Goal: Task Accomplishment & Management: Complete application form

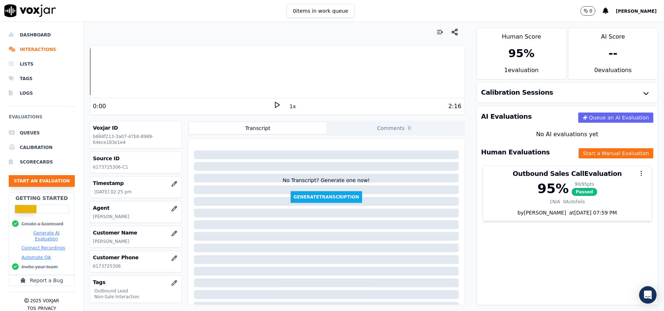
click at [24, 182] on button "Start an Evaluation" at bounding box center [42, 181] width 66 height 12
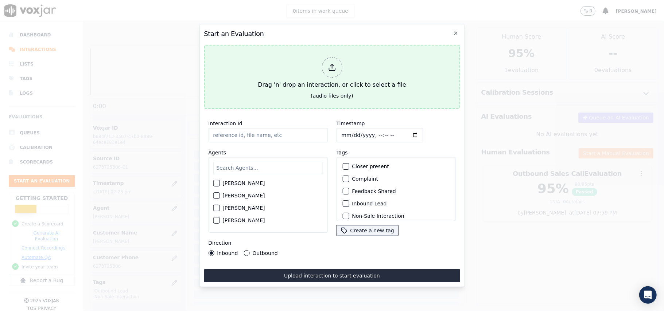
click at [338, 58] on div at bounding box center [332, 67] width 20 height 20
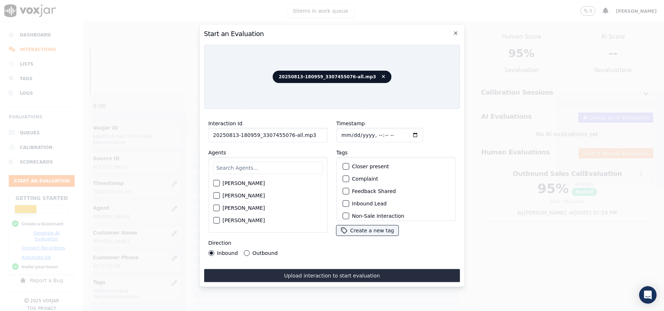
drag, startPoint x: 313, startPoint y: 129, endPoint x: 286, endPoint y: 133, distance: 26.9
click at [286, 133] on input "20250813-180959_3307455076-all.mp3" at bounding box center [267, 135] width 119 height 15
type input "20250813-180959_3307455076-C1"
click at [349, 129] on input "Timestamp" at bounding box center [379, 135] width 87 height 15
type input "[DATE]T15:45"
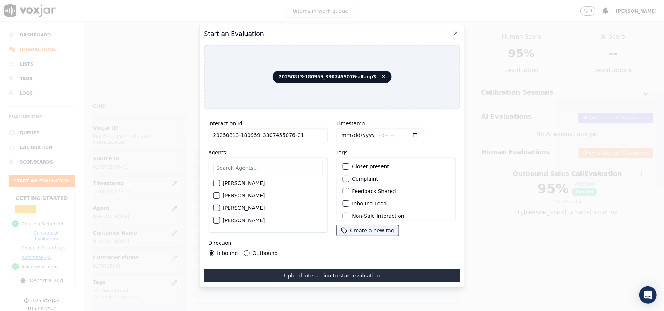
click at [241, 168] on input "text" at bounding box center [268, 168] width 110 height 12
paste input "[PERSON_NAME]"
type input "[PERSON_NAME]"
click at [211, 183] on div "[PERSON_NAME]" at bounding box center [267, 195] width 119 height 76
click at [220, 183] on div "[PERSON_NAME]" at bounding box center [268, 185] width 110 height 12
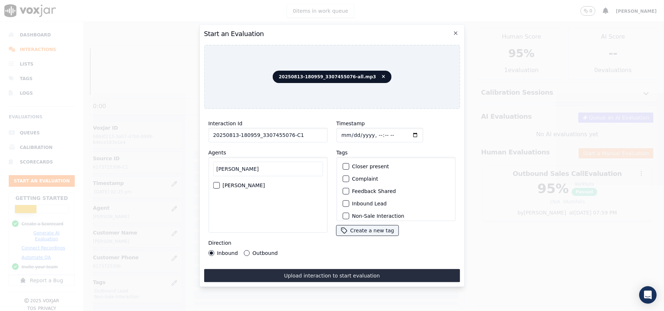
click at [218, 183] on div "button" at bounding box center [215, 185] width 5 height 5
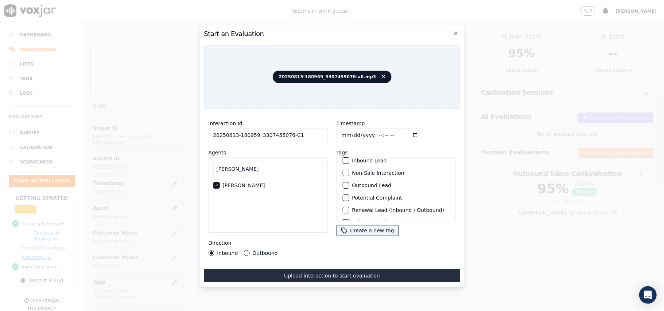
scroll to position [63, 0]
click at [343, 209] on div "button" at bounding box center [345, 211] width 5 height 5
click at [343, 172] on div "button" at bounding box center [345, 174] width 5 height 5
click at [242, 251] on div "Inbound Outbound" at bounding box center [243, 254] width 70 height 6
click at [245, 251] on button "Outbound" at bounding box center [247, 254] width 6 height 6
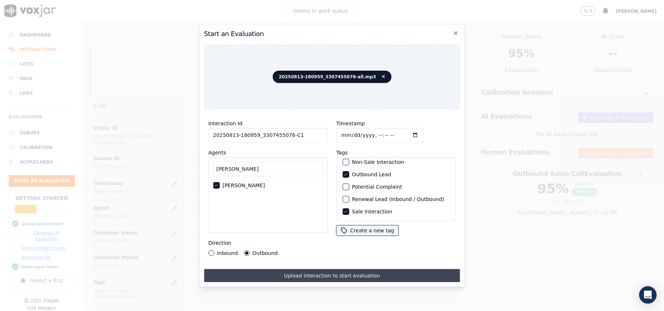
click at [327, 272] on button "Upload interaction to start evaluation" at bounding box center [332, 275] width 256 height 13
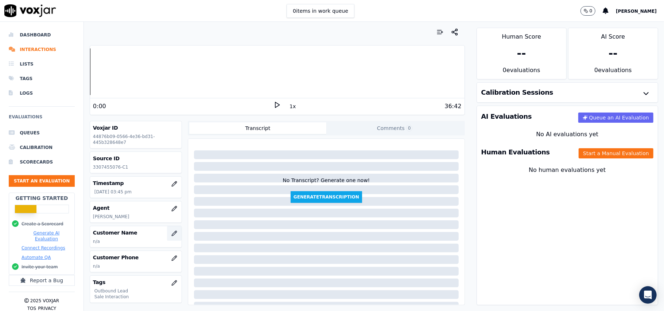
click at [171, 232] on icon "button" at bounding box center [174, 234] width 6 height 6
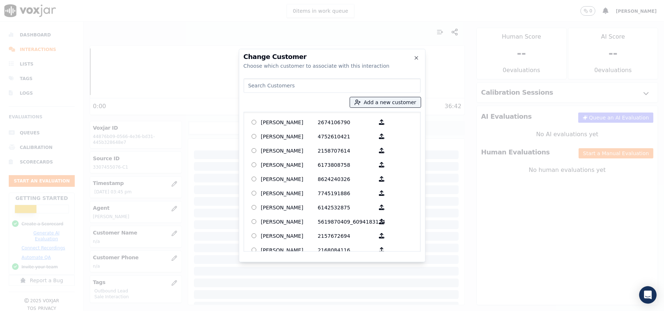
paste input "[PERSON_NAME]"
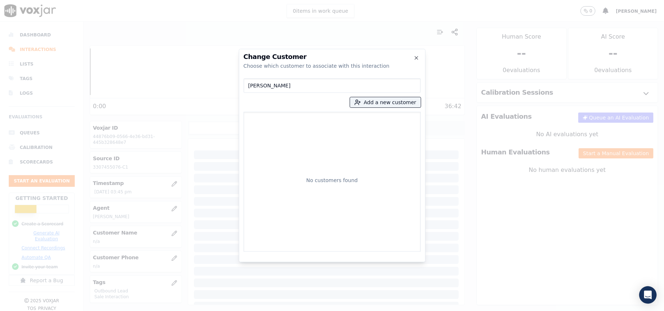
click at [247, 84] on input "[PERSON_NAME]" at bounding box center [332, 85] width 177 height 15
type input "[PERSON_NAME]"
click at [370, 104] on button "Add a new customer" at bounding box center [385, 102] width 71 height 10
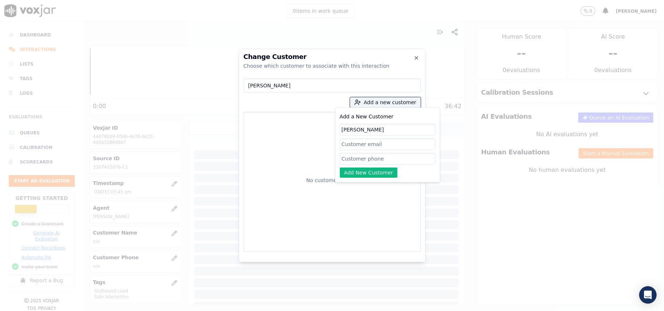
type input "[PERSON_NAME]"
click at [369, 158] on input "Add a New Customer" at bounding box center [388, 159] width 96 height 12
paste input "3307455076"
type input "3307455076"
click at [362, 174] on button "Add New Customer" at bounding box center [369, 173] width 58 height 10
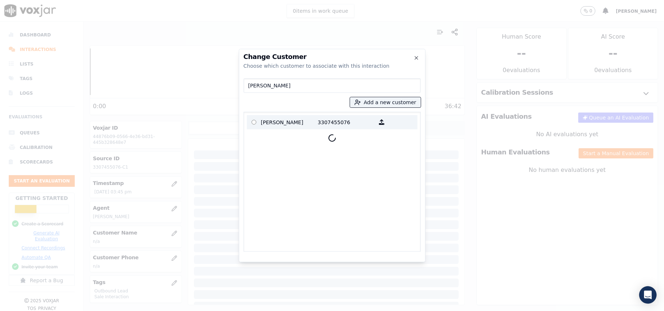
click at [282, 124] on p "[PERSON_NAME]" at bounding box center [289, 122] width 57 height 11
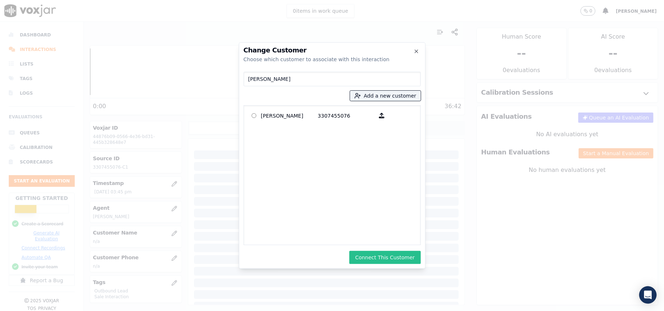
click at [389, 257] on button "Connect This Customer" at bounding box center [384, 257] width 71 height 13
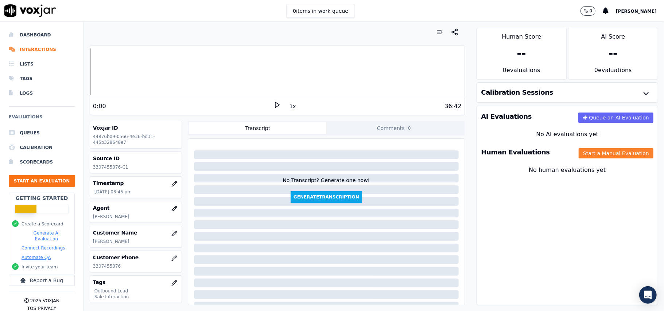
drag, startPoint x: 575, startPoint y: 152, endPoint x: 565, endPoint y: 155, distance: 10.2
click at [579, 152] on button "Start a Manual Evaluation" at bounding box center [616, 153] width 75 height 10
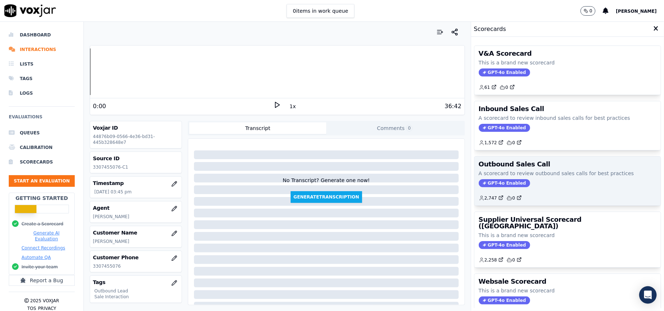
click at [488, 187] on span "GPT-4o Enabled" at bounding box center [504, 183] width 51 height 8
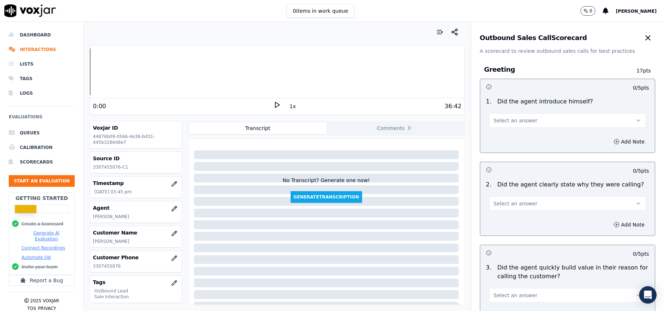
click at [510, 124] on span "Select an answer" at bounding box center [516, 120] width 44 height 7
drag, startPoint x: 502, startPoint y: 139, endPoint x: 535, endPoint y: 133, distance: 33.0
click at [502, 139] on div "Yes" at bounding box center [551, 138] width 141 height 12
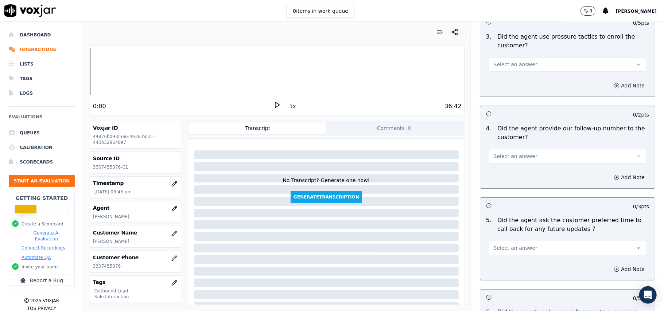
scroll to position [1819, 0]
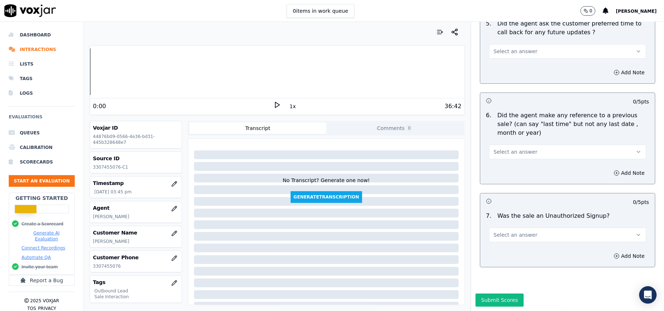
click at [531, 228] on button "Select an answer" at bounding box center [567, 235] width 157 height 15
click at [512, 238] on div "No" at bounding box center [551, 242] width 141 height 12
click at [516, 148] on span "Select an answer" at bounding box center [516, 151] width 44 height 7
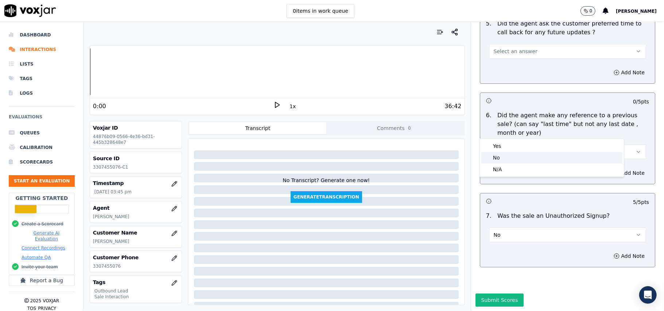
click at [504, 160] on div "No" at bounding box center [551, 158] width 141 height 12
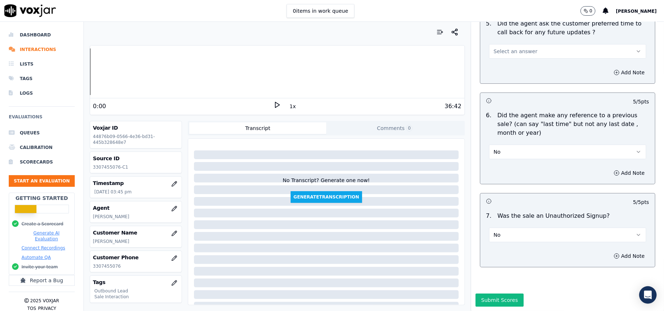
scroll to position [1722, 0]
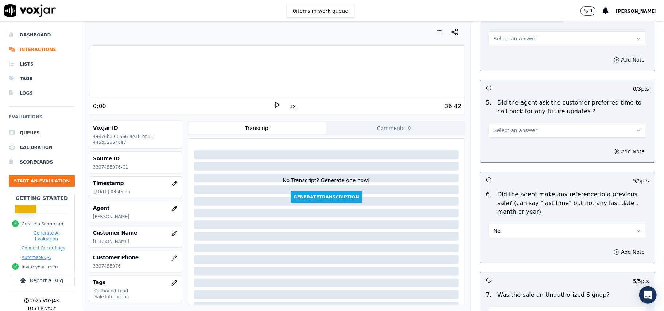
click at [511, 127] on span "Select an answer" at bounding box center [516, 130] width 44 height 7
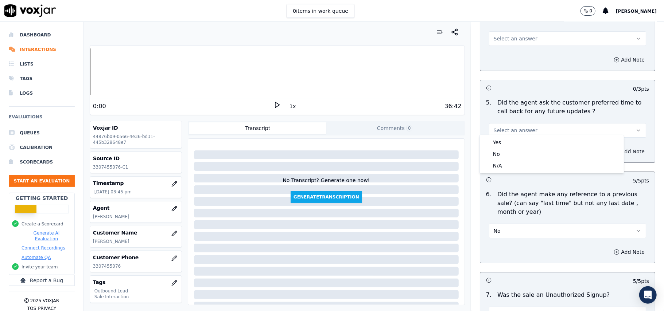
click at [512, 136] on div "Yes No N/A" at bounding box center [552, 154] width 144 height 38
click at [518, 140] on div "Yes" at bounding box center [551, 143] width 141 height 12
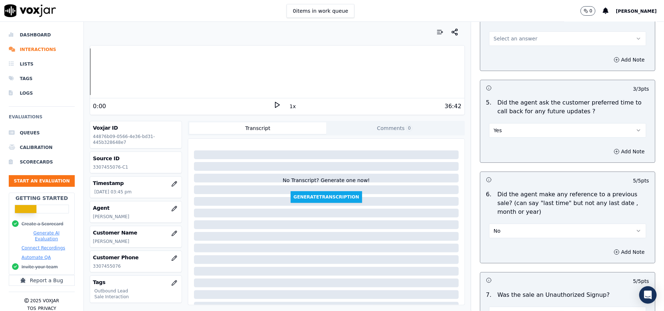
scroll to position [1624, 0]
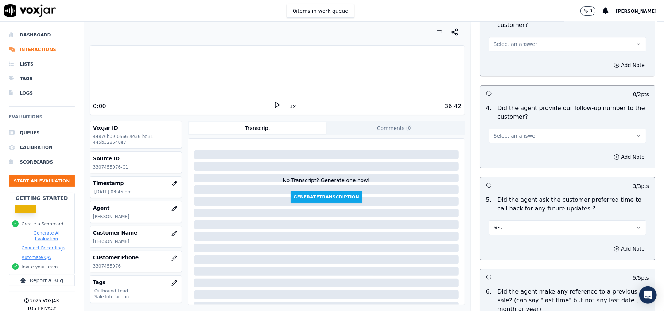
click at [524, 137] on button "Select an answer" at bounding box center [567, 136] width 157 height 15
click at [524, 152] on div "Yes" at bounding box center [551, 148] width 141 height 12
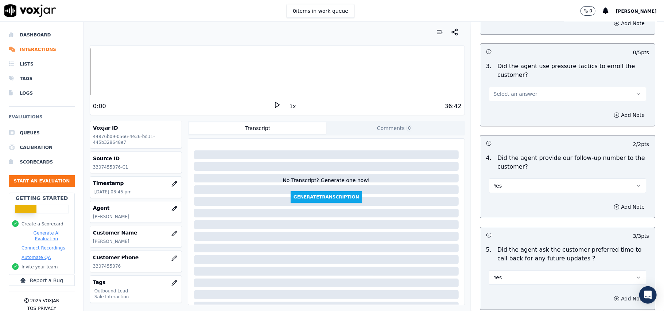
scroll to position [1527, 0]
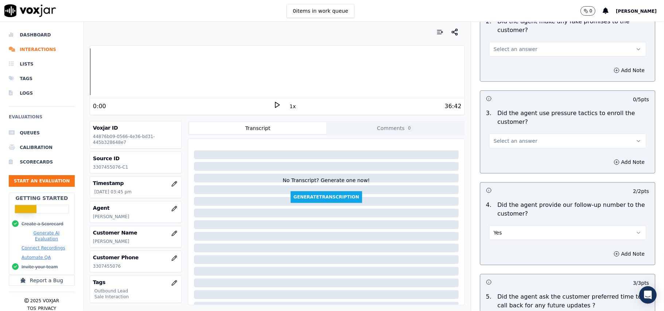
click at [537, 134] on button "Select an answer" at bounding box center [567, 141] width 157 height 15
click at [527, 159] on div "No" at bounding box center [551, 165] width 141 height 12
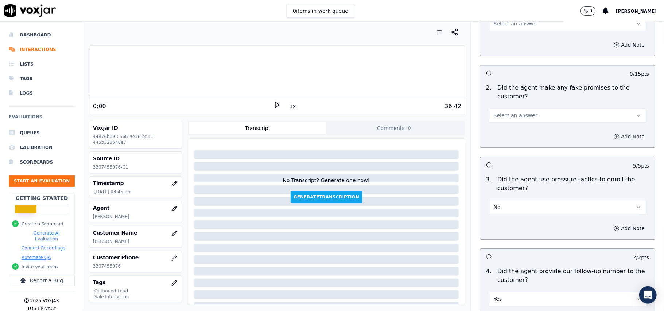
scroll to position [1381, 0]
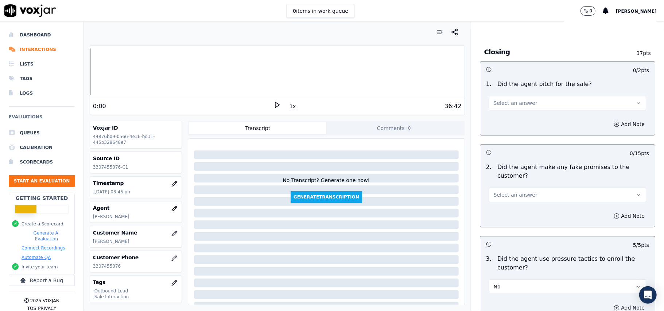
click at [515, 194] on button "Select an answer" at bounding box center [567, 195] width 157 height 15
click at [513, 216] on div "No" at bounding box center [551, 219] width 141 height 12
click at [505, 100] on span "Select an answer" at bounding box center [516, 103] width 44 height 7
click at [503, 117] on div "Yes" at bounding box center [551, 115] width 141 height 12
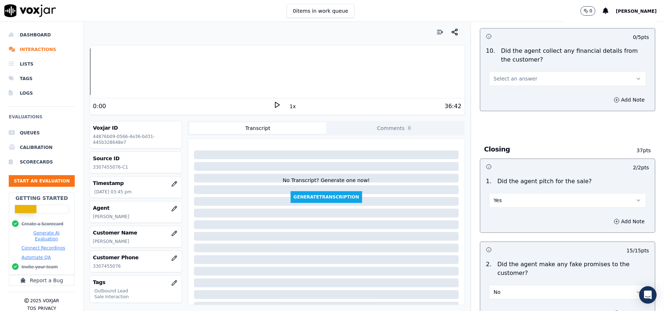
scroll to position [1138, 0]
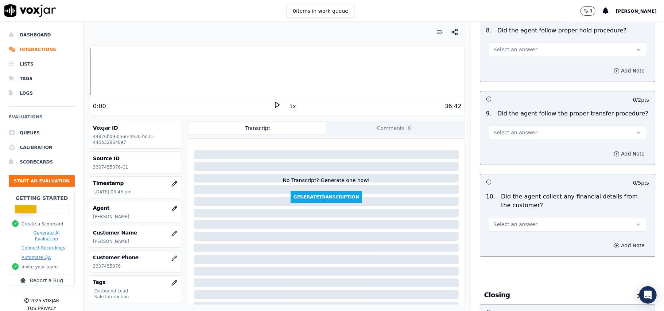
click at [525, 224] on button "Select an answer" at bounding box center [567, 224] width 157 height 15
click at [509, 243] on div "No" at bounding box center [551, 247] width 141 height 12
click at [517, 129] on span "Select an answer" at bounding box center [516, 132] width 44 height 7
click at [521, 153] on div "No" at bounding box center [551, 155] width 141 height 12
click at [516, 125] on button "No" at bounding box center [567, 132] width 157 height 15
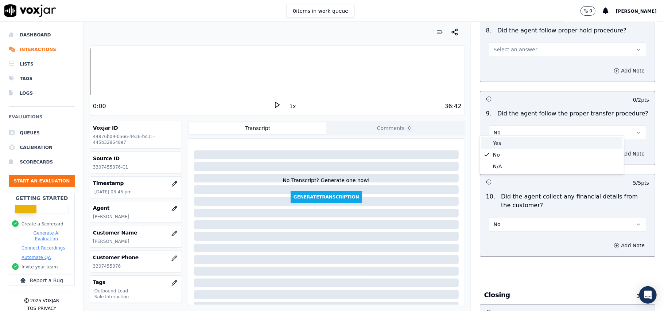
click at [504, 144] on div "Yes" at bounding box center [551, 143] width 141 height 12
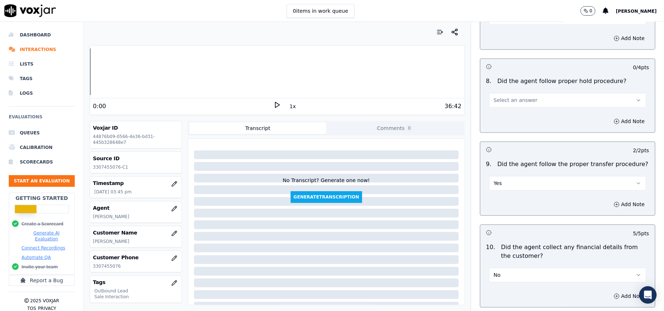
scroll to position [1041, 0]
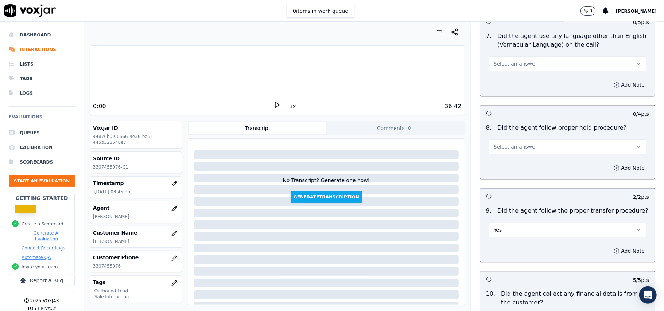
click at [503, 140] on button "Select an answer" at bounding box center [567, 147] width 157 height 15
click at [499, 160] on div "Yes" at bounding box center [551, 157] width 141 height 12
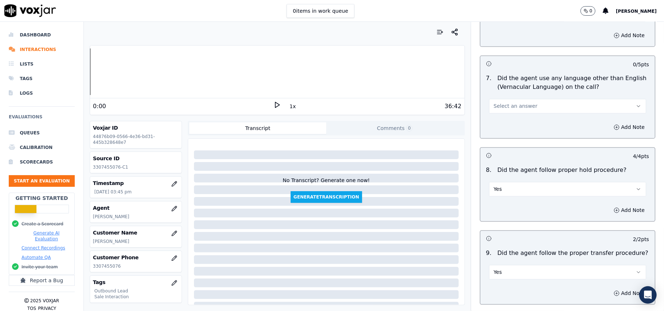
scroll to position [944, 0]
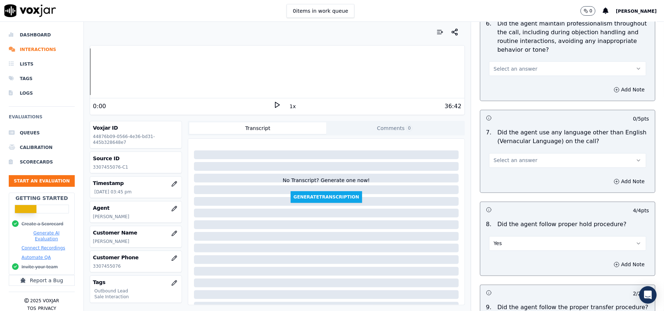
click at [502, 157] on span "Select an answer" at bounding box center [516, 160] width 44 height 7
click at [493, 184] on div "No" at bounding box center [551, 183] width 141 height 12
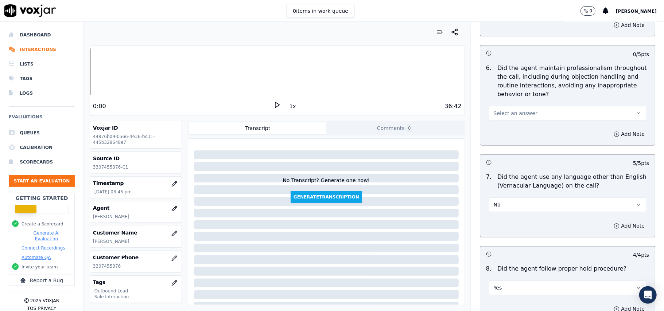
scroll to position [846, 0]
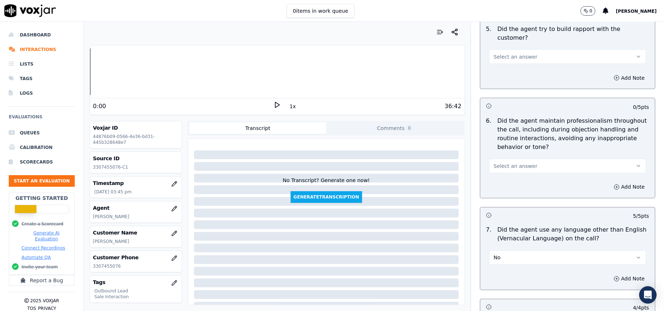
click at [503, 168] on div "6 . Did the agent maintain professionalism throughout the call, including durin…" at bounding box center [567, 145] width 175 height 63
click at [499, 163] on span "Select an answer" at bounding box center [516, 166] width 44 height 7
click at [499, 178] on div "Yes" at bounding box center [551, 176] width 141 height 12
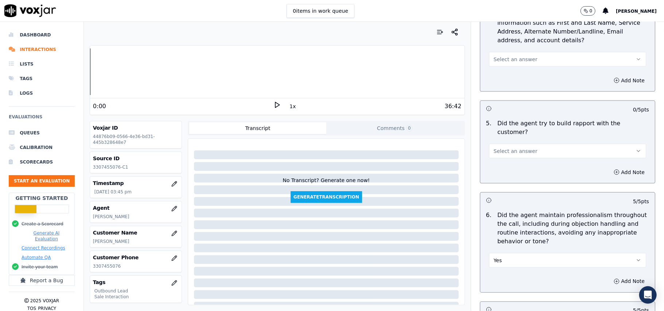
scroll to position [749, 0]
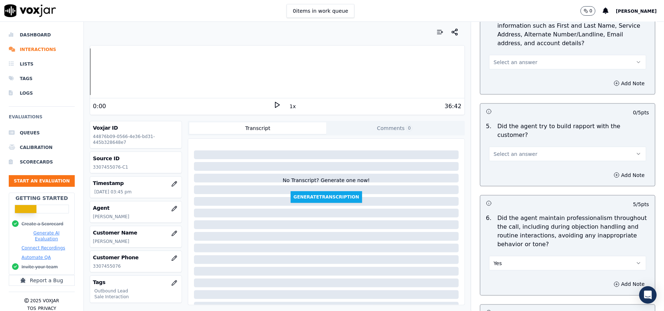
click at [501, 151] on span "Select an answer" at bounding box center [516, 154] width 44 height 7
click at [501, 166] on div "Yes" at bounding box center [551, 164] width 141 height 12
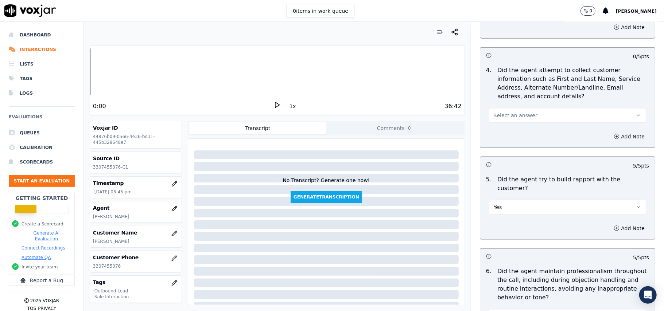
scroll to position [603, 0]
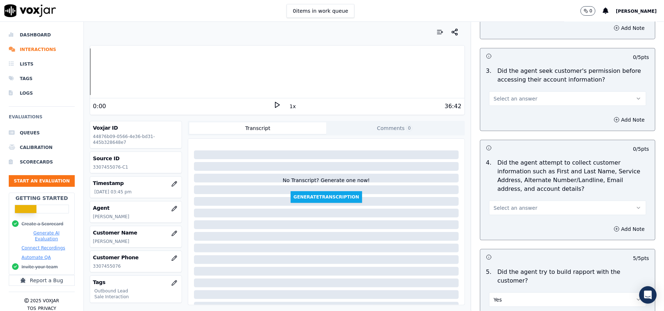
click at [496, 206] on span "Select an answer" at bounding box center [516, 208] width 44 height 7
click at [499, 226] on div "Yes" at bounding box center [551, 227] width 141 height 12
drag, startPoint x: 500, startPoint y: 209, endPoint x: 500, endPoint y: 216, distance: 7.7
click at [500, 209] on button "Yes" at bounding box center [567, 208] width 157 height 15
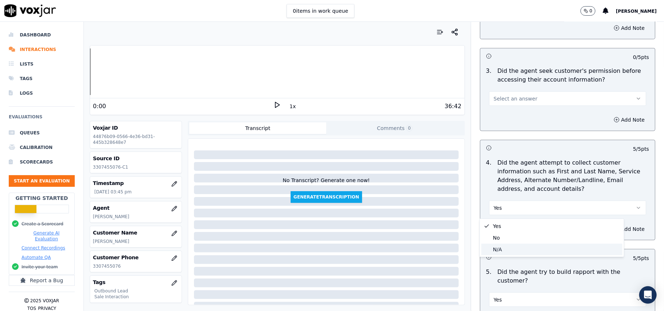
click at [499, 248] on div "N/A" at bounding box center [551, 250] width 141 height 12
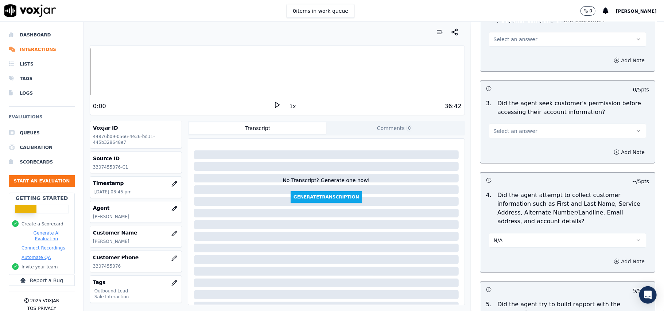
scroll to position [555, 0]
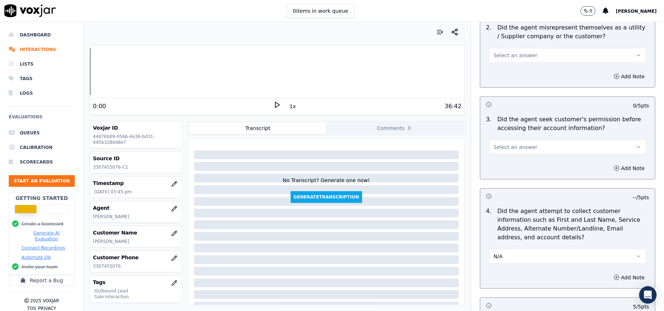
click at [505, 151] on span "Select an answer" at bounding box center [516, 147] width 44 height 7
click at [507, 163] on div "Yes" at bounding box center [551, 165] width 141 height 12
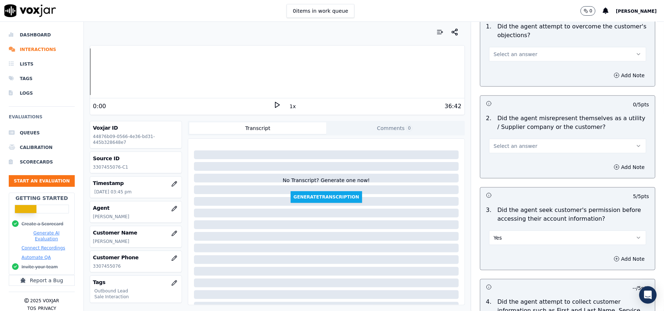
scroll to position [457, 0]
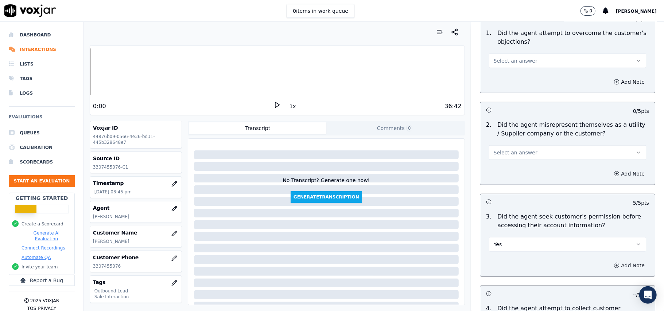
click at [500, 150] on span "Select an answer" at bounding box center [516, 152] width 44 height 7
click at [492, 174] on div "Yes" at bounding box center [551, 170] width 141 height 12
click at [511, 154] on button "Yes" at bounding box center [567, 153] width 157 height 15
click at [505, 186] on div "No" at bounding box center [551, 182] width 141 height 12
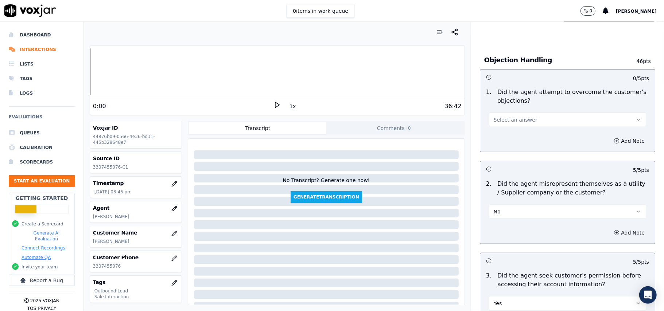
scroll to position [360, 0]
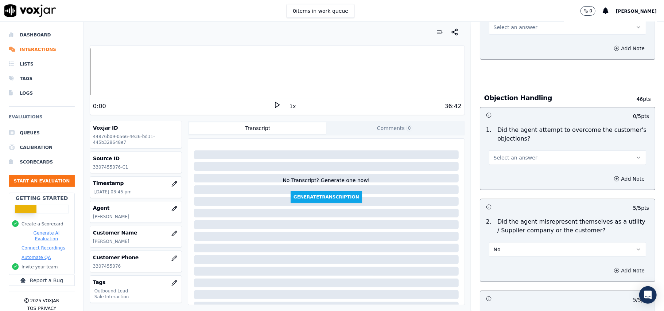
click at [507, 159] on span "Select an answer" at bounding box center [516, 157] width 44 height 7
click at [507, 175] on div "Yes" at bounding box center [551, 176] width 141 height 12
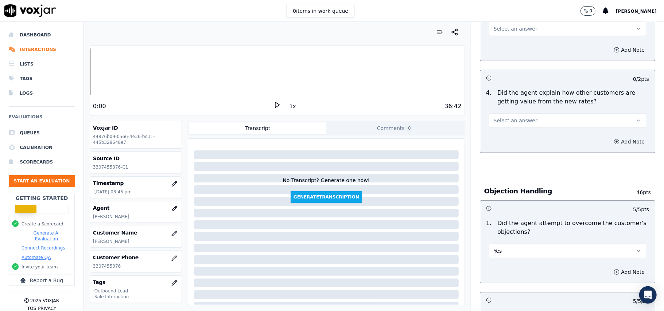
scroll to position [263, 0]
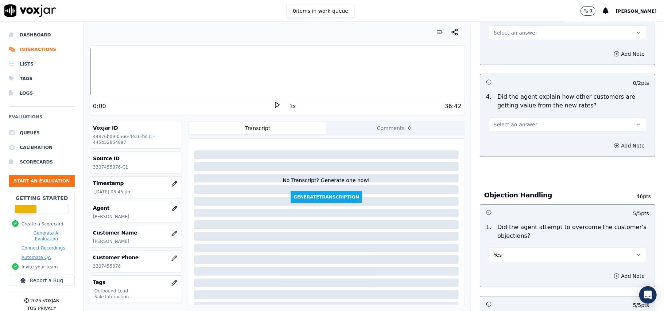
click at [530, 123] on button "Select an answer" at bounding box center [567, 124] width 157 height 15
click at [520, 153] on div "No" at bounding box center [551, 154] width 141 height 12
click at [511, 121] on button "No" at bounding box center [567, 124] width 157 height 15
click at [502, 141] on div "Yes" at bounding box center [551, 142] width 141 height 12
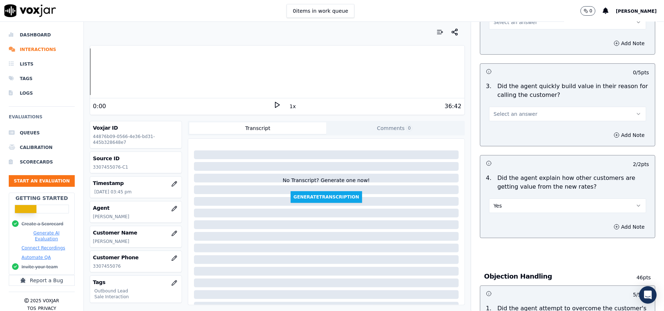
scroll to position [117, 0]
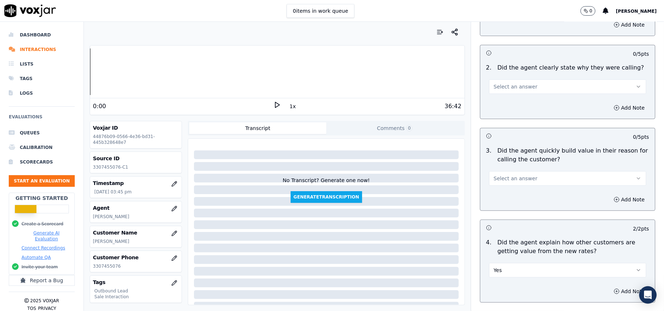
click at [495, 182] on span "Select an answer" at bounding box center [516, 178] width 44 height 7
click at [497, 194] on div "Yes" at bounding box center [551, 196] width 141 height 12
drag, startPoint x: 519, startPoint y: 85, endPoint x: 517, endPoint y: 92, distance: 8.0
click at [519, 85] on span "Select an answer" at bounding box center [516, 86] width 44 height 7
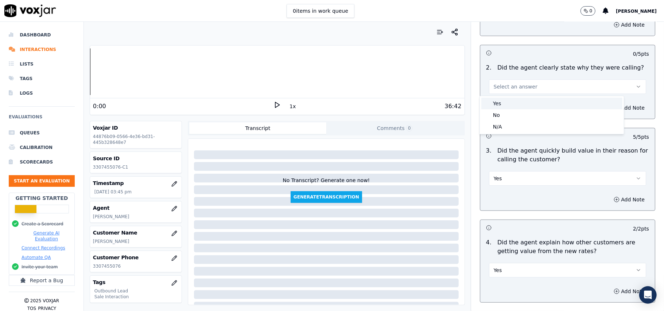
click at [514, 104] on div "Yes" at bounding box center [551, 104] width 141 height 12
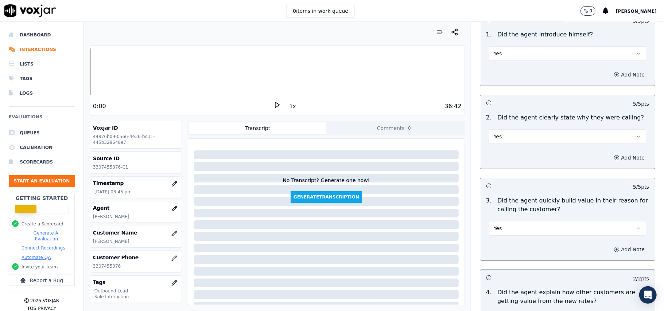
scroll to position [20, 0]
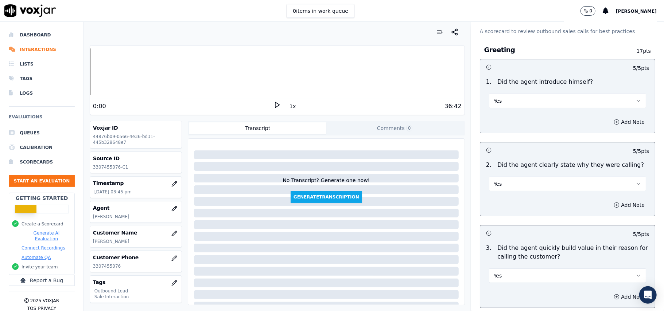
click at [518, 98] on button "Yes" at bounding box center [567, 101] width 157 height 15
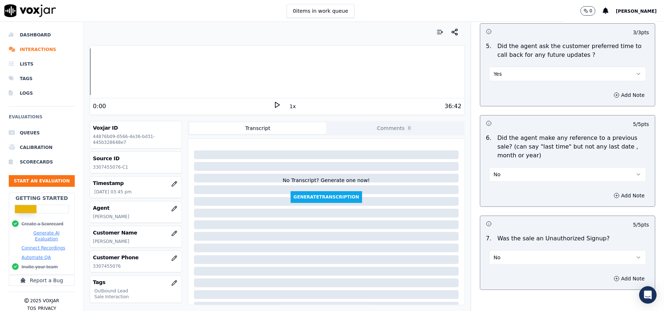
scroll to position [1819, 0]
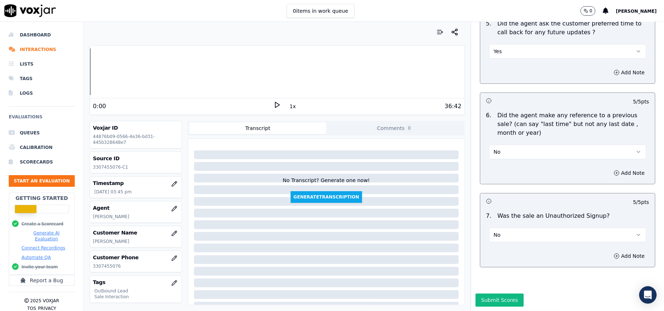
click at [500, 294] on button "Submit Scores" at bounding box center [500, 300] width 49 height 13
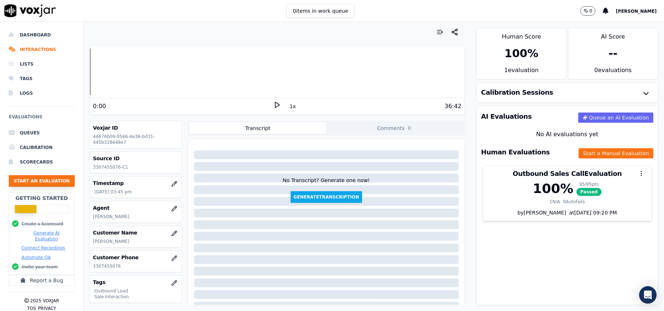
click at [44, 181] on button "Start an Evaluation" at bounding box center [42, 181] width 66 height 12
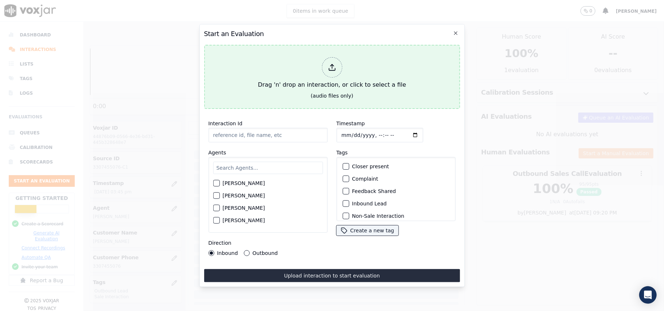
click at [333, 67] on icon at bounding box center [332, 67] width 8 height 8
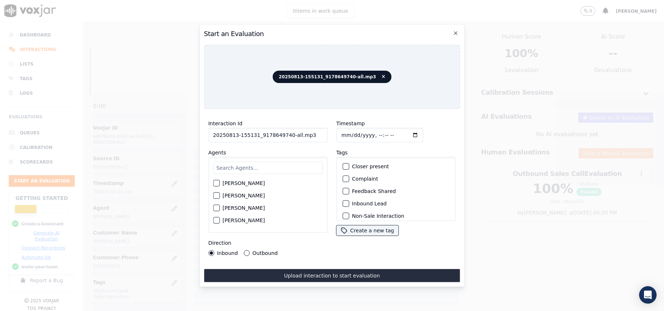
drag, startPoint x: 307, startPoint y: 133, endPoint x: 285, endPoint y: 132, distance: 21.5
click at [285, 132] on input "20250813-155131_9178649740-all.mp3" at bounding box center [267, 135] width 119 height 15
type input "20250813-155131_9178649740-C1"
click at [350, 130] on input "Timestamp" at bounding box center [379, 135] width 87 height 15
type input "[DATE]T15:51"
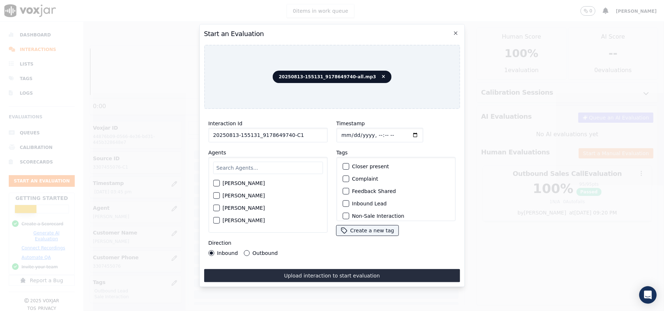
click at [304, 157] on div "[PERSON_NAME] [PERSON_NAME] [PERSON_NAME] [PERSON_NAME] [PERSON_NAME] [PERSON_N…" at bounding box center [267, 195] width 119 height 76
click at [298, 162] on input "text" at bounding box center [268, 168] width 110 height 12
paste input "[PERSON_NAME]"
type input "[PERSON_NAME]"
click at [213, 183] on button "[PERSON_NAME]" at bounding box center [216, 185] width 7 height 7
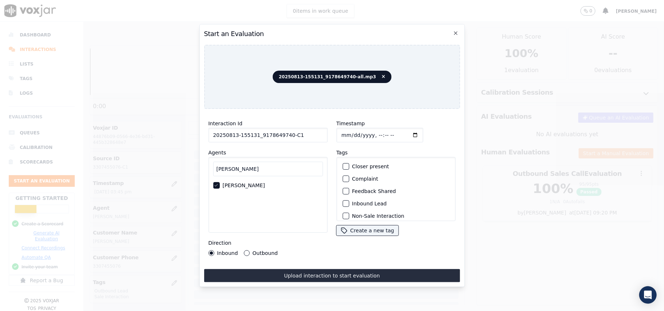
click at [343, 201] on div "button" at bounding box center [345, 203] width 5 height 5
click at [346, 177] on div "Outbound Lead" at bounding box center [396, 180] width 113 height 12
click at [347, 163] on div "Non-Sale Interaction" at bounding box center [396, 168] width 113 height 12
click at [343, 165] on div "button" at bounding box center [345, 167] width 5 height 5
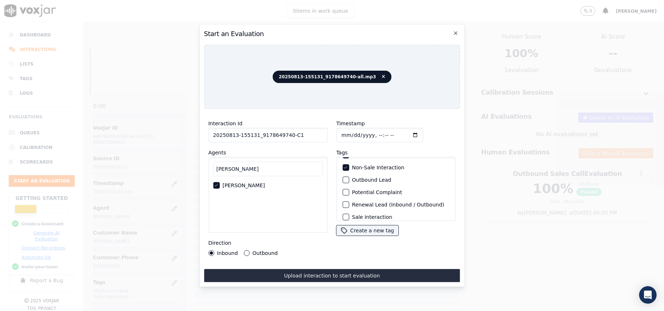
click at [343, 178] on div "button" at bounding box center [345, 180] width 5 height 5
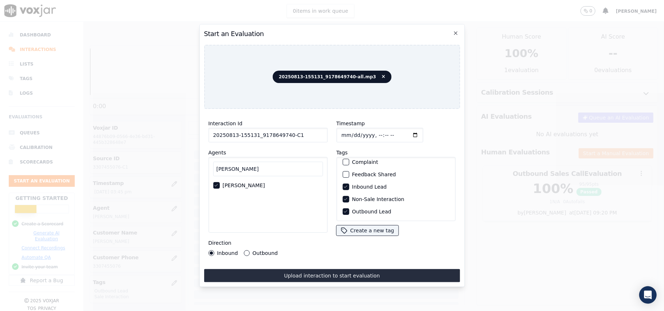
scroll to position [0, 0]
click at [340, 203] on div "Inbound Lead" at bounding box center [396, 204] width 113 height 12
click at [343, 202] on icon "button" at bounding box center [345, 204] width 4 height 4
click at [244, 251] on button "Outbound" at bounding box center [247, 254] width 6 height 6
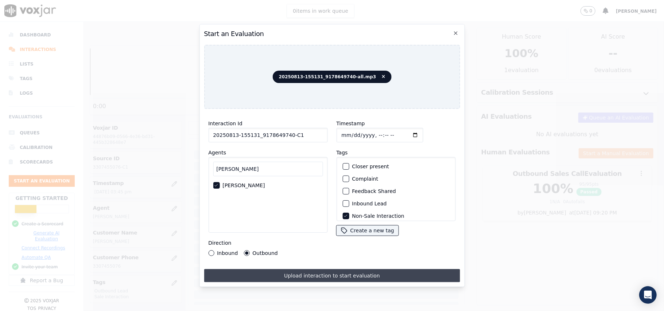
click at [314, 272] on button "Upload interaction to start evaluation" at bounding box center [332, 275] width 256 height 13
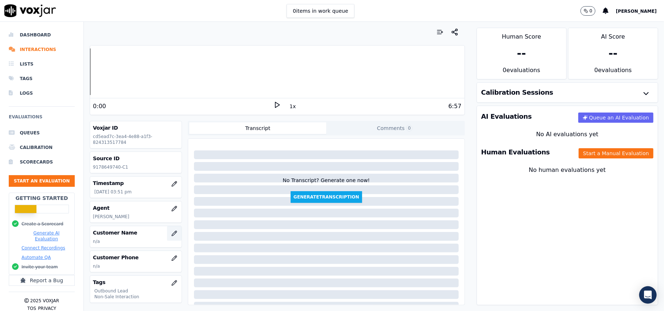
click at [167, 231] on button "button" at bounding box center [174, 233] width 15 height 15
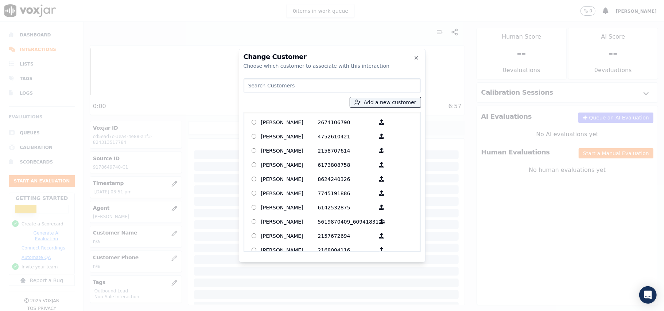
paste input "[PERSON_NAME]"
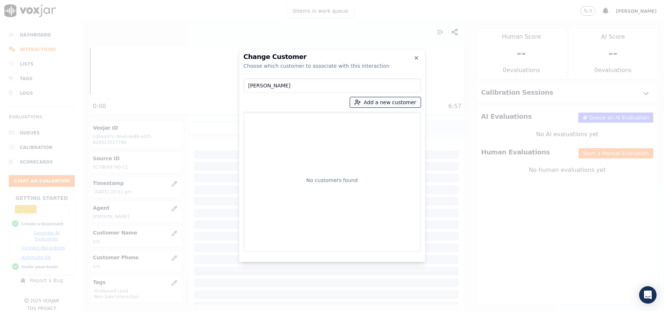
type input "[PERSON_NAME]"
click at [361, 106] on button "Add a new customer" at bounding box center [385, 102] width 71 height 10
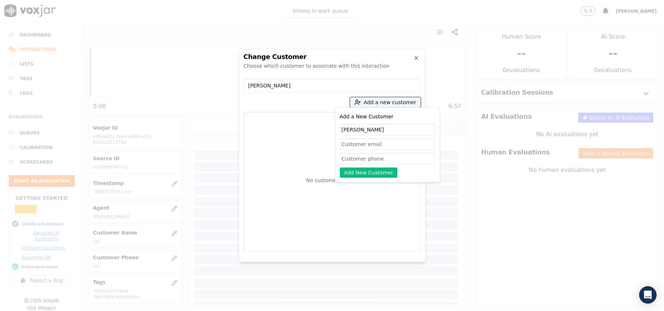
type input "[PERSON_NAME]"
click at [373, 158] on input "Add a New Customer" at bounding box center [388, 159] width 96 height 12
paste input "9178649740"
type input "9178649740"
click at [377, 172] on button "Add New Customer" at bounding box center [369, 173] width 58 height 10
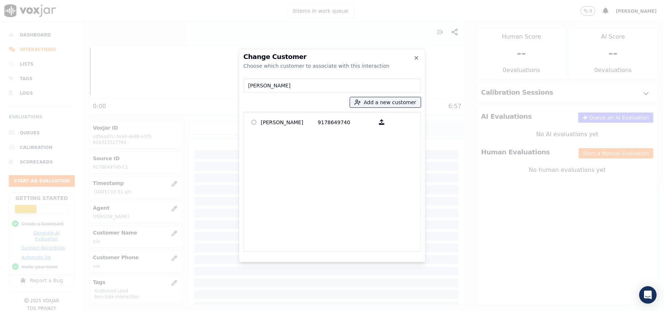
click at [343, 120] on p "9178649740" at bounding box center [346, 122] width 57 height 11
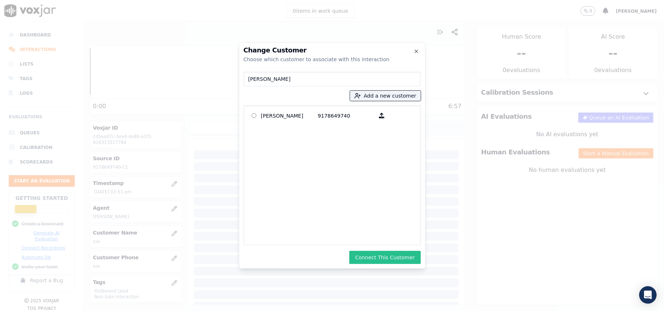
click at [395, 256] on button "Connect This Customer" at bounding box center [384, 257] width 71 height 13
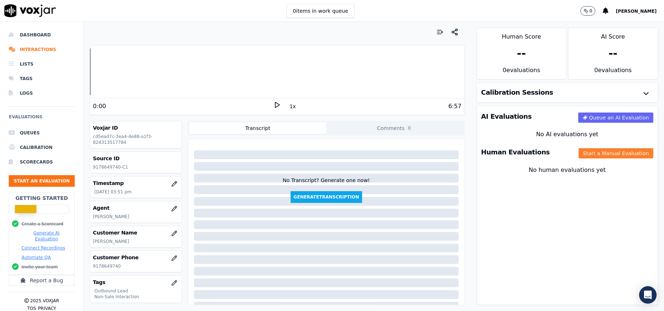
click at [579, 155] on button "Start a Manual Evaluation" at bounding box center [616, 153] width 75 height 10
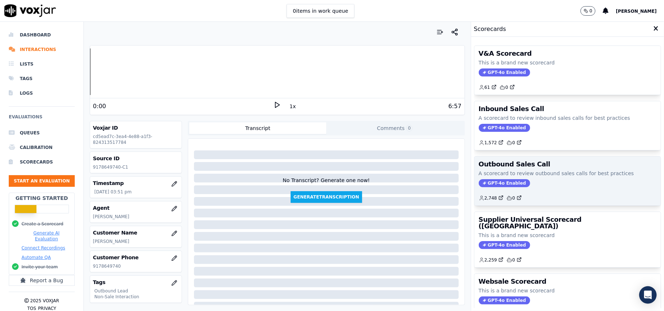
click at [487, 183] on span "GPT-4o Enabled" at bounding box center [504, 183] width 51 height 8
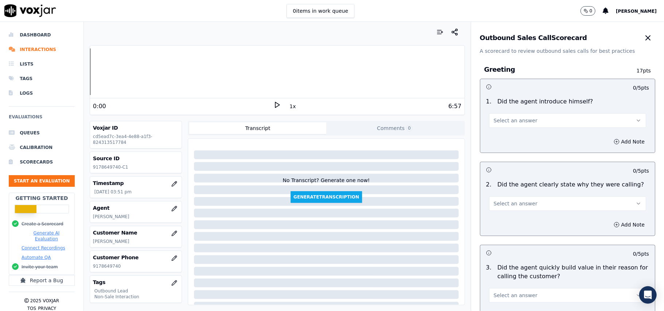
click at [511, 123] on span "Select an answer" at bounding box center [516, 120] width 44 height 7
click at [509, 137] on div "Yes" at bounding box center [551, 138] width 141 height 12
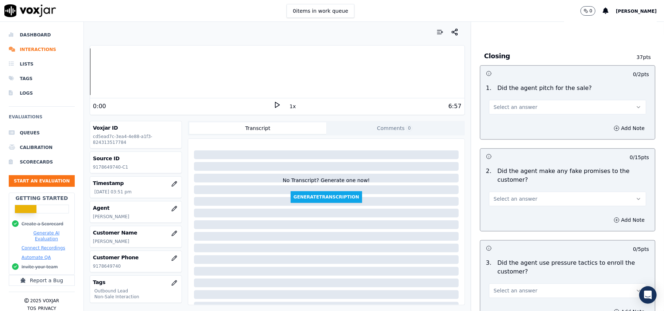
scroll to position [1819, 0]
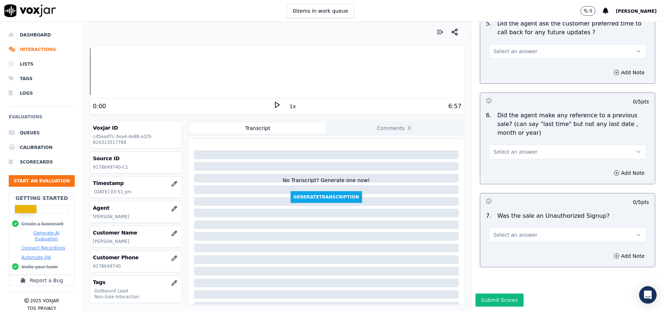
click at [514, 222] on div "7 . Was the sale an Unauthorized Signup? Select an answer" at bounding box center [567, 227] width 175 height 36
click at [508, 232] on span "Select an answer" at bounding box center [516, 235] width 44 height 7
click at [497, 241] on div "No" at bounding box center [551, 242] width 141 height 12
click at [504, 145] on button "Select an answer" at bounding box center [567, 152] width 157 height 15
click at [498, 155] on div "No" at bounding box center [551, 158] width 141 height 12
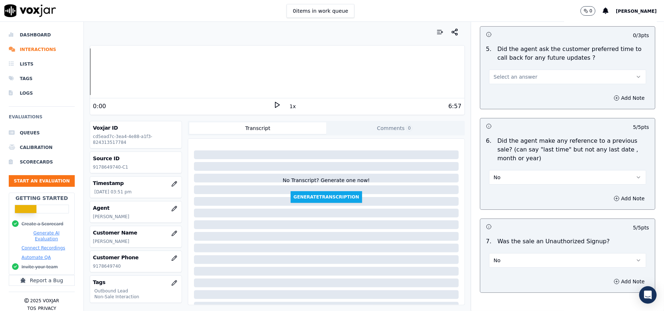
scroll to position [1722, 0]
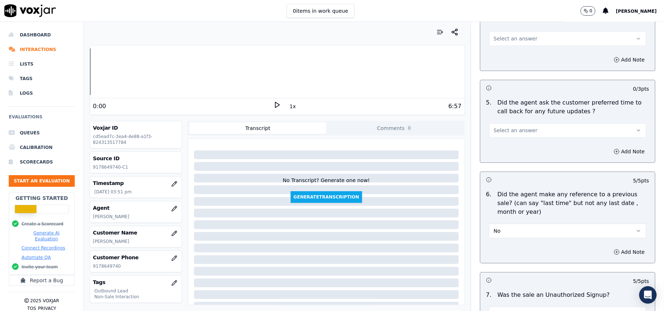
click at [505, 127] on span "Select an answer" at bounding box center [516, 130] width 44 height 7
click at [500, 166] on div "N/A" at bounding box center [551, 166] width 141 height 12
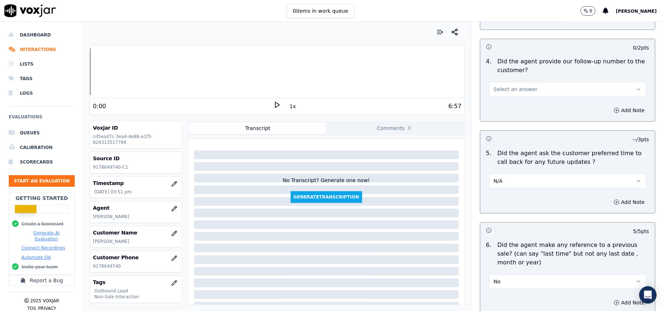
scroll to position [1624, 0]
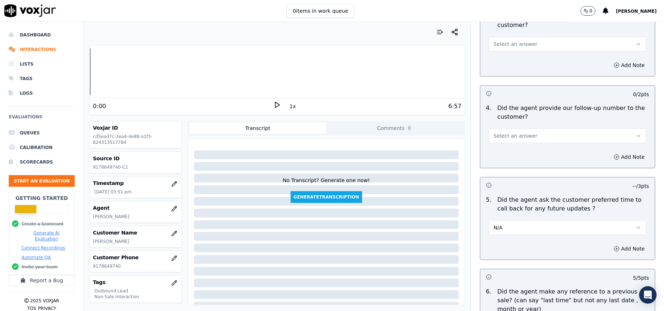
click at [503, 132] on span "Select an answer" at bounding box center [516, 135] width 44 height 7
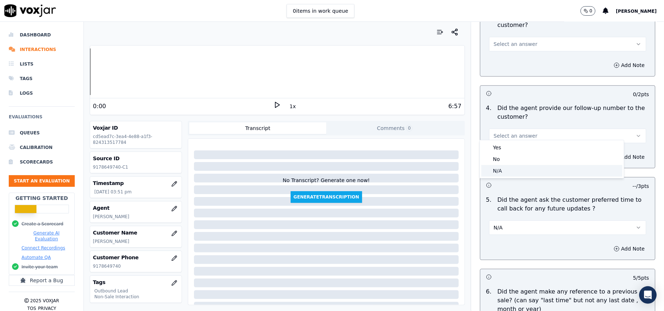
click at [503, 173] on div "N/A" at bounding box center [551, 171] width 141 height 12
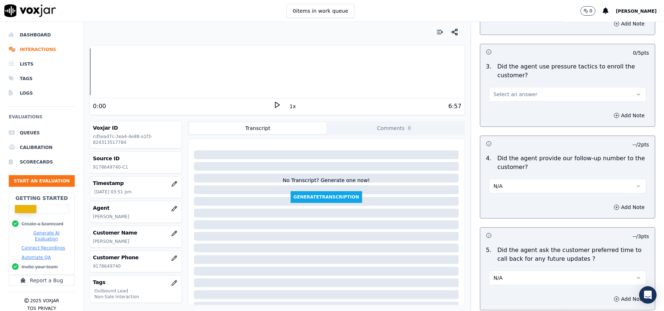
scroll to position [1527, 0]
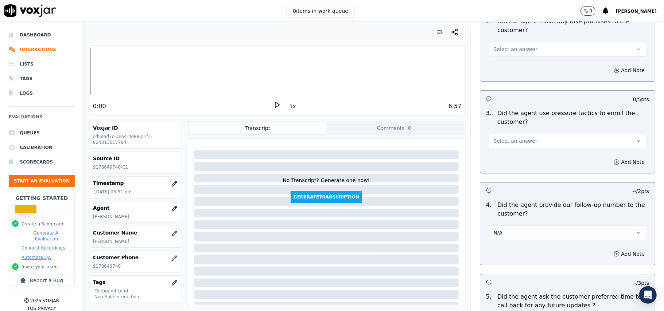
click at [505, 141] on button "Select an answer" at bounding box center [567, 141] width 157 height 15
click at [505, 152] on div "Yes" at bounding box center [551, 153] width 141 height 12
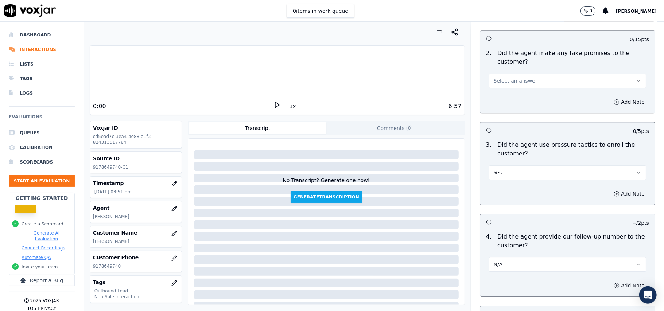
scroll to position [1478, 0]
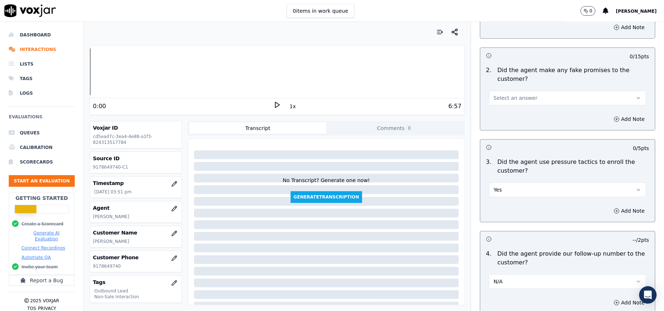
click at [493, 185] on button "Yes" at bounding box center [567, 190] width 157 height 15
click at [488, 212] on span at bounding box center [486, 213] width 5 height 5
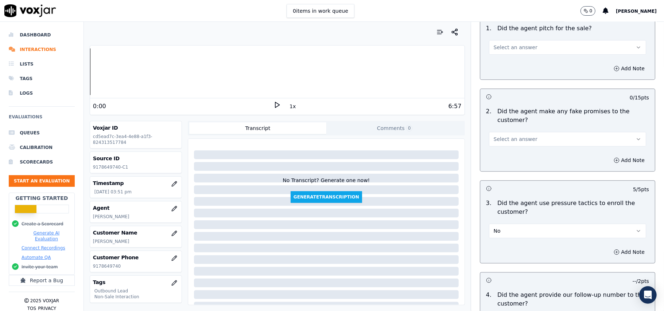
scroll to position [1381, 0]
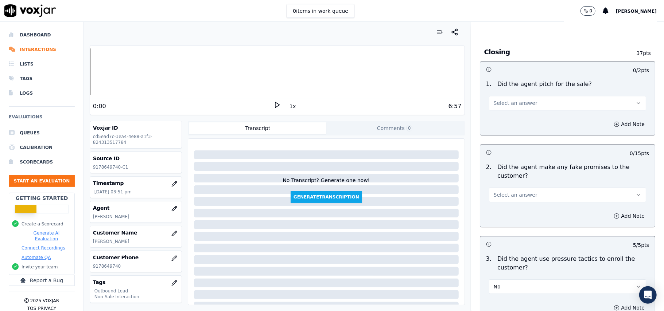
click at [505, 198] on div "2 . Did the agent make any fake promises to the customer? Select an answer" at bounding box center [567, 182] width 175 height 45
click at [497, 191] on span "Select an answer" at bounding box center [516, 194] width 44 height 7
click at [496, 219] on div "No" at bounding box center [551, 219] width 141 height 12
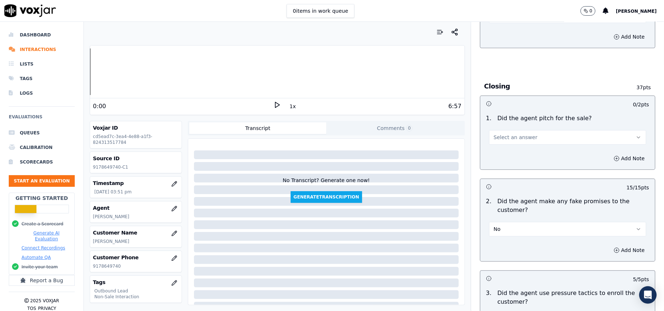
scroll to position [1333, 0]
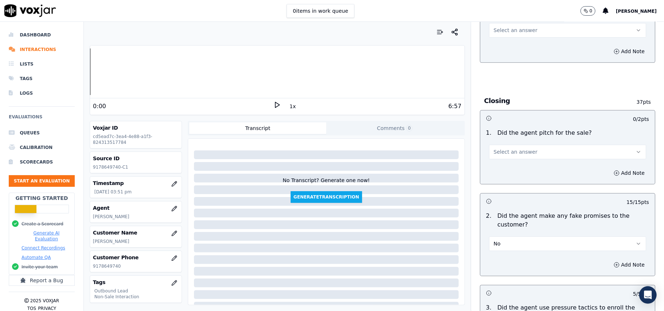
click at [505, 149] on span "Select an answer" at bounding box center [516, 151] width 44 height 7
click at [495, 165] on div "Yes" at bounding box center [551, 163] width 141 height 12
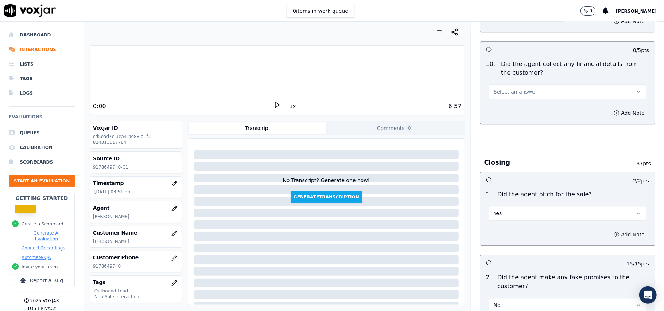
scroll to position [1187, 0]
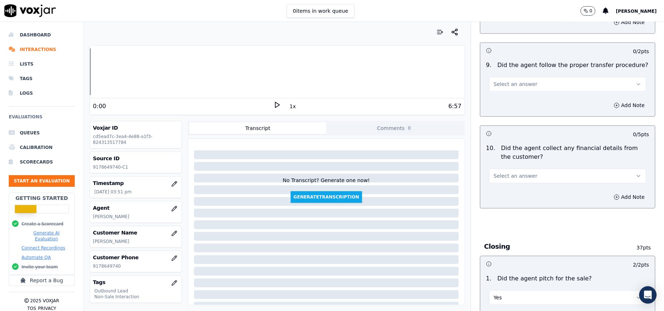
click at [509, 177] on button "Select an answer" at bounding box center [567, 176] width 157 height 15
click at [504, 197] on div "No" at bounding box center [551, 199] width 141 height 12
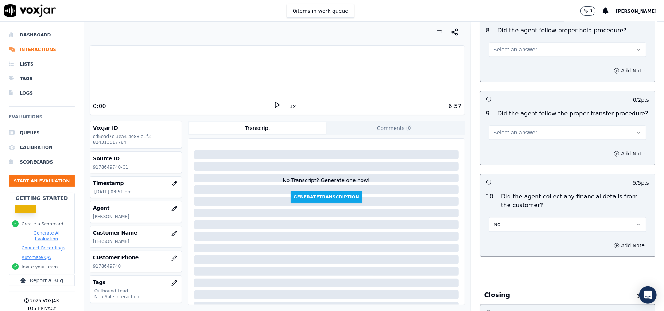
scroll to position [1041, 0]
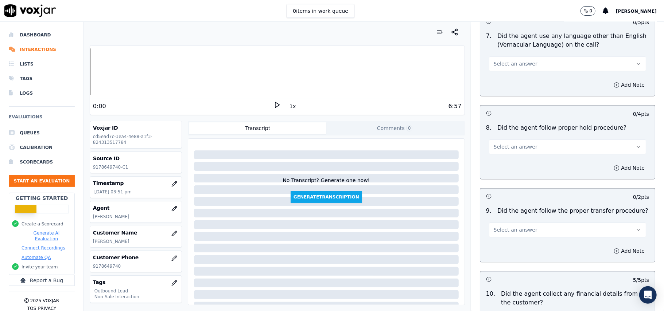
click at [509, 223] on button "Select an answer" at bounding box center [567, 230] width 157 height 15
click at [496, 242] on div "Yes" at bounding box center [551, 241] width 141 height 12
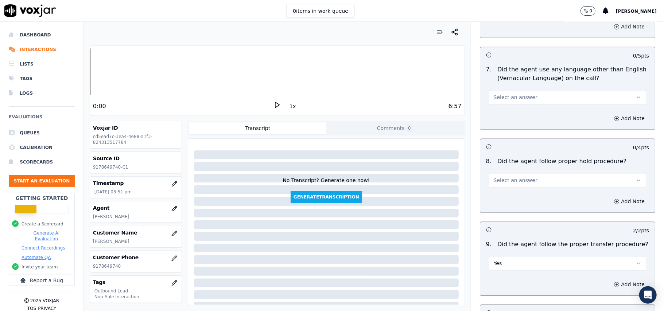
scroll to position [992, 0]
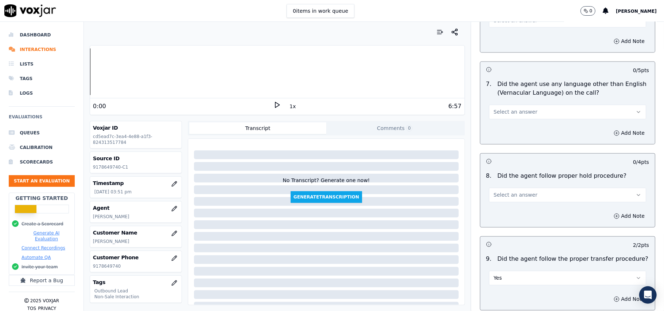
click at [496, 194] on button "Select an answer" at bounding box center [567, 195] width 157 height 15
click at [496, 211] on div "Yes" at bounding box center [551, 206] width 141 height 12
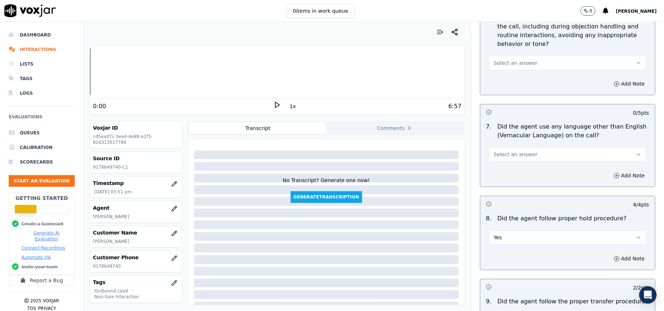
scroll to position [895, 0]
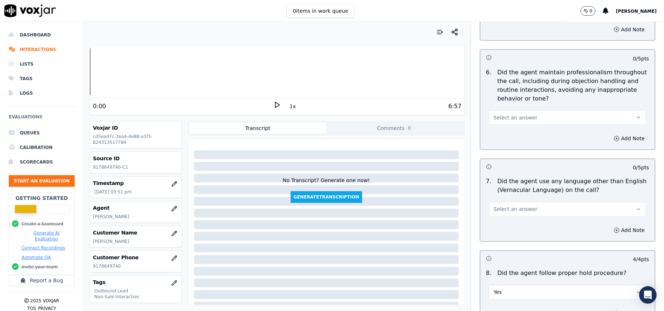
click at [496, 206] on span "Select an answer" at bounding box center [516, 209] width 44 height 7
click at [500, 235] on div "No" at bounding box center [551, 232] width 141 height 12
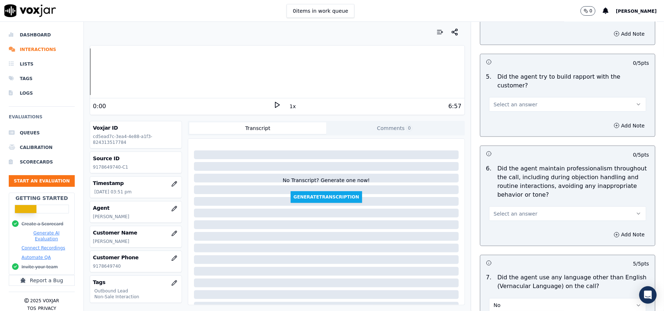
scroll to position [798, 0]
click at [494, 211] on span "Select an answer" at bounding box center [516, 214] width 44 height 7
click at [490, 224] on div "Yes" at bounding box center [551, 225] width 141 height 12
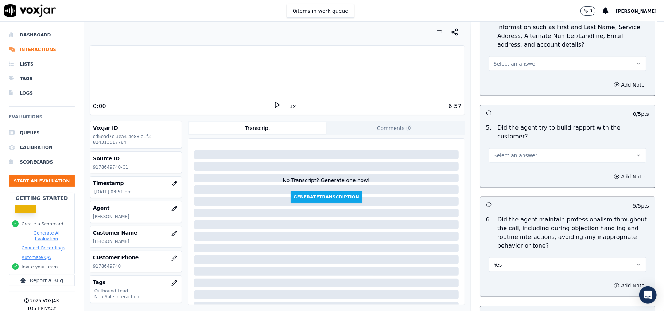
scroll to position [701, 0]
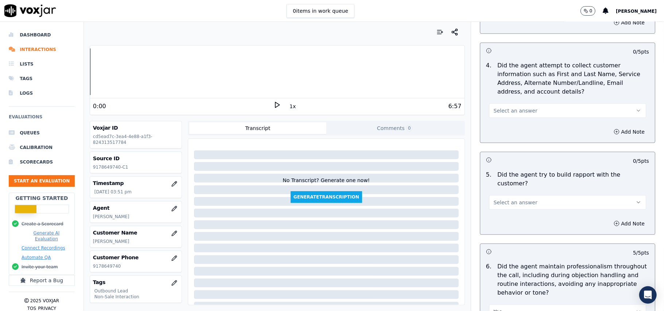
click at [495, 201] on button "Select an answer" at bounding box center [567, 202] width 157 height 15
click at [493, 214] on div "Yes" at bounding box center [551, 213] width 141 height 12
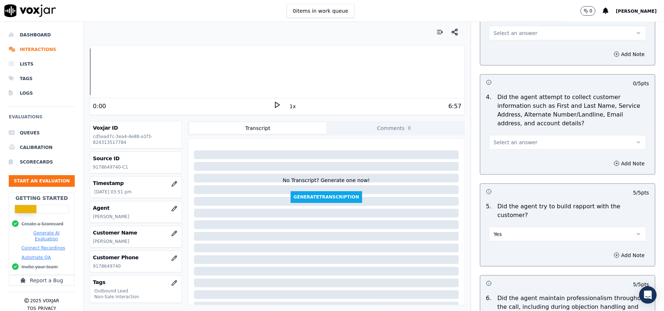
scroll to position [652, 0]
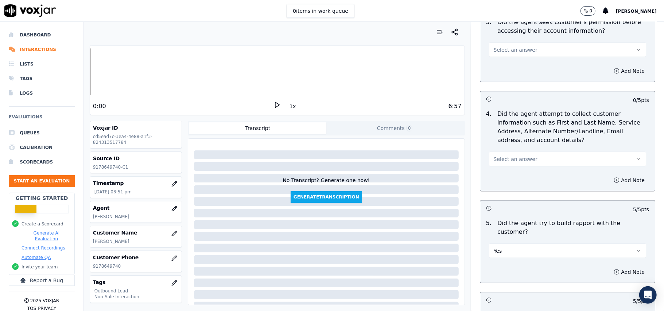
click at [494, 159] on span "Select an answer" at bounding box center [516, 159] width 44 height 7
click at [495, 203] on div "N/A" at bounding box center [551, 201] width 141 height 12
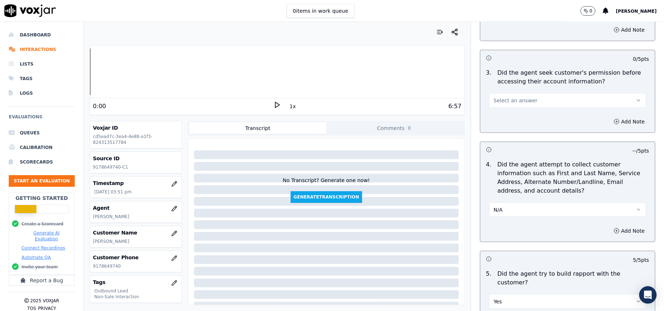
scroll to position [555, 0]
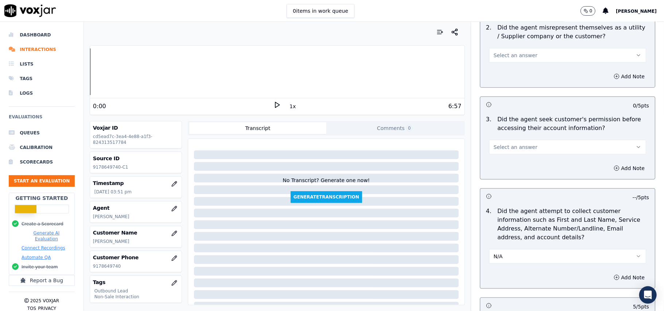
click at [507, 142] on button "Select an answer" at bounding box center [567, 147] width 157 height 15
click at [501, 164] on div "Yes" at bounding box center [551, 165] width 141 height 12
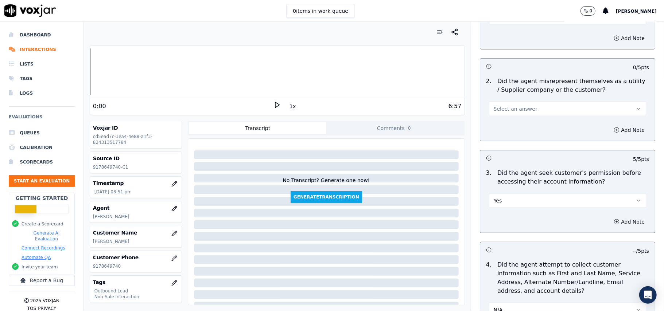
scroll to position [457, 0]
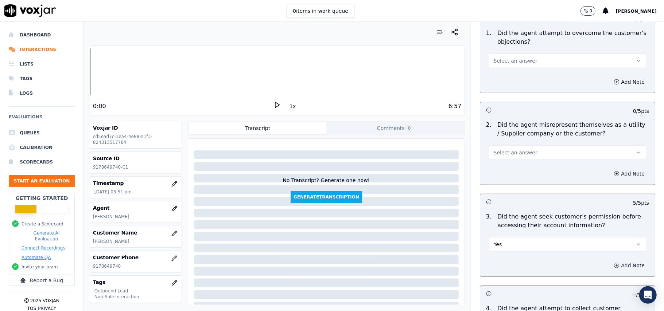
click at [494, 150] on span "Select an answer" at bounding box center [516, 152] width 44 height 7
click at [495, 181] on div "No" at bounding box center [551, 182] width 141 height 12
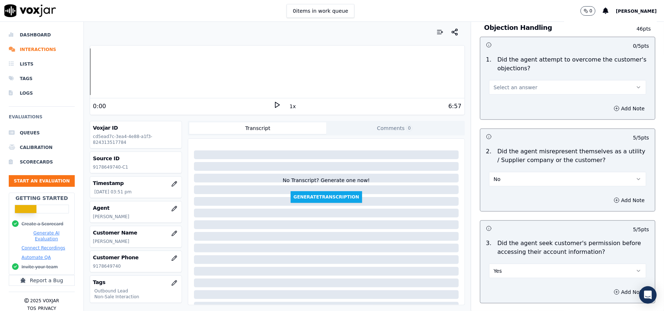
scroll to position [360, 0]
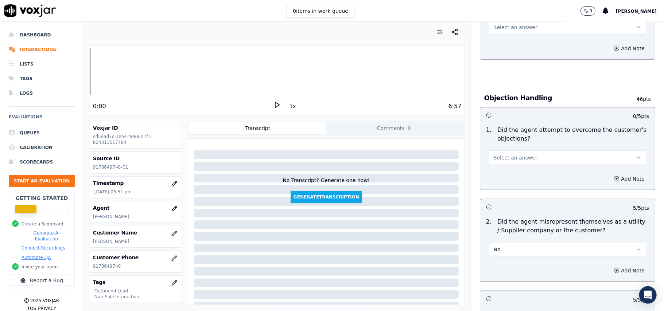
click at [500, 158] on span "Select an answer" at bounding box center [516, 157] width 44 height 7
click at [500, 178] on div "Yes" at bounding box center [551, 176] width 141 height 12
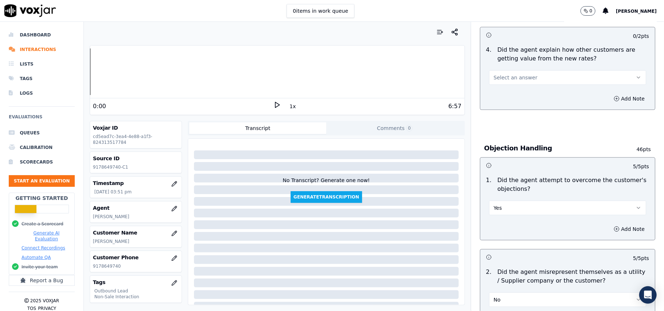
scroll to position [263, 0]
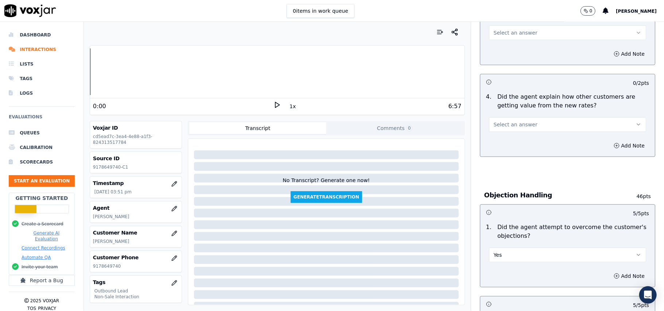
click at [513, 127] on span "Select an answer" at bounding box center [516, 124] width 44 height 7
click at [513, 141] on div "Yes" at bounding box center [551, 142] width 141 height 12
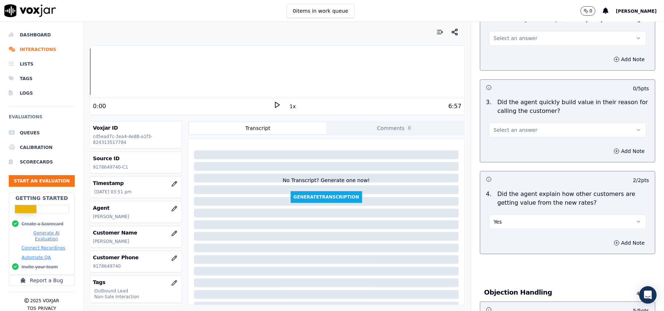
click at [512, 130] on span "Select an answer" at bounding box center [516, 130] width 44 height 7
click at [509, 151] on div "Yes" at bounding box center [551, 147] width 141 height 12
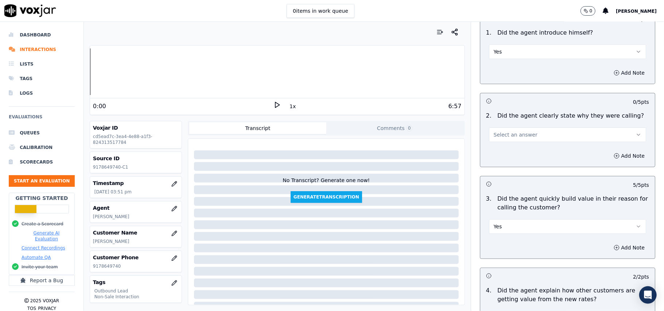
scroll to position [69, 0]
click at [508, 134] on span "Select an answer" at bounding box center [516, 135] width 44 height 7
click at [507, 155] on div "Yes" at bounding box center [551, 152] width 141 height 12
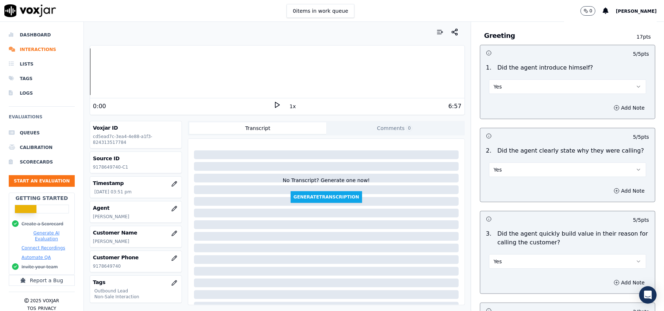
scroll to position [0, 0]
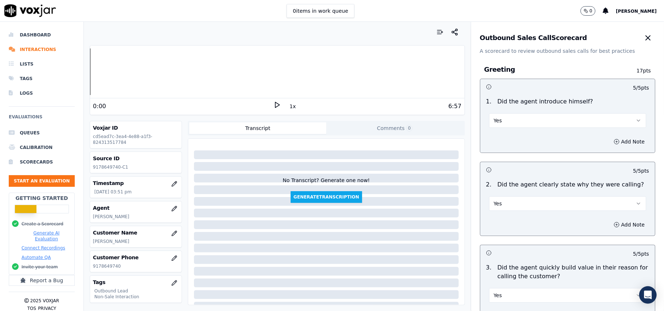
click at [631, 78] on div "Greeting 17 pts 5 / 5 pts 1 . Did the agent introduce himself? Yes Add Note 5 /…" at bounding box center [567, 245] width 187 height 380
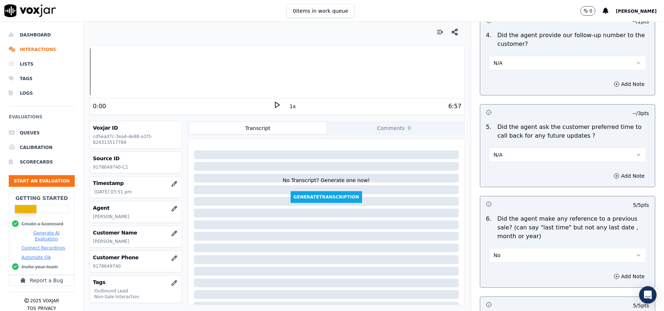
scroll to position [1819, 0]
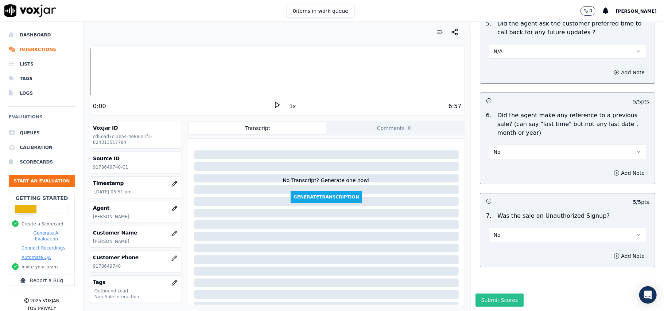
click at [489, 294] on button "Submit Scores" at bounding box center [500, 300] width 49 height 13
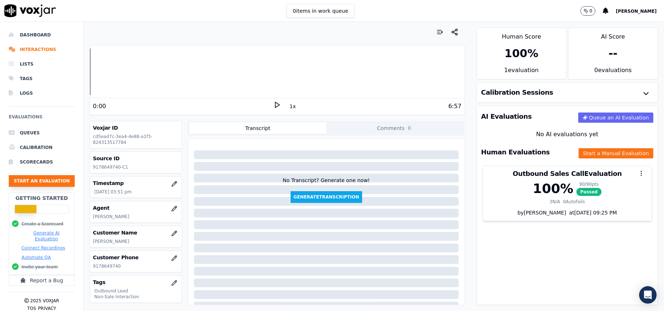
click at [40, 179] on button "Start an Evaluation" at bounding box center [42, 181] width 66 height 12
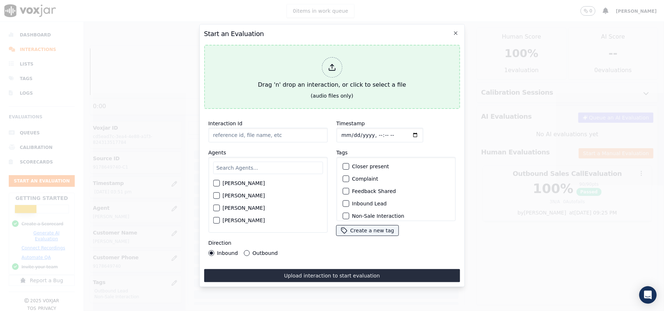
click at [327, 70] on div at bounding box center [332, 67] width 20 height 20
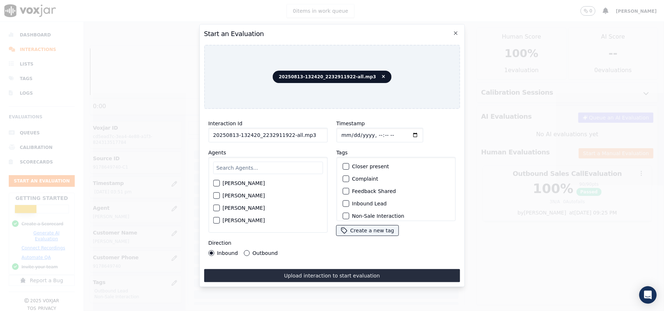
drag, startPoint x: 299, startPoint y: 130, endPoint x: 286, endPoint y: 131, distance: 12.8
click at [286, 131] on input "20250813-132420_2232911922-all.mp3" at bounding box center [267, 135] width 119 height 15
type input "20250813-132420_2232911922-C1"
click at [347, 131] on input "Timestamp" at bounding box center [379, 135] width 87 height 15
type input "[DATE]T15:55"
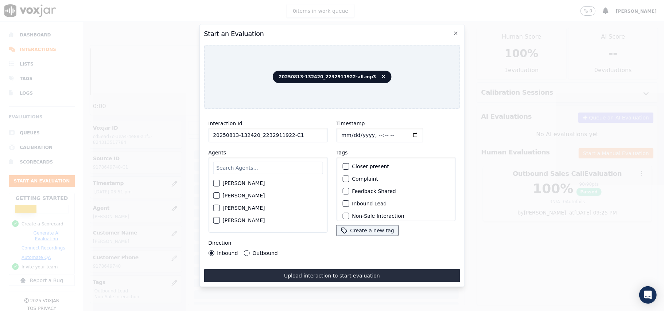
click at [259, 163] on input "text" at bounding box center [268, 168] width 110 height 12
paste input "[PERSON_NAME]"
type input "[PERSON_NAME]"
click at [217, 183] on div "button" at bounding box center [215, 185] width 5 height 5
click at [344, 201] on div "button" at bounding box center [345, 203] width 5 height 5
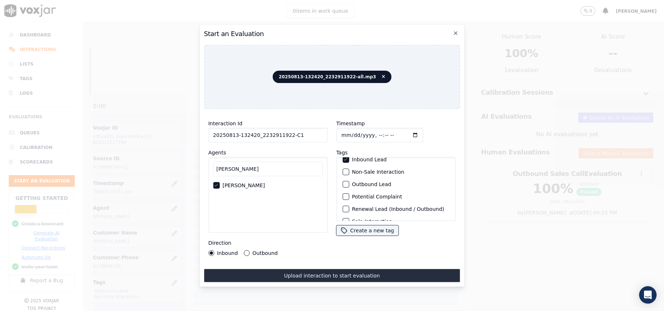
scroll to position [63, 0]
click at [344, 209] on div "button" at bounding box center [345, 211] width 5 height 5
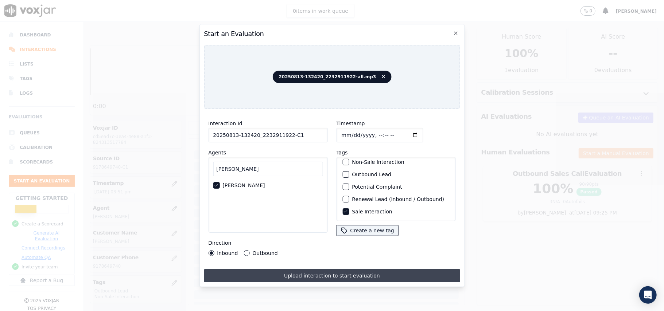
click at [278, 275] on button "Upload interaction to start evaluation" at bounding box center [332, 275] width 256 height 13
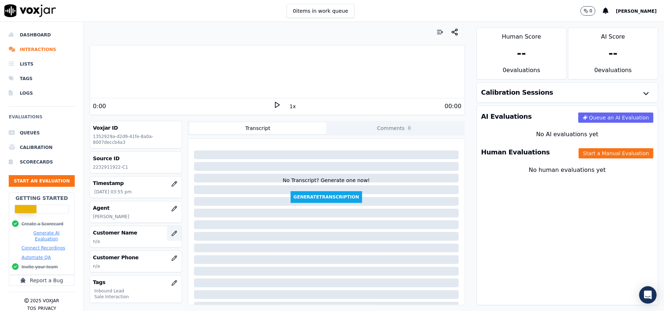
click at [171, 232] on icon "button" at bounding box center [174, 234] width 6 height 6
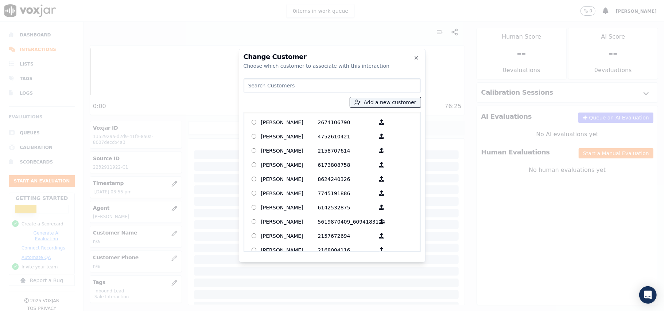
paste input "[PERSON_NAME]"
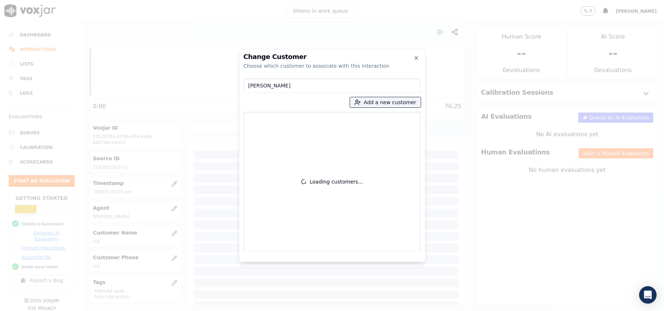
click at [248, 87] on input "[PERSON_NAME]" at bounding box center [332, 85] width 177 height 15
type input "[PERSON_NAME]"
click at [290, 122] on p "[PERSON_NAME]" at bounding box center [289, 122] width 57 height 11
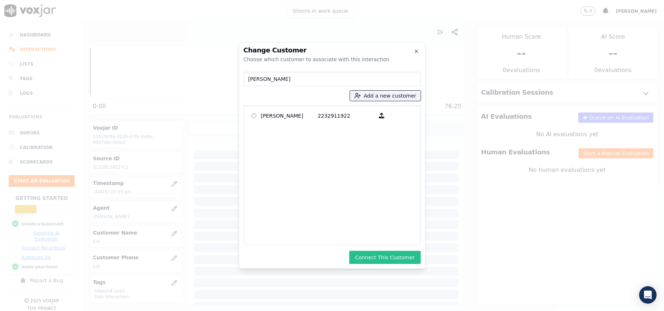
click at [379, 252] on button "Connect This Customer" at bounding box center [384, 257] width 71 height 13
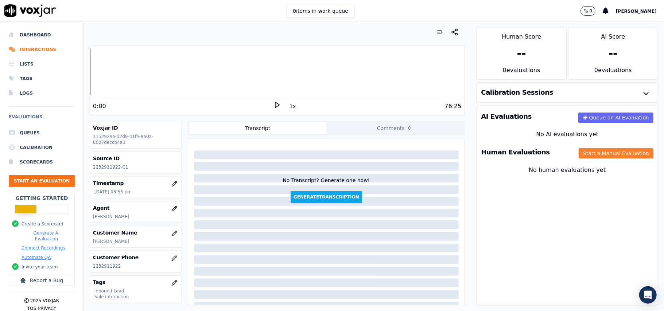
click at [587, 156] on button "Start a Manual Evaluation" at bounding box center [616, 153] width 75 height 10
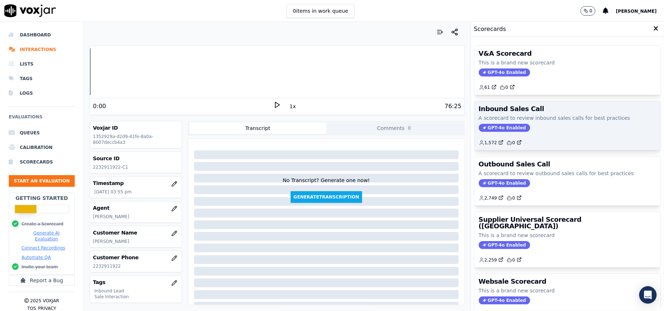
click at [496, 127] on span "GPT-4o Enabled" at bounding box center [504, 128] width 51 height 8
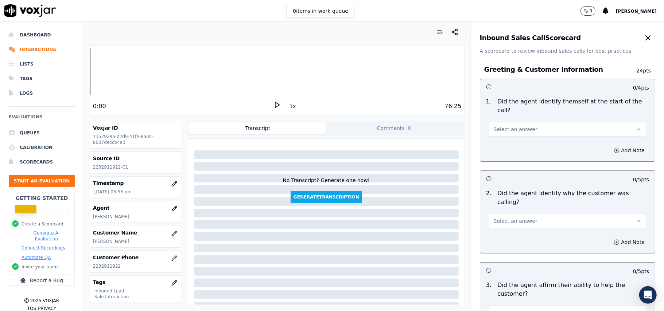
scroll to position [1287, 0]
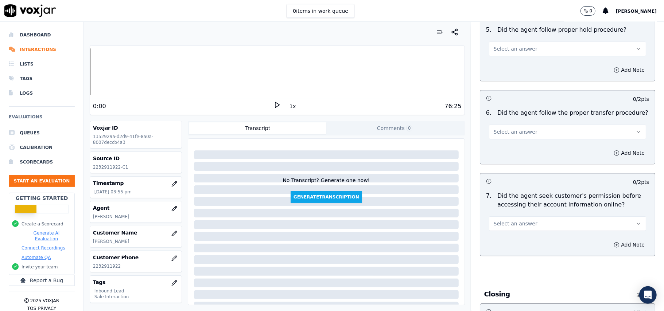
click at [515, 220] on span "Select an answer" at bounding box center [516, 223] width 44 height 7
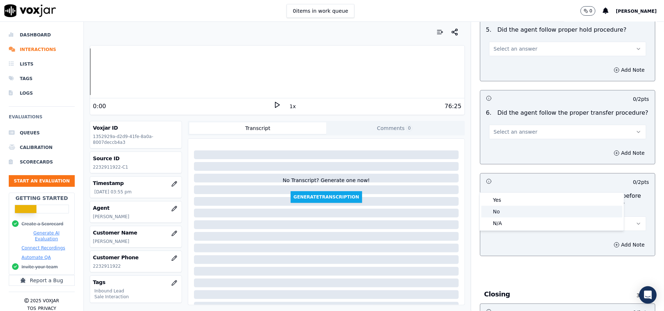
click at [495, 212] on div "No" at bounding box center [551, 212] width 141 height 12
click at [609, 240] on button "Add Note" at bounding box center [629, 245] width 40 height 10
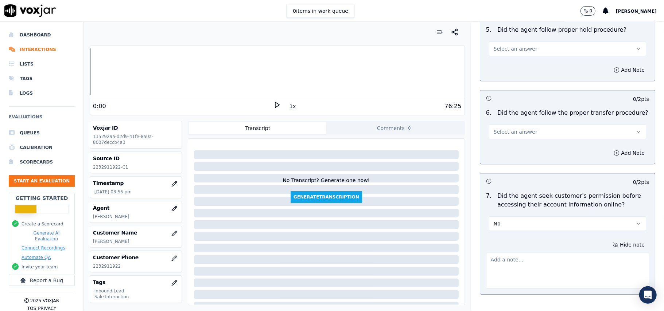
click at [504, 253] on textarea at bounding box center [567, 271] width 163 height 36
paste textarea "@22:45 – Didn’t take the permission before accessing the customer’s account."
click at [486, 253] on textarea "@22:45 – Didn’t take the permission before accessing the customer’s account." at bounding box center [567, 271] width 163 height 36
click at [492, 253] on textarea "@22:45 – Didn’t take the permission before accessing the customer’s account." at bounding box center [567, 271] width 163 height 36
paste textarea "Call ID: 132420"
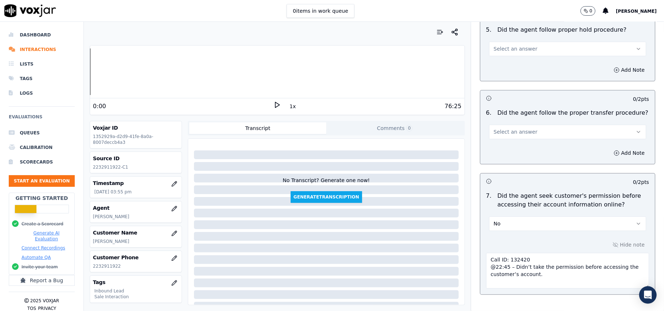
scroll to position [2080, 0]
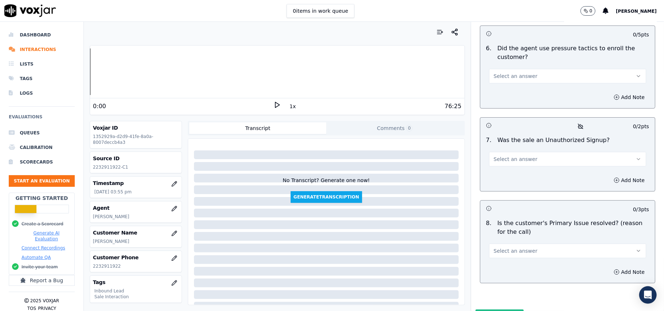
type textarea "Call ID: 132420 @22:45 – Didn’t take the permission before accessing the custom…"
click at [521, 244] on button "Select an answer" at bounding box center [567, 251] width 157 height 15
click at [502, 240] on div "No" at bounding box center [551, 242] width 141 height 12
click at [504, 152] on button "Select an answer" at bounding box center [567, 159] width 157 height 15
click at [502, 145] on div "No" at bounding box center [551, 149] width 141 height 12
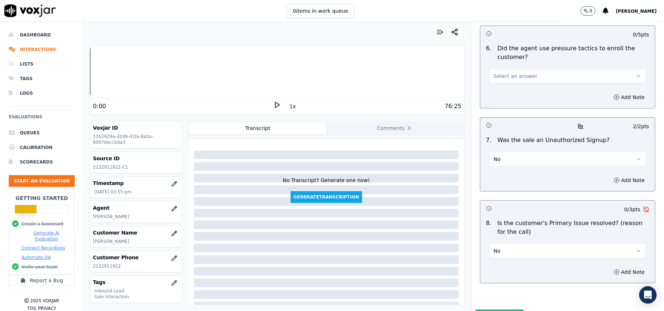
click at [528, 244] on button "No" at bounding box center [567, 251] width 157 height 15
click at [523, 233] on div "Yes" at bounding box center [551, 230] width 141 height 12
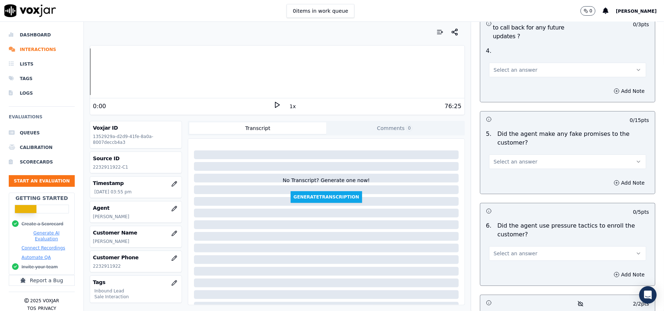
scroll to position [1885, 0]
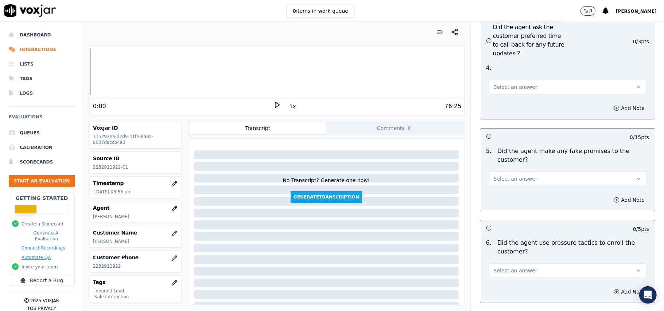
click at [518, 267] on span "Select an answer" at bounding box center [516, 270] width 44 height 7
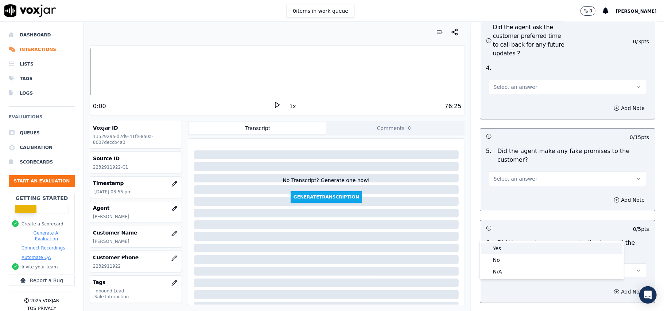
click at [514, 245] on div "Yes" at bounding box center [551, 249] width 141 height 12
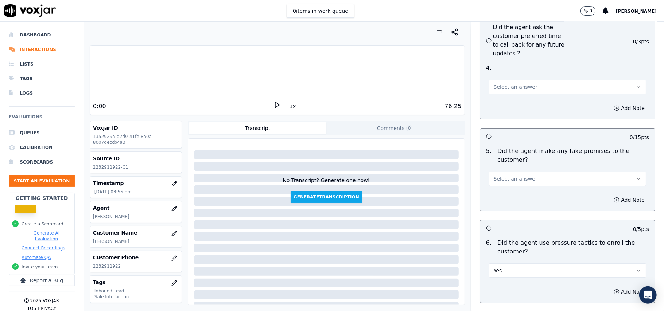
click at [513, 264] on button "Yes" at bounding box center [567, 271] width 157 height 15
click at [509, 255] on div "No" at bounding box center [551, 261] width 141 height 12
click at [511, 175] on span "Select an answer" at bounding box center [516, 178] width 44 height 7
click at [505, 168] on div "No" at bounding box center [551, 168] width 141 height 12
click at [498, 61] on div "4 . Select an answer" at bounding box center [567, 79] width 175 height 36
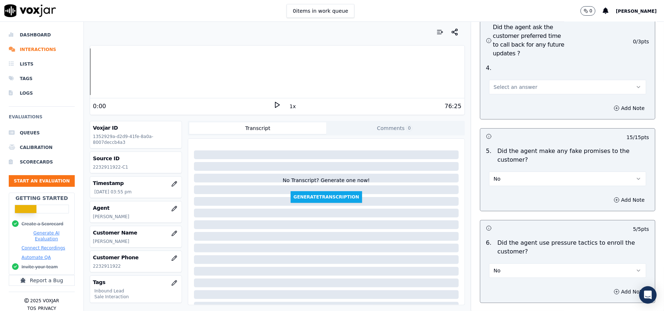
drag, startPoint x: 498, startPoint y: 53, endPoint x: 495, endPoint y: 69, distance: 16.7
click at [497, 61] on div "4 . Select an answer" at bounding box center [567, 79] width 175 height 36
click at [495, 80] on button "Select an answer" at bounding box center [567, 87] width 157 height 15
click at [494, 68] on div "Yes" at bounding box center [551, 65] width 141 height 12
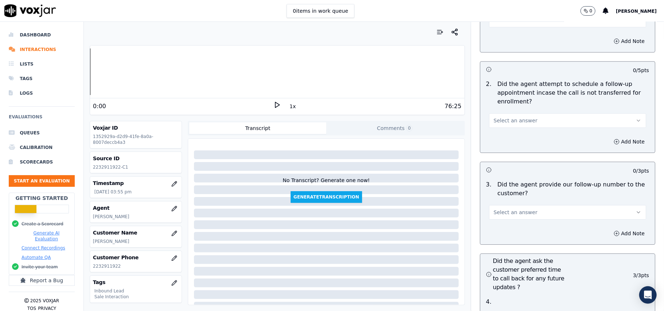
scroll to position [1643, 0]
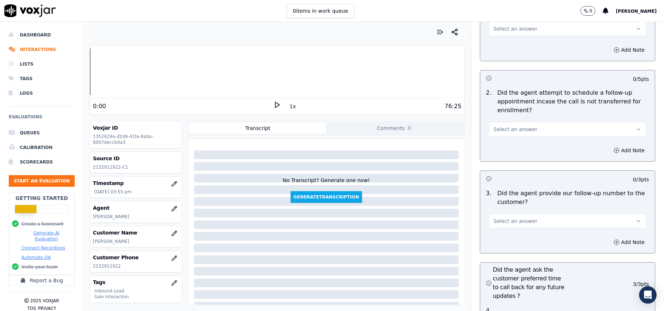
click at [519, 218] on span "Select an answer" at bounding box center [516, 221] width 44 height 7
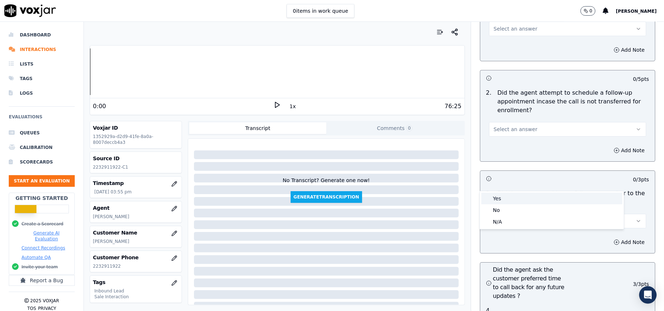
click at [511, 195] on div "Yes" at bounding box center [551, 199] width 141 height 12
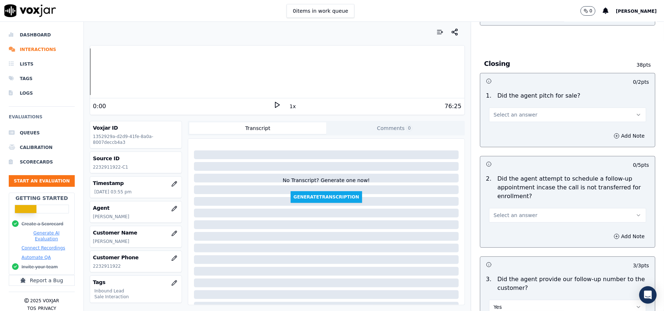
scroll to position [1545, 0]
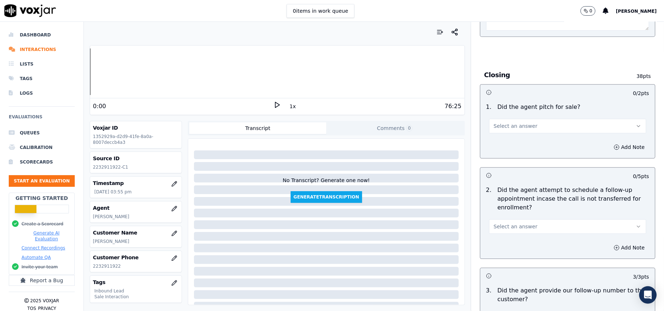
click at [505, 223] on span "Select an answer" at bounding box center [516, 226] width 44 height 7
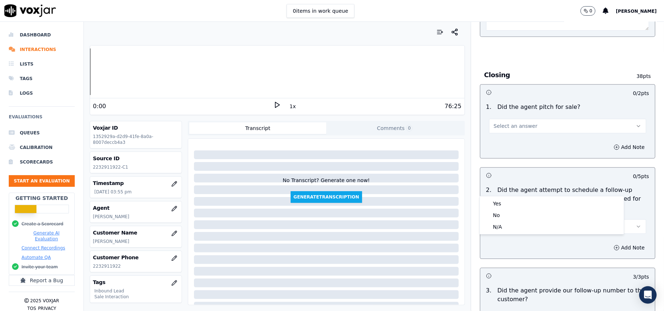
drag, startPoint x: 505, startPoint y: 205, endPoint x: 505, endPoint y: 209, distance: 4.0
click at [505, 209] on div "Yes" at bounding box center [551, 204] width 141 height 12
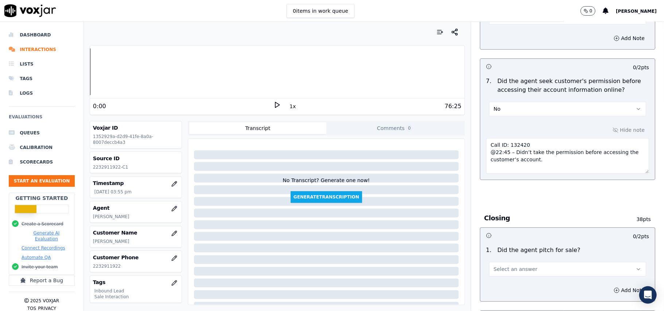
scroll to position [1399, 0]
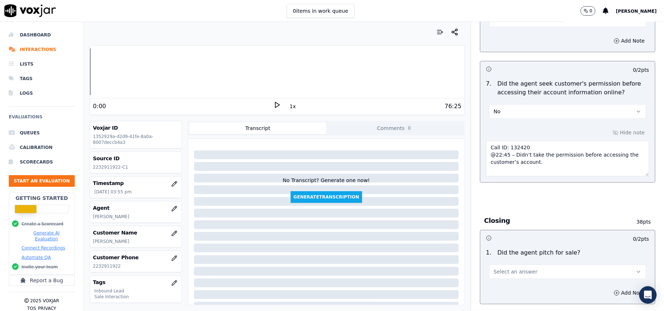
click at [500, 268] on span "Select an answer" at bounding box center [516, 271] width 44 height 7
click at [504, 245] on div "Yes" at bounding box center [551, 249] width 141 height 12
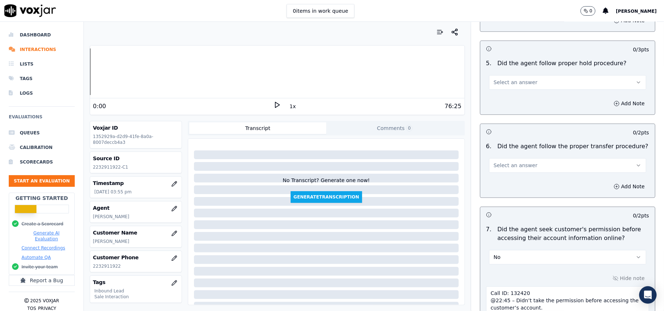
scroll to position [1205, 0]
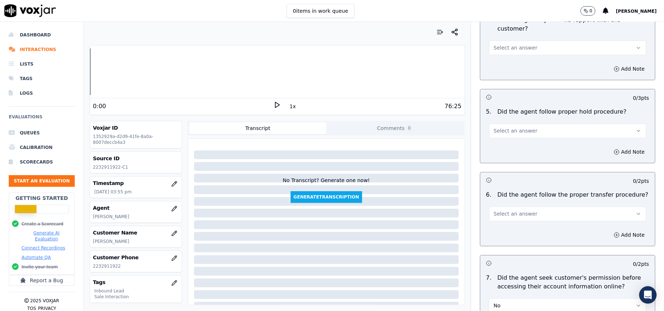
click at [497, 210] on span "Select an answer" at bounding box center [516, 213] width 44 height 7
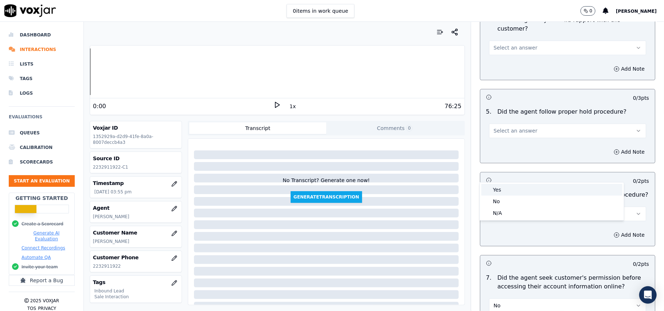
click at [496, 189] on div "Yes" at bounding box center [551, 190] width 141 height 12
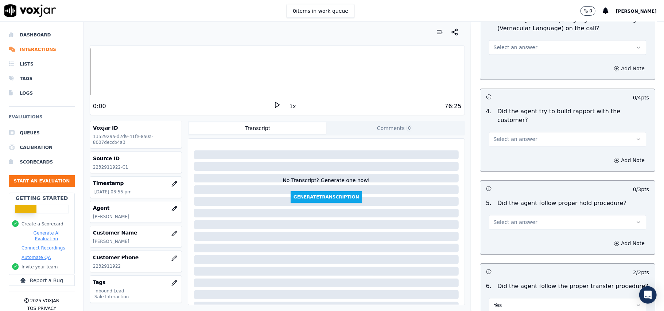
scroll to position [1108, 0]
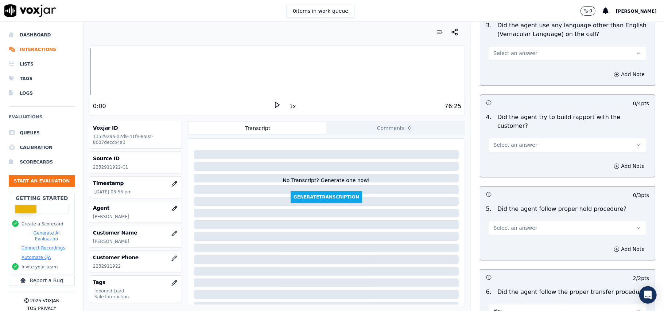
click at [489, 221] on button "Select an answer" at bounding box center [567, 228] width 157 height 15
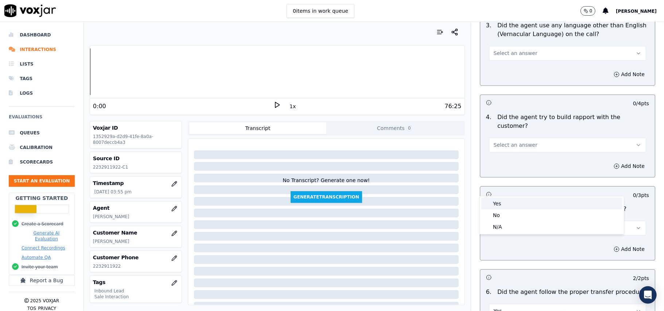
click at [505, 200] on div "Yes" at bounding box center [551, 204] width 141 height 12
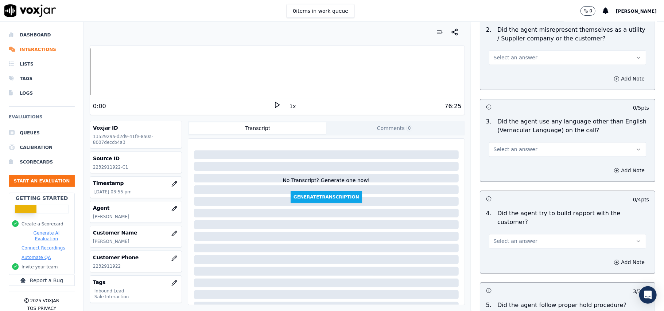
scroll to position [1010, 0]
click at [516, 239] on span "Select an answer" at bounding box center [516, 242] width 44 height 7
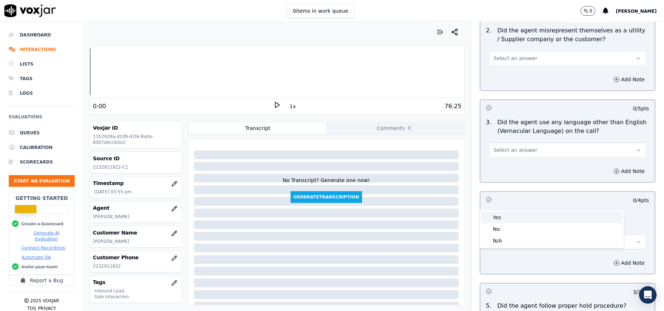
click at [527, 220] on div "Yes" at bounding box center [551, 218] width 141 height 12
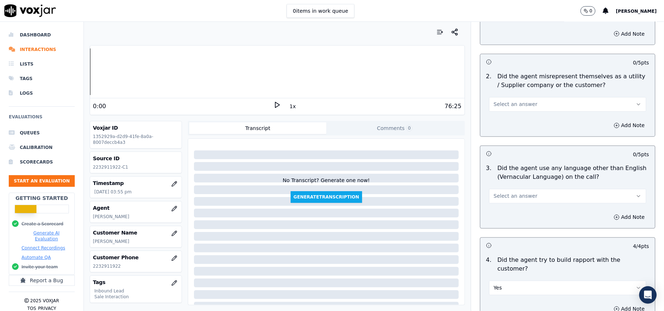
scroll to position [913, 0]
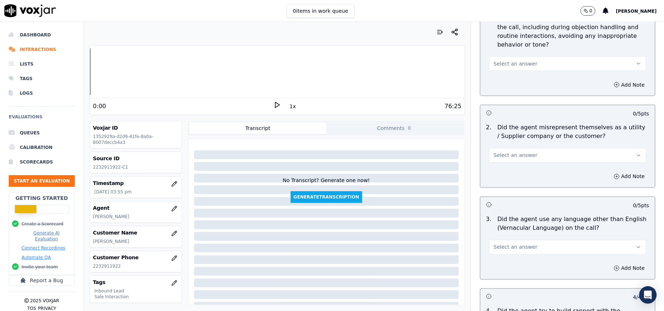
click at [521, 239] on div "Select an answer" at bounding box center [567, 247] width 157 height 16
click at [513, 240] on button "Select an answer" at bounding box center [567, 247] width 157 height 15
click at [514, 241] on div "No" at bounding box center [551, 243] width 141 height 12
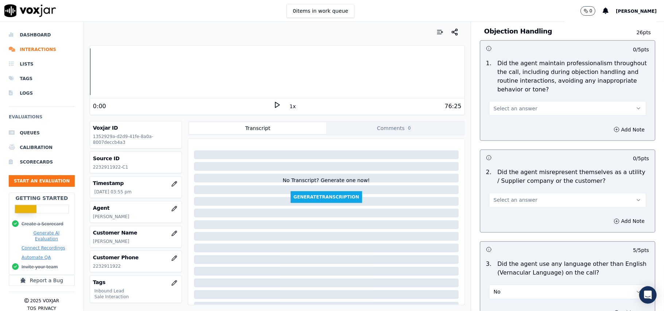
scroll to position [816, 0]
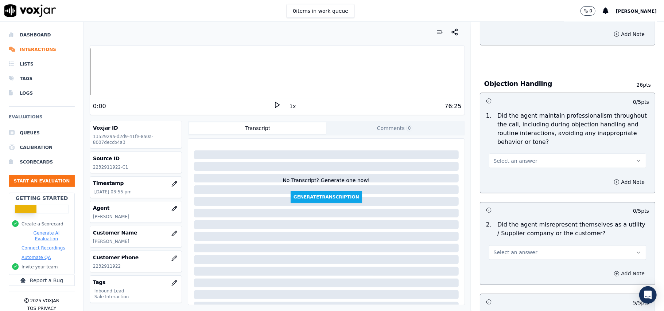
click at [508, 249] on span "Select an answer" at bounding box center [516, 252] width 44 height 7
click at [513, 234] on div "Yes" at bounding box center [551, 237] width 141 height 12
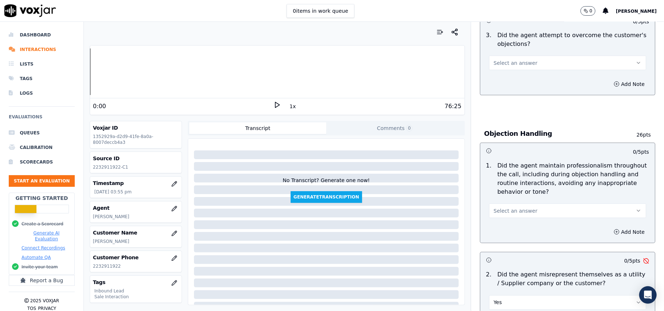
scroll to position [718, 0]
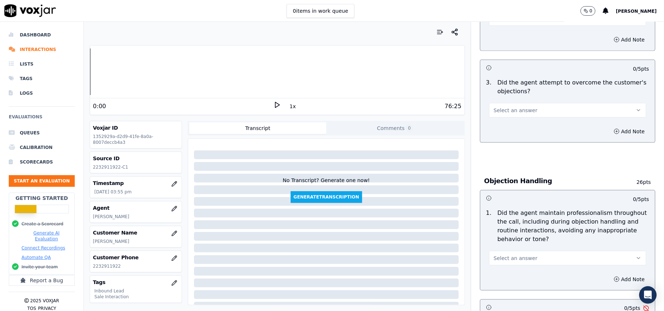
click at [514, 250] on div "Select an answer" at bounding box center [567, 258] width 157 height 16
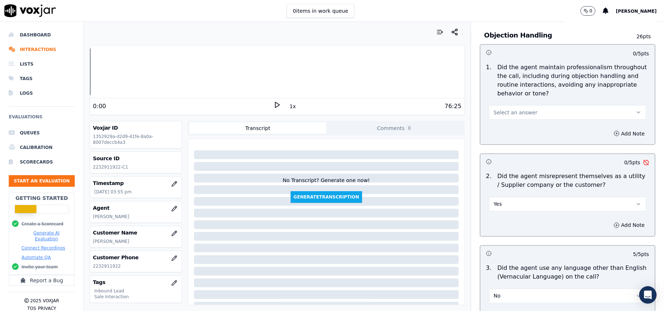
scroll to position [767, 0]
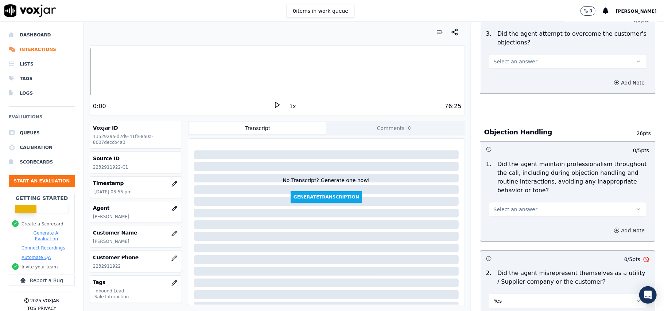
click at [533, 294] on button "Yes" at bounding box center [567, 301] width 157 height 15
click at [511, 240] on div "No" at bounding box center [551, 241] width 141 height 12
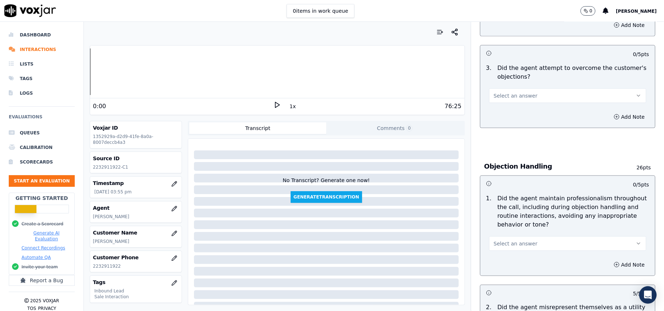
scroll to position [718, 0]
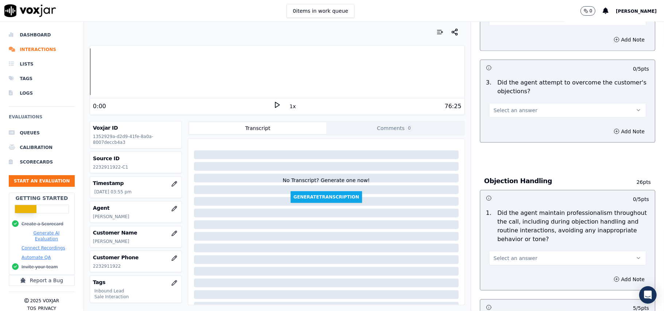
drag, startPoint x: 517, startPoint y: 227, endPoint x: 518, endPoint y: 231, distance: 4.3
click at [518, 255] on span "Select an answer" at bounding box center [516, 258] width 44 height 7
click at [518, 241] on div "Yes" at bounding box center [551, 242] width 141 height 12
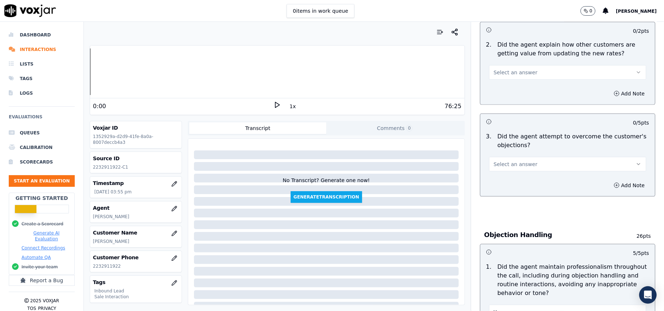
scroll to position [621, 0]
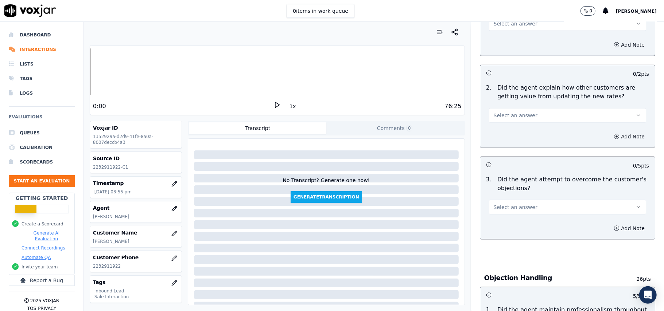
click at [519, 204] on span "Select an answer" at bounding box center [516, 207] width 44 height 7
click at [519, 190] on div "Yes" at bounding box center [551, 191] width 141 height 12
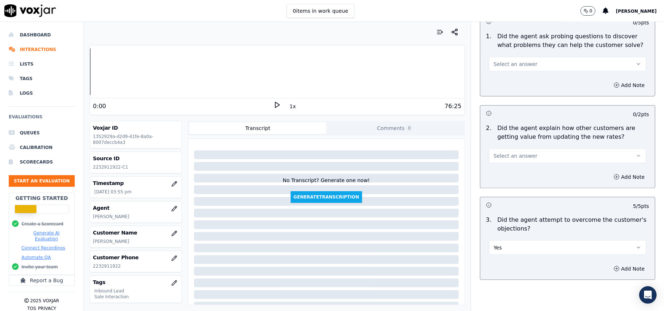
scroll to position [524, 0]
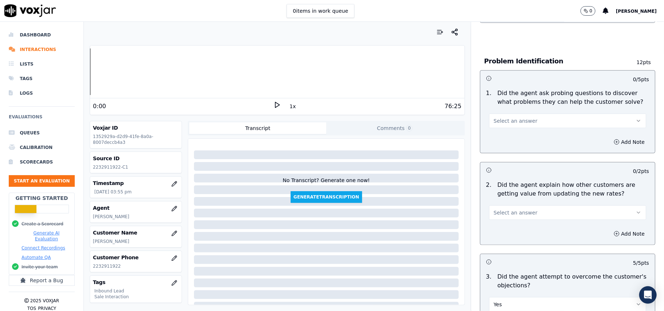
click at [539, 206] on button "Select an answer" at bounding box center [567, 213] width 157 height 15
click at [505, 191] on div "Yes" at bounding box center [551, 196] width 141 height 12
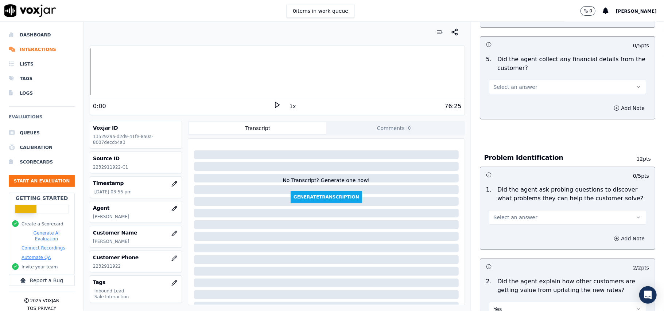
scroll to position [427, 0]
click at [511, 211] on button "Select an answer" at bounding box center [567, 218] width 157 height 15
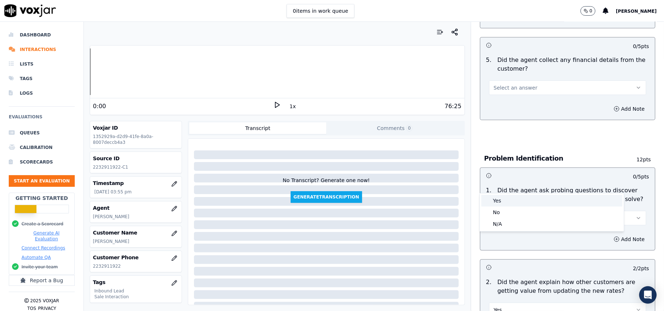
click at [511, 201] on div "Yes" at bounding box center [551, 201] width 141 height 12
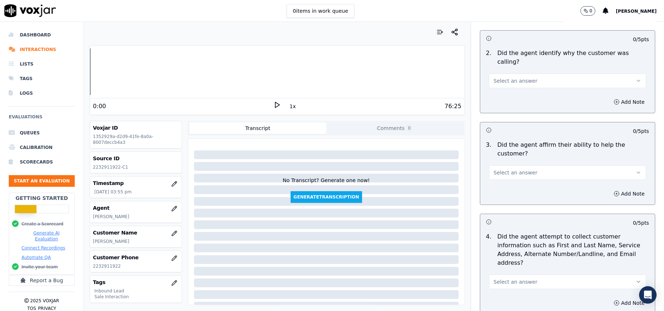
scroll to position [135, 0]
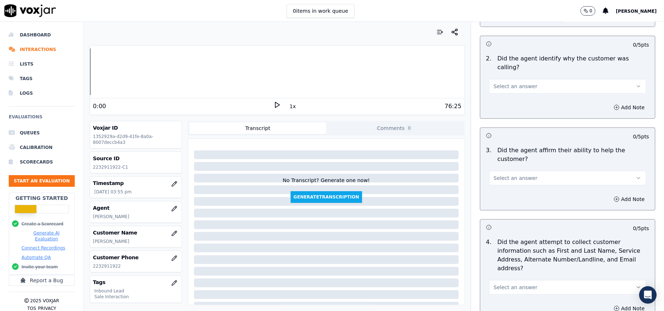
click at [511, 284] on span "Select an answer" at bounding box center [516, 287] width 44 height 7
click at [511, 276] on div "No" at bounding box center [551, 282] width 141 height 12
click at [508, 279] on div "No" at bounding box center [567, 287] width 157 height 16
click at [508, 280] on button "No" at bounding box center [567, 287] width 157 height 15
click at [508, 274] on div "Yes" at bounding box center [551, 270] width 141 height 12
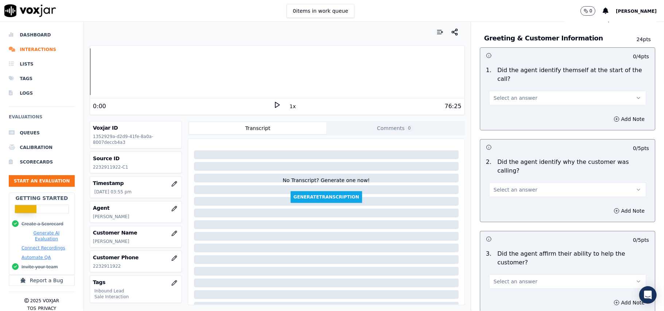
scroll to position [49, 0]
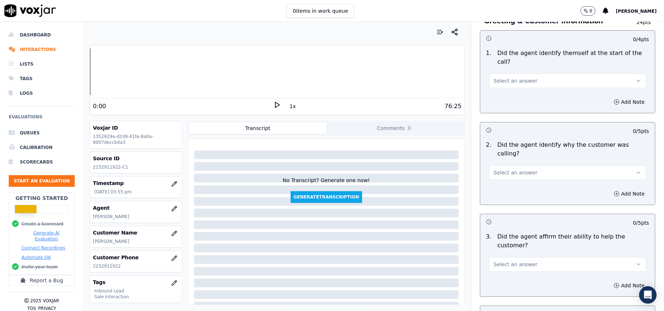
click at [505, 261] on span "Select an answer" at bounding box center [516, 264] width 44 height 7
click at [507, 266] on div "No" at bounding box center [551, 267] width 141 height 12
click at [539, 257] on button "No" at bounding box center [567, 264] width 157 height 15
click at [511, 259] on div "Yes" at bounding box center [551, 256] width 141 height 12
drag, startPoint x: 504, startPoint y: 158, endPoint x: 509, endPoint y: 160, distance: 5.9
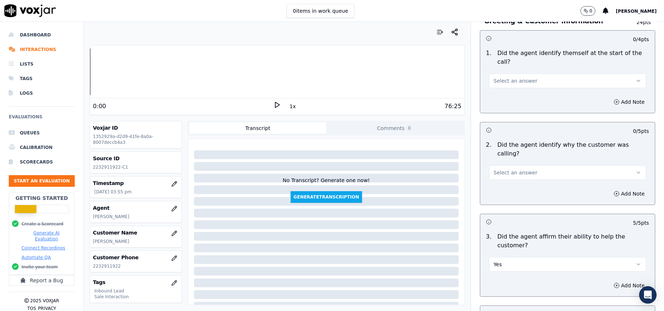
click at [505, 169] on span "Select an answer" at bounding box center [516, 172] width 44 height 7
click at [511, 174] on div "Yes" at bounding box center [551, 172] width 141 height 12
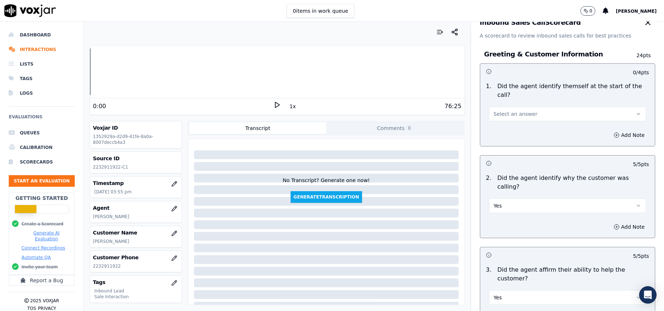
scroll to position [0, 0]
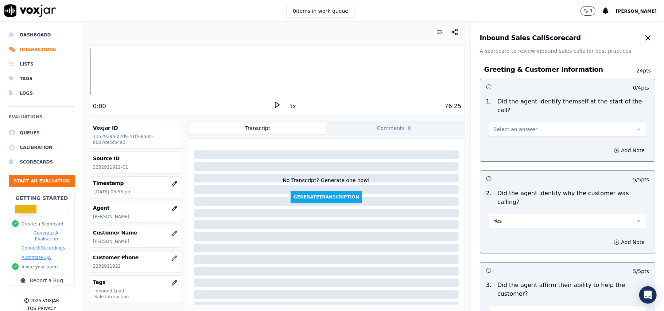
click at [494, 127] on button "Select an answer" at bounding box center [567, 129] width 157 height 15
click at [494, 136] on div "Yes" at bounding box center [551, 138] width 141 height 12
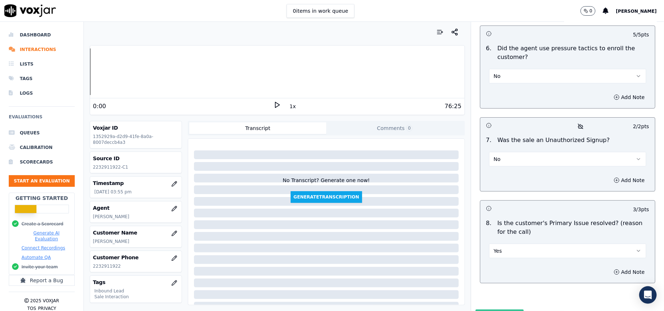
drag, startPoint x: 470, startPoint y: 274, endPoint x: 486, endPoint y: 275, distance: 16.1
click at [476, 310] on button "Submit Scores" at bounding box center [500, 316] width 49 height 13
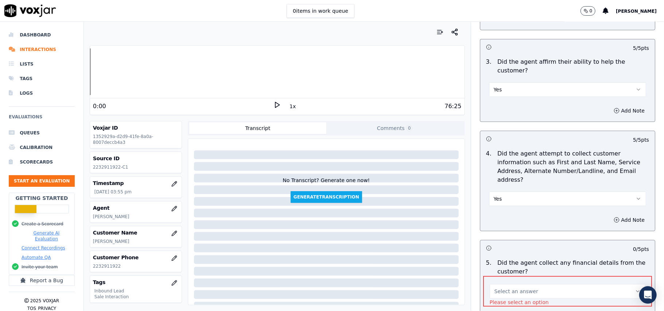
scroll to position [241, 0]
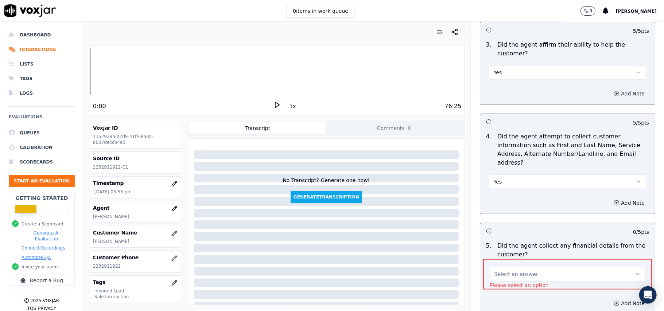
click at [555, 267] on button "Select an answer" at bounding box center [568, 274] width 156 height 15
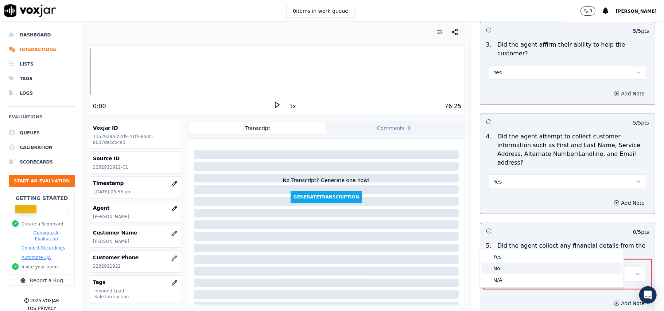
click at [526, 267] on div "No" at bounding box center [552, 269] width 140 height 12
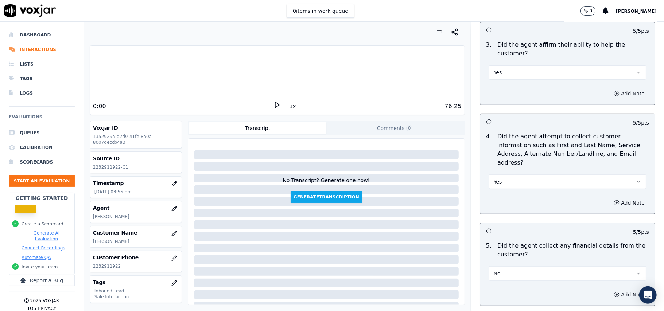
scroll to position [2080, 0]
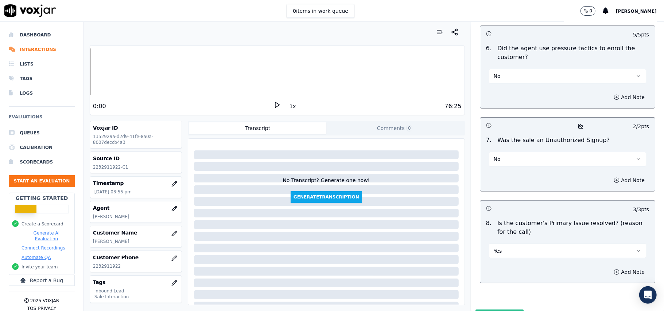
click at [500, 310] on button "Submit Scores" at bounding box center [500, 316] width 49 height 13
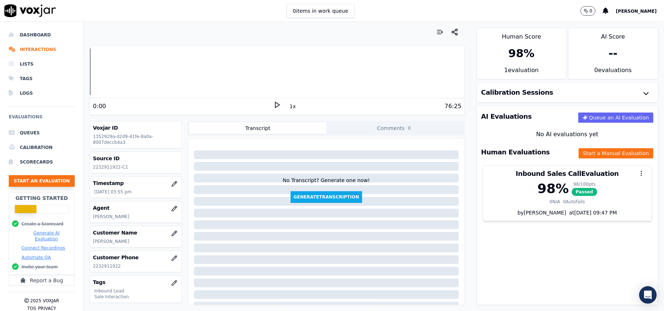
click at [54, 182] on button "Start an Evaluation" at bounding box center [42, 181] width 66 height 12
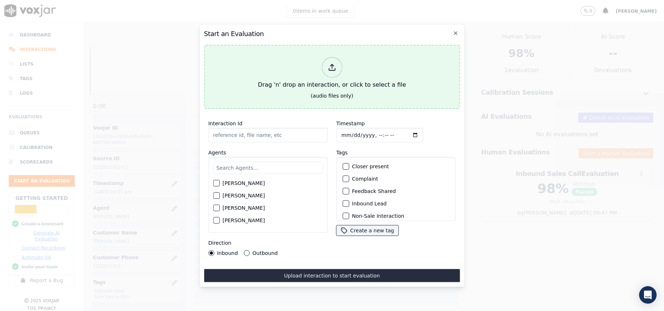
click at [328, 63] on icon at bounding box center [332, 67] width 8 height 8
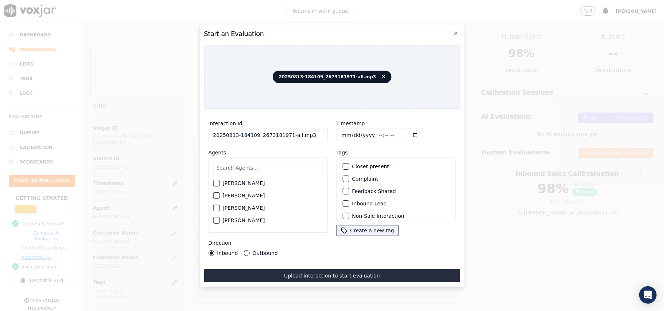
drag, startPoint x: 297, startPoint y: 133, endPoint x: 286, endPoint y: 133, distance: 10.6
click at [286, 133] on input "20250813-184109_2673181971-all.mp3" at bounding box center [267, 135] width 119 height 15
type input "20250813-184109_2673181971-C1"
click at [350, 131] on input "Timestamp" at bounding box center [379, 135] width 87 height 15
type input "[DATE]T16:54"
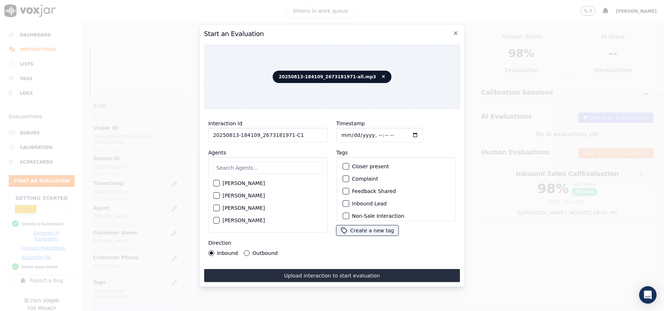
click at [253, 170] on input "text" at bounding box center [268, 168] width 110 height 12
paste input "Max"
type input "Max"
drag, startPoint x: 216, startPoint y: 181, endPoint x: 238, endPoint y: 189, distance: 24.0
click at [216, 183] on div "button" at bounding box center [215, 185] width 5 height 5
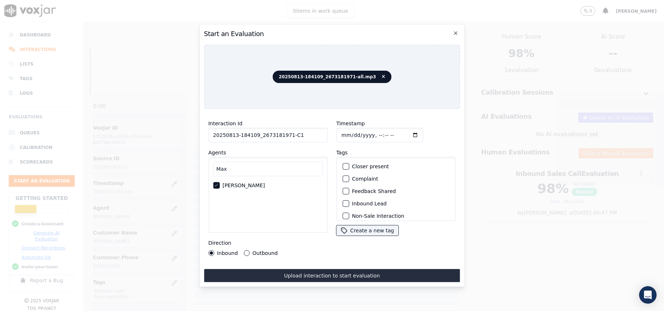
scroll to position [49, 0]
click at [343, 178] on div "button" at bounding box center [345, 180] width 5 height 5
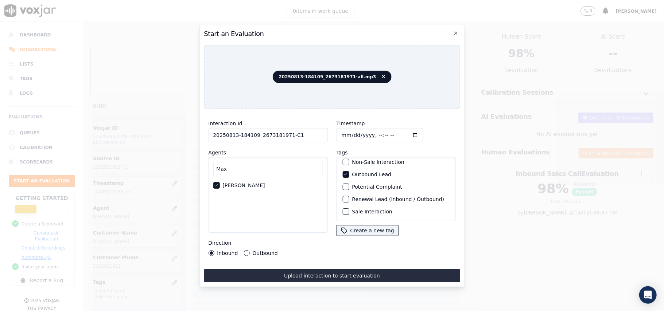
click at [343, 209] on div "button" at bounding box center [345, 211] width 5 height 5
click at [244, 251] on button "Outbound" at bounding box center [247, 254] width 6 height 6
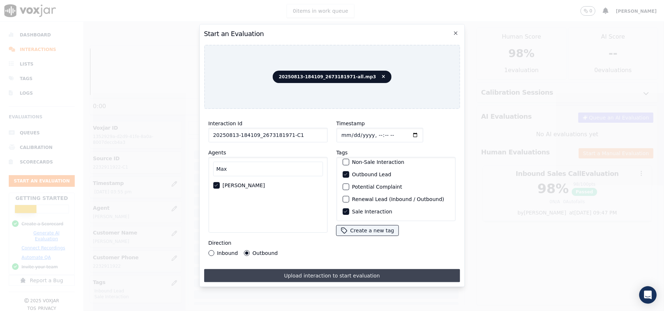
click at [314, 272] on button "Upload interaction to start evaluation" at bounding box center [332, 275] width 256 height 13
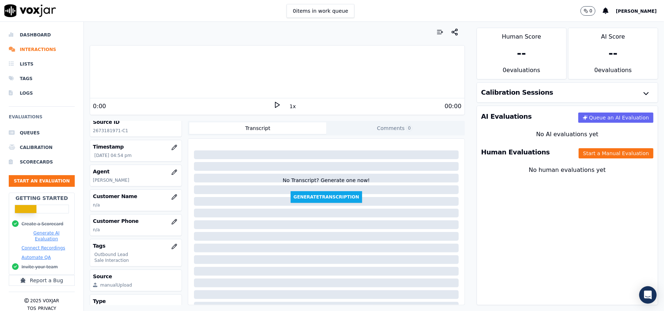
scroll to position [71, 0]
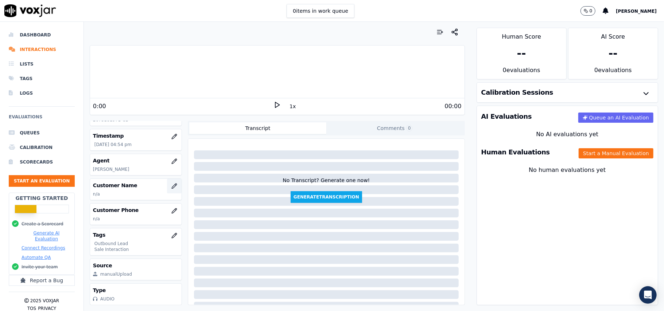
click at [172, 184] on icon "button" at bounding box center [174, 186] width 5 height 5
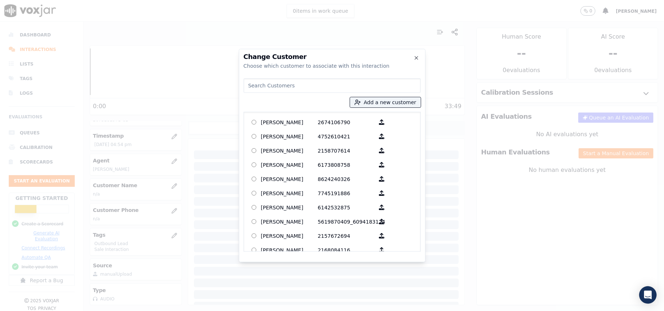
paste input "[PERSON_NAME]"
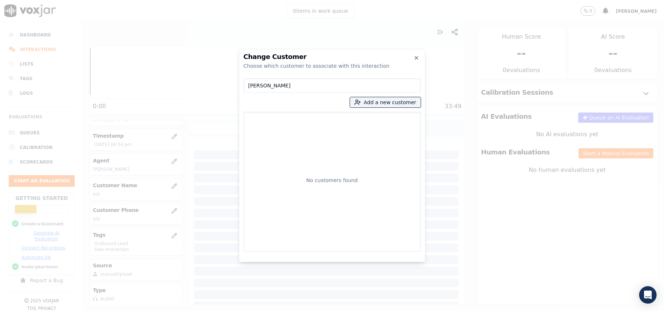
click at [251, 85] on input "[PERSON_NAME]" at bounding box center [332, 85] width 177 height 15
type input "[PERSON_NAME]"
click at [307, 119] on p "[PERSON_NAME]" at bounding box center [289, 122] width 57 height 11
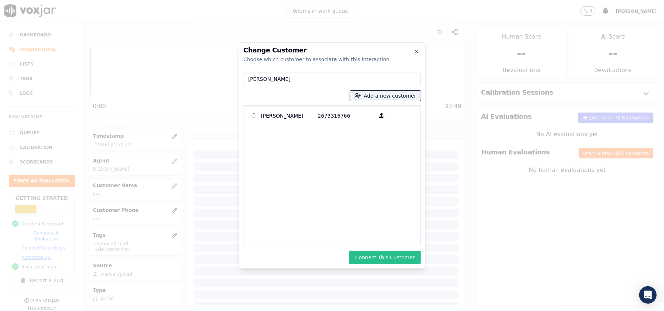
click at [381, 257] on button "Connect This Customer" at bounding box center [384, 257] width 71 height 13
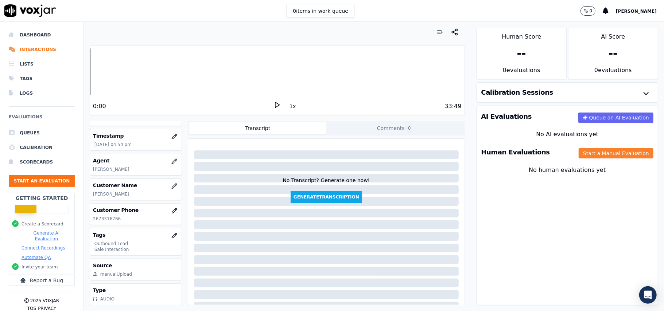
click at [600, 155] on button "Start a Manual Evaluation" at bounding box center [616, 153] width 75 height 10
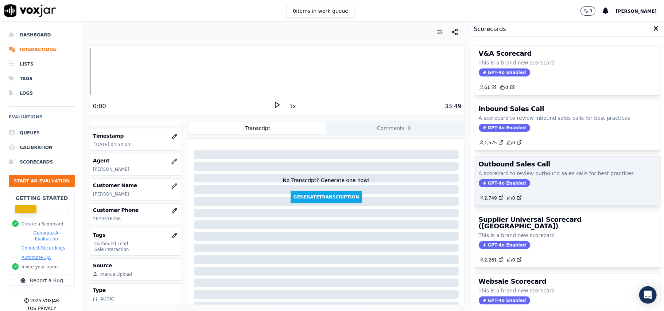
click at [485, 183] on span "GPT-4o Enabled" at bounding box center [504, 183] width 51 height 8
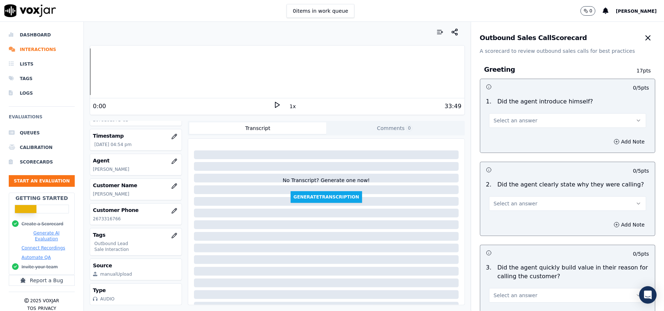
click at [515, 124] on span "Select an answer" at bounding box center [516, 120] width 44 height 7
click at [509, 143] on div "No" at bounding box center [551, 149] width 141 height 12
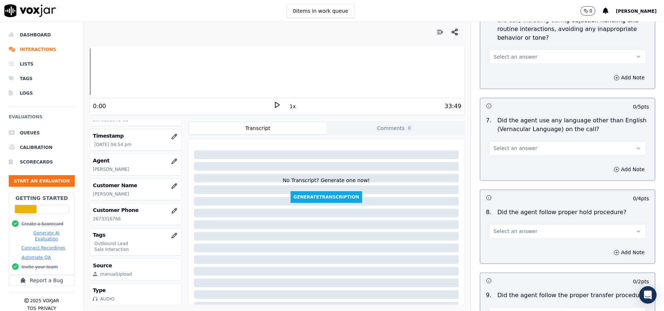
scroll to position [1819, 0]
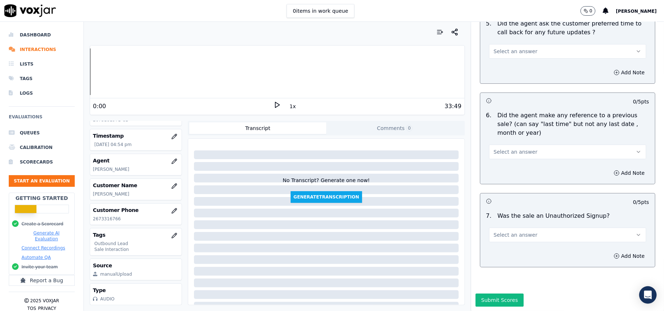
click at [521, 221] on div "Select an answer" at bounding box center [567, 232] width 169 height 22
click at [516, 232] on span "Select an answer" at bounding box center [516, 235] width 44 height 7
click at [505, 239] on div "No" at bounding box center [551, 242] width 141 height 12
click at [516, 148] on span "Select an answer" at bounding box center [516, 151] width 44 height 7
click at [508, 171] on div "N/A" at bounding box center [551, 170] width 141 height 12
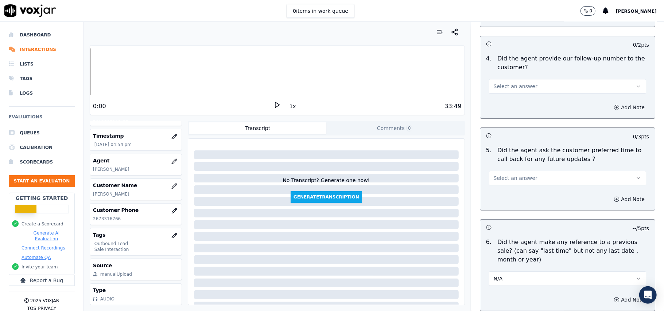
scroll to position [1673, 0]
click at [504, 176] on span "Select an answer" at bounding box center [516, 178] width 44 height 7
click at [495, 216] on div "N/A" at bounding box center [551, 215] width 141 height 12
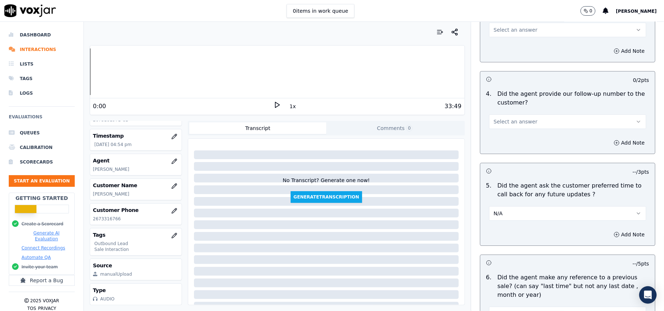
scroll to position [1624, 0]
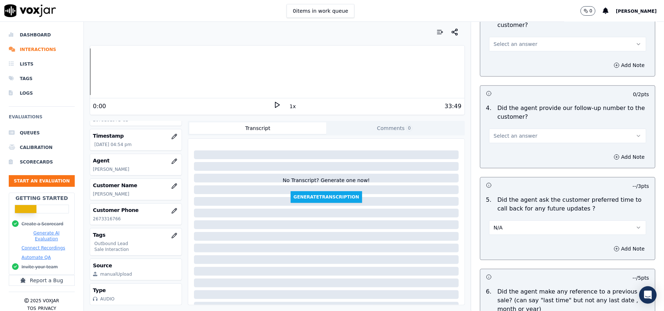
click at [526, 130] on button "Select an answer" at bounding box center [567, 136] width 157 height 15
click at [511, 152] on div "Yes" at bounding box center [551, 148] width 141 height 12
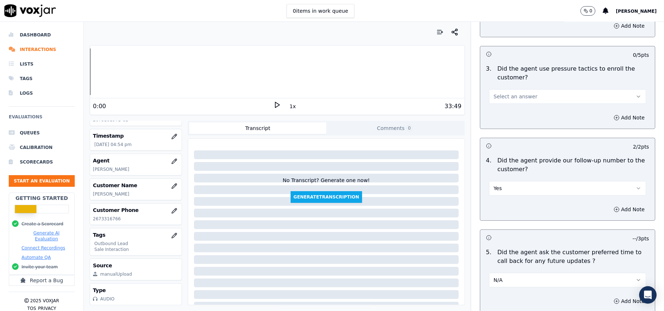
scroll to position [1527, 0]
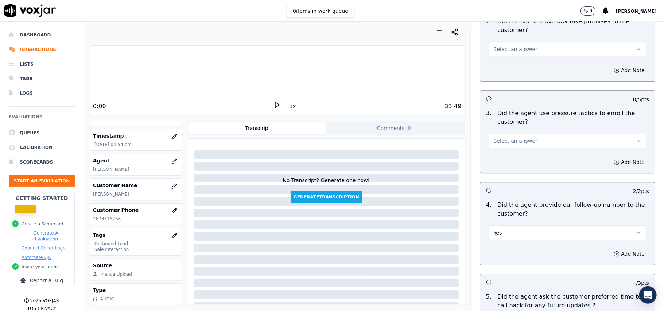
click at [519, 134] on button "Select an answer" at bounding box center [567, 141] width 157 height 15
click at [508, 162] on div "No" at bounding box center [551, 165] width 141 height 12
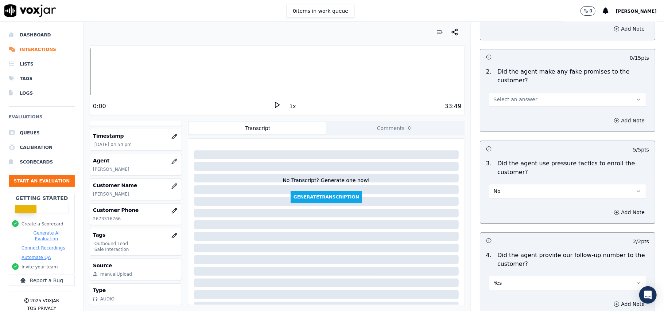
scroll to position [1430, 0]
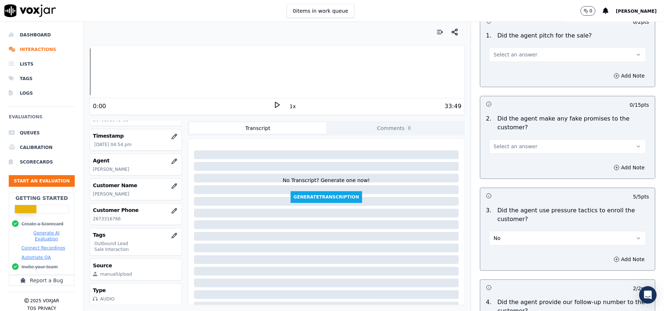
click at [510, 143] on span "Select an answer" at bounding box center [516, 146] width 44 height 7
click at [505, 168] on div "No" at bounding box center [551, 170] width 141 height 12
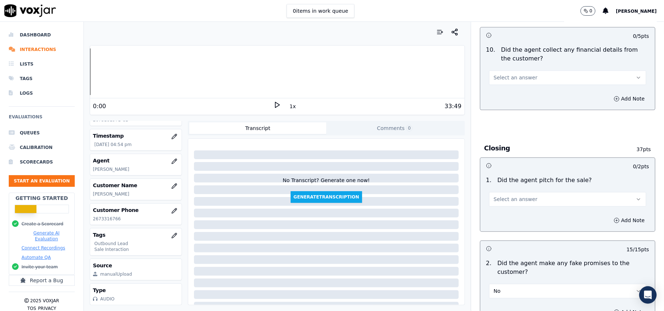
scroll to position [1284, 0]
click at [496, 197] on span "Select an answer" at bounding box center [516, 200] width 44 height 7
click at [495, 210] on div "Yes" at bounding box center [551, 212] width 141 height 12
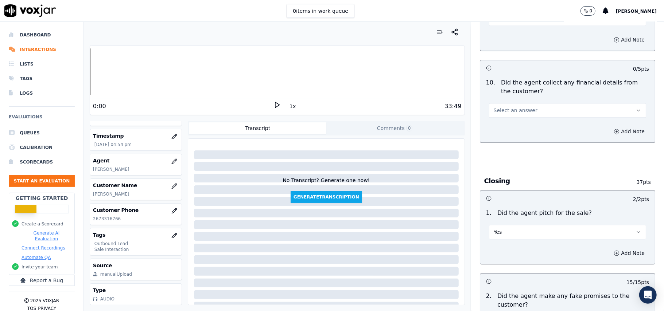
scroll to position [1236, 0]
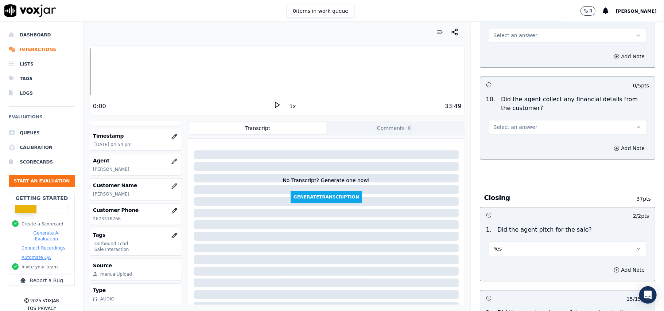
click at [528, 123] on button "Select an answer" at bounding box center [567, 127] width 157 height 15
click at [517, 151] on div "No" at bounding box center [551, 150] width 141 height 12
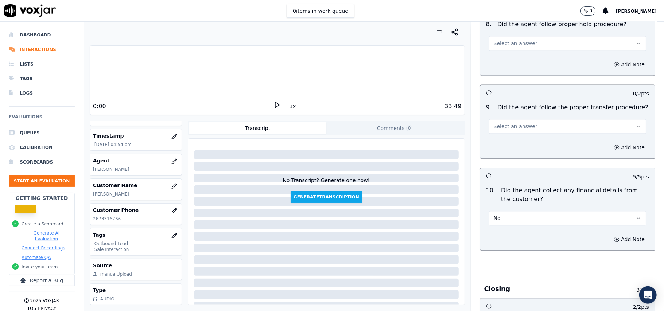
scroll to position [1138, 0]
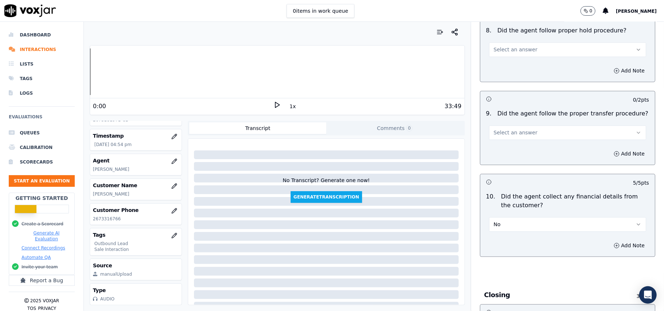
click at [517, 129] on span "Select an answer" at bounding box center [516, 132] width 44 height 7
click at [508, 146] on div "Yes" at bounding box center [551, 143] width 141 height 12
click at [511, 133] on button "Yes" at bounding box center [567, 132] width 157 height 15
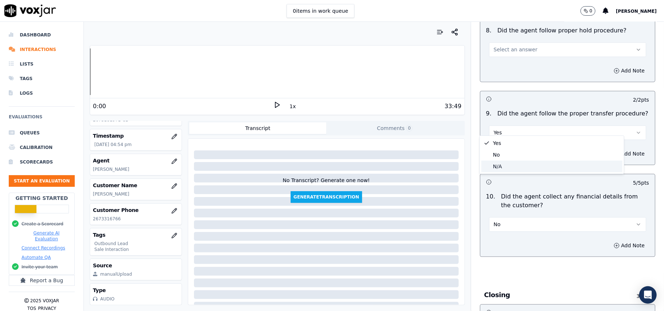
click at [499, 166] on div "N/A" at bounding box center [551, 167] width 141 height 12
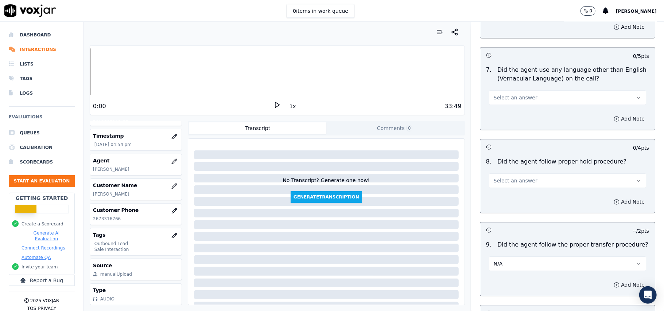
scroll to position [992, 0]
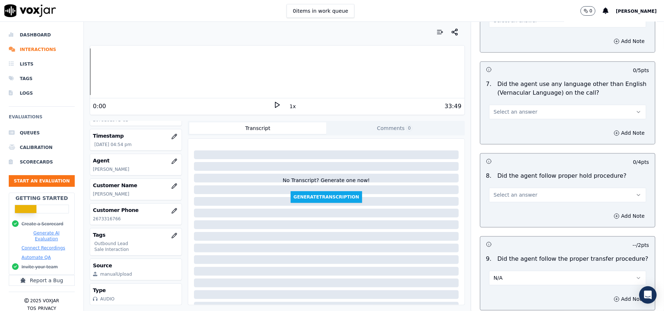
click at [503, 192] on span "Select an answer" at bounding box center [516, 195] width 44 height 7
click at [503, 209] on div "Yes" at bounding box center [551, 206] width 141 height 12
click at [531, 109] on button "Select an answer" at bounding box center [567, 112] width 157 height 15
click at [504, 139] on div "No" at bounding box center [551, 134] width 141 height 12
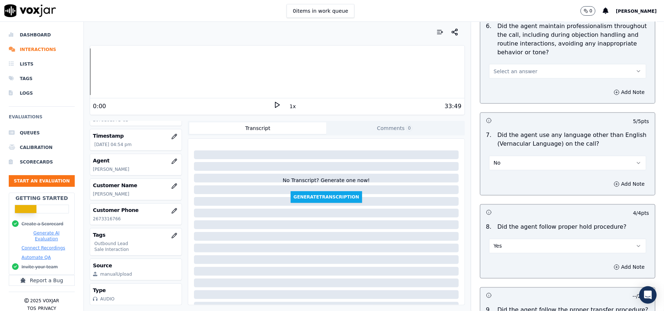
scroll to position [846, 0]
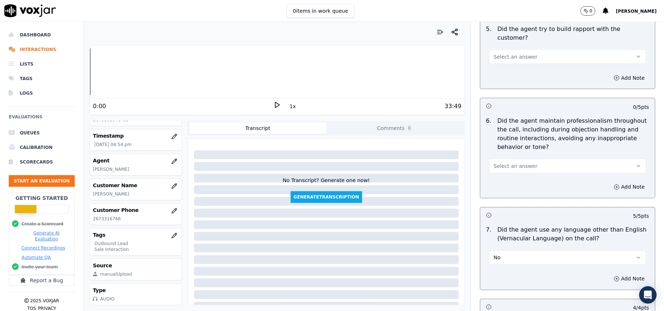
click at [498, 159] on button "Select an answer" at bounding box center [567, 166] width 157 height 15
click at [501, 174] on div "Yes" at bounding box center [551, 176] width 141 height 12
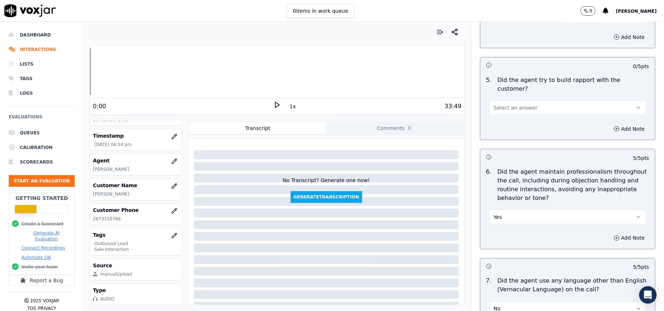
scroll to position [749, 0]
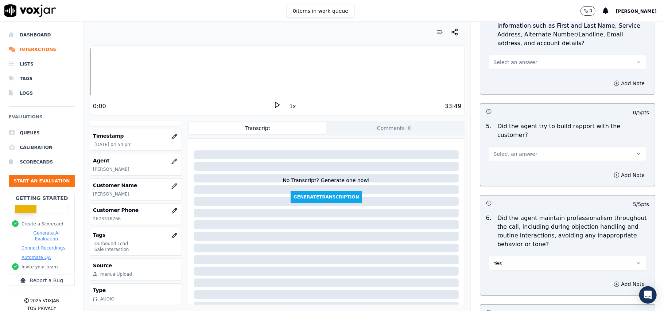
click at [512, 151] on span "Select an answer" at bounding box center [516, 154] width 44 height 7
click at [509, 168] on div "Yes" at bounding box center [551, 164] width 141 height 12
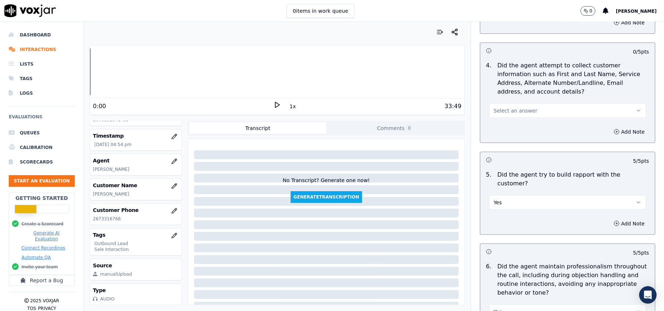
click at [516, 111] on span "Select an answer" at bounding box center [516, 110] width 44 height 7
click at [503, 148] on div "N/A" at bounding box center [551, 153] width 141 height 12
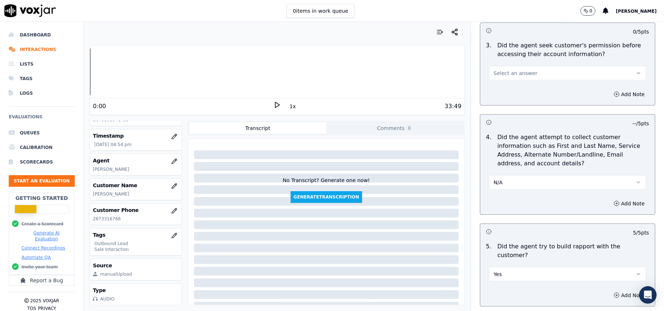
scroll to position [555, 0]
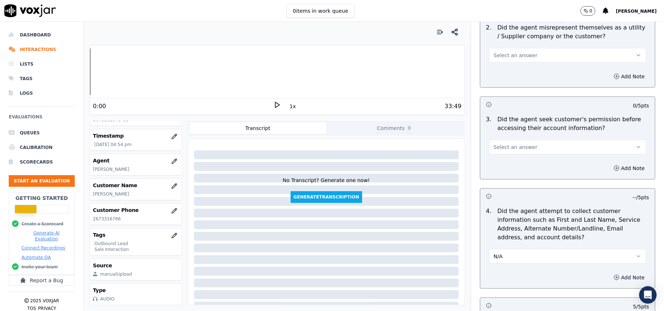
click at [502, 147] on span "Select an answer" at bounding box center [516, 147] width 44 height 7
click at [496, 164] on div "Yes" at bounding box center [551, 165] width 141 height 12
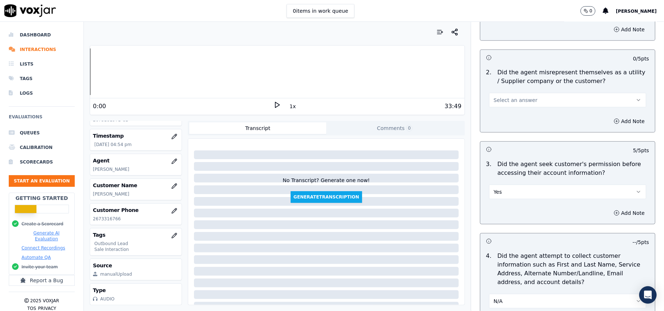
scroll to position [457, 0]
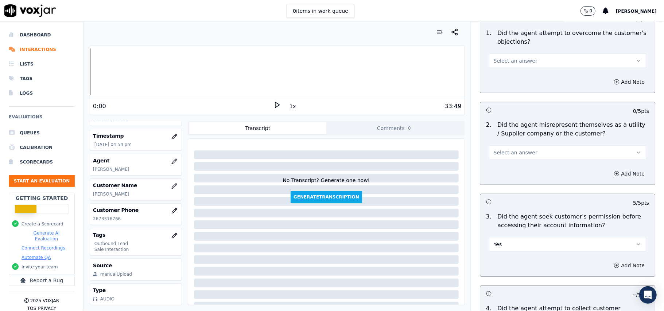
click at [524, 152] on button "Select an answer" at bounding box center [567, 153] width 157 height 15
click at [505, 179] on div "No" at bounding box center [551, 182] width 141 height 12
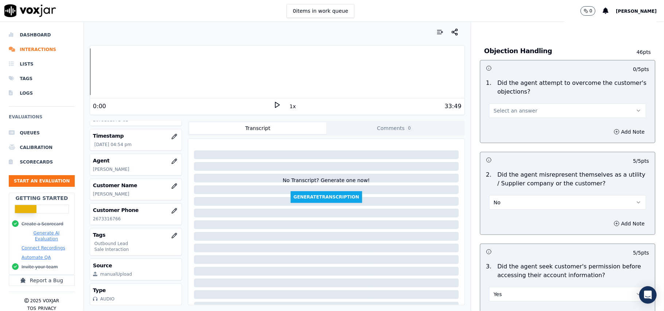
scroll to position [360, 0]
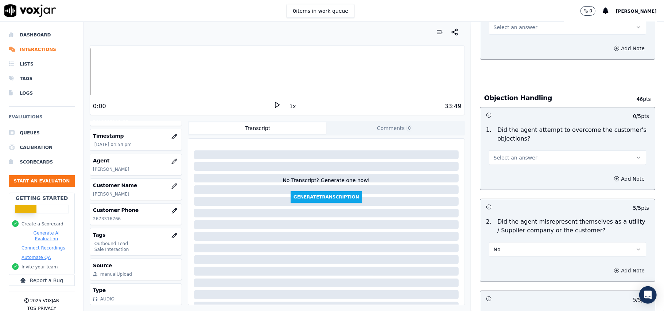
click at [515, 159] on span "Select an answer" at bounding box center [516, 157] width 44 height 7
click at [509, 175] on div "Yes" at bounding box center [551, 176] width 141 height 12
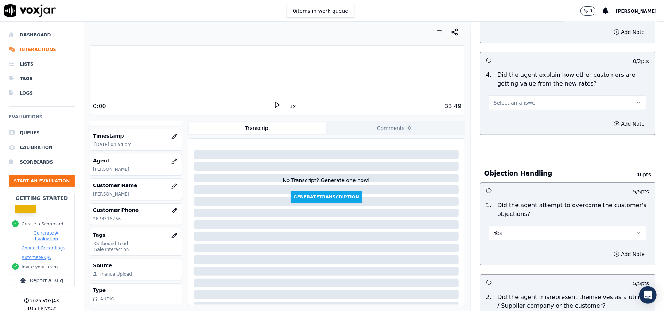
scroll to position [214, 0]
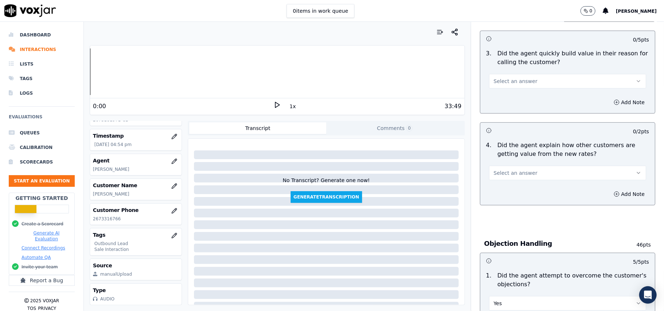
click at [506, 174] on span "Select an answer" at bounding box center [516, 173] width 44 height 7
click at [505, 198] on div "No" at bounding box center [551, 203] width 141 height 12
click at [524, 173] on button "No" at bounding box center [567, 173] width 157 height 15
click at [513, 187] on div "Yes" at bounding box center [551, 191] width 141 height 12
click at [508, 89] on button "Select an answer" at bounding box center [567, 81] width 157 height 15
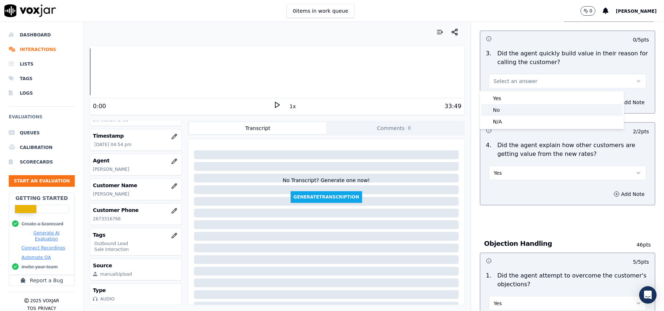
click at [502, 104] on div "No" at bounding box center [551, 110] width 141 height 12
click at [519, 80] on button "No" at bounding box center [567, 81] width 157 height 15
click at [512, 91] on div "Yes No N/A" at bounding box center [552, 110] width 144 height 38
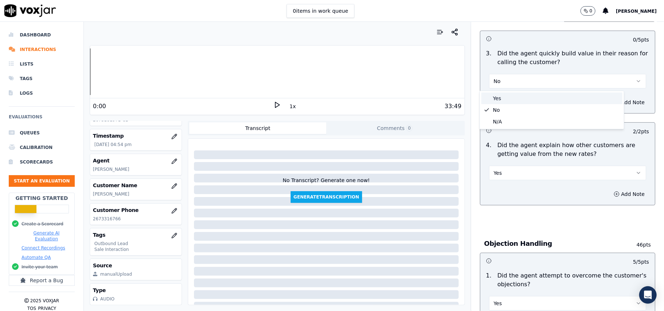
click at [510, 101] on div "Yes" at bounding box center [551, 99] width 141 height 12
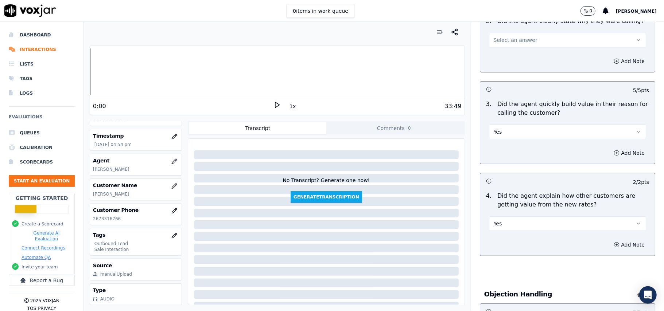
scroll to position [117, 0]
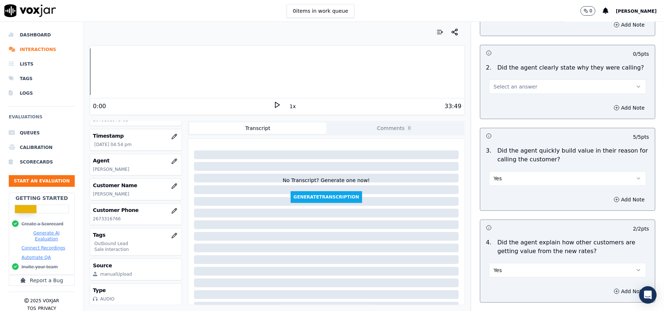
click at [508, 91] on button "Select an answer" at bounding box center [567, 86] width 157 height 15
click at [505, 103] on div "Yes" at bounding box center [551, 104] width 141 height 12
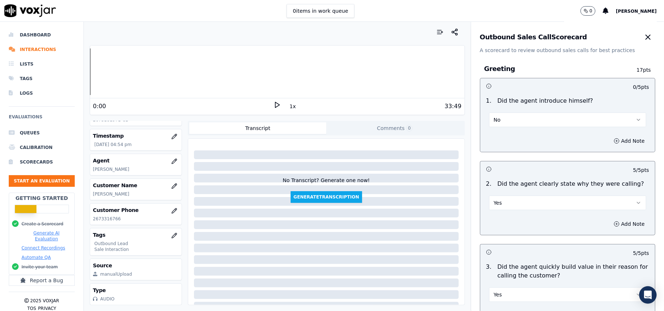
scroll to position [0, 0]
click at [522, 126] on button "No" at bounding box center [567, 120] width 157 height 15
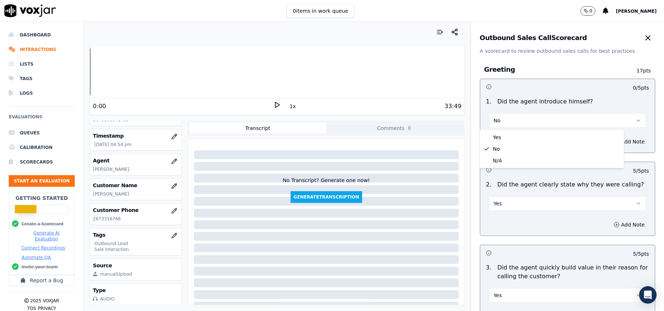
click at [494, 131] on div "Yes No N/A" at bounding box center [552, 149] width 144 height 38
drag, startPoint x: 493, startPoint y: 136, endPoint x: 511, endPoint y: 126, distance: 20.0
click at [494, 136] on div "Yes" at bounding box center [551, 138] width 141 height 12
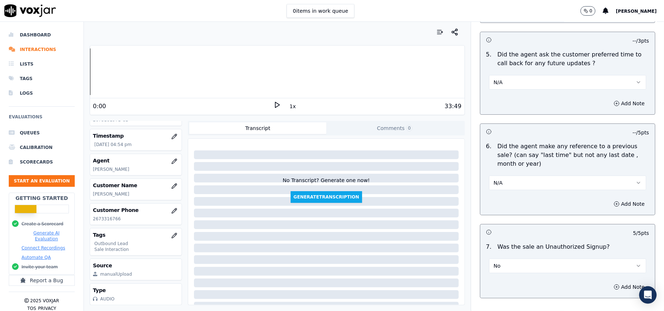
scroll to position [1819, 0]
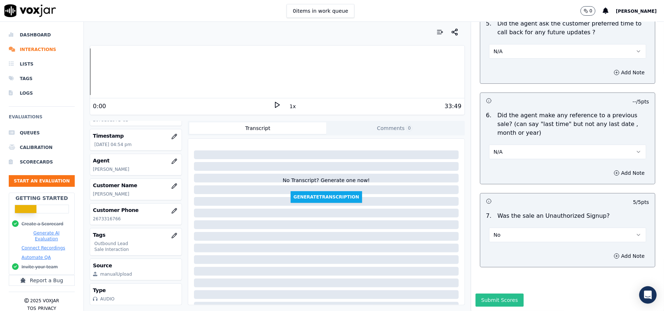
click at [486, 294] on button "Submit Scores" at bounding box center [500, 300] width 49 height 13
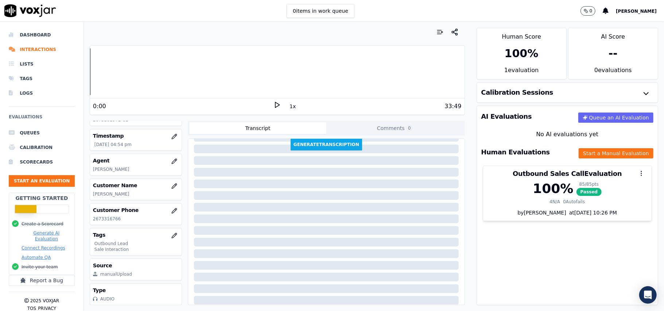
scroll to position [74, 0]
click at [44, 185] on button "Start an Evaluation" at bounding box center [42, 181] width 66 height 12
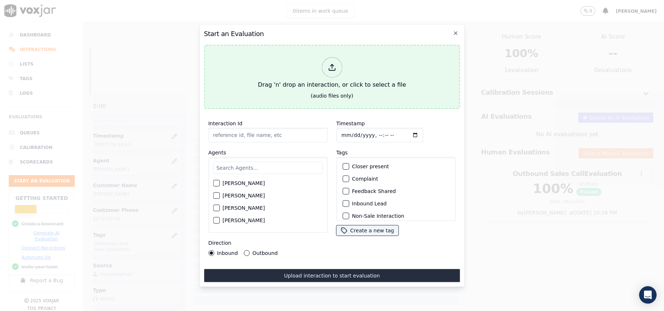
click at [325, 60] on div at bounding box center [332, 67] width 20 height 20
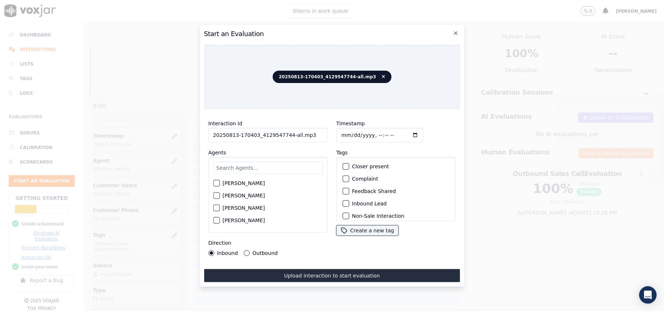
drag, startPoint x: 303, startPoint y: 130, endPoint x: 286, endPoint y: 133, distance: 17.7
click at [286, 133] on input "20250813-170403_4129547744-all.mp3" at bounding box center [267, 135] width 119 height 15
type input "20250813-170403_4129547744-C1"
click at [346, 132] on input "Timestamp" at bounding box center [379, 135] width 87 height 15
type input "[DATE]T17:16"
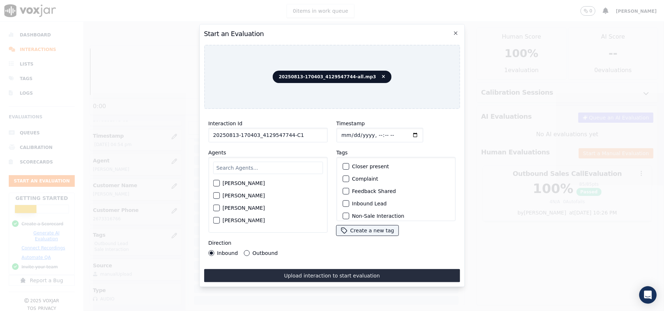
click at [220, 163] on input "text" at bounding box center [268, 168] width 110 height 12
paste input "[PERSON_NAME]"
type input "[PERSON_NAME]"
click at [216, 183] on div "button" at bounding box center [215, 185] width 5 height 5
click at [344, 201] on div "button" at bounding box center [345, 203] width 5 height 5
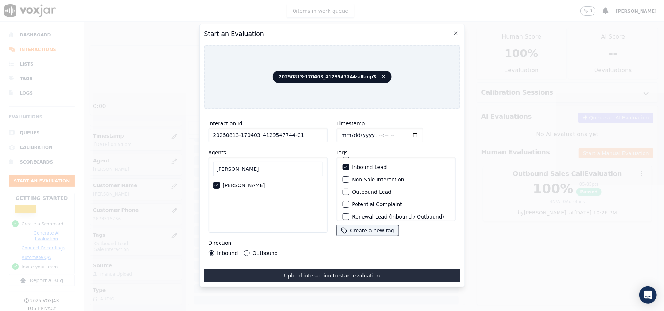
scroll to position [63, 0]
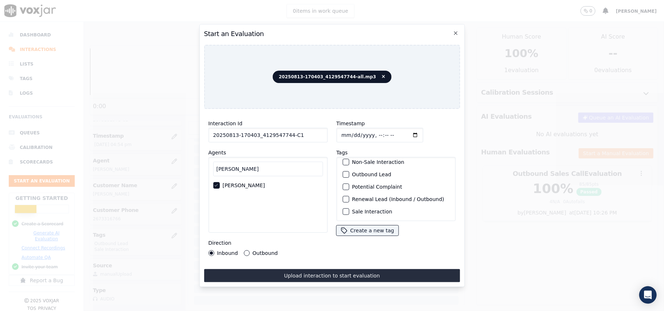
click at [343, 209] on div "button" at bounding box center [345, 211] width 5 height 5
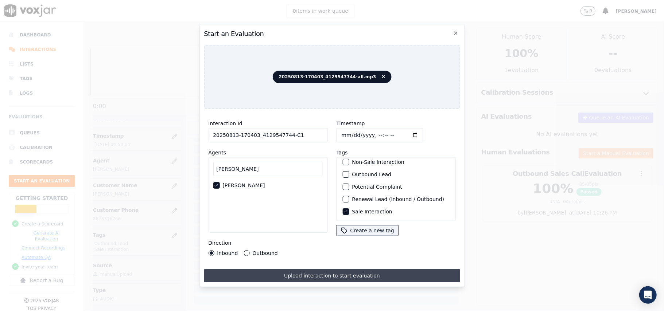
click at [311, 273] on button "Upload interaction to start evaluation" at bounding box center [332, 275] width 256 height 13
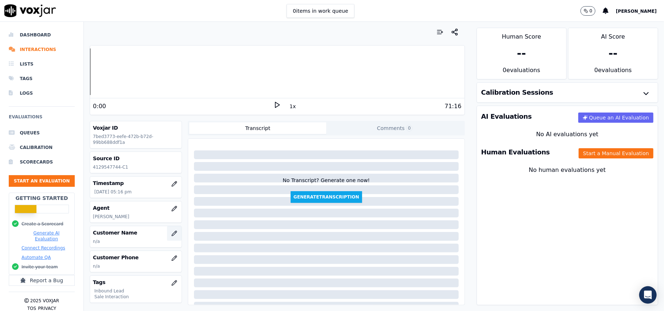
click at [172, 234] on icon "button" at bounding box center [174, 233] width 5 height 5
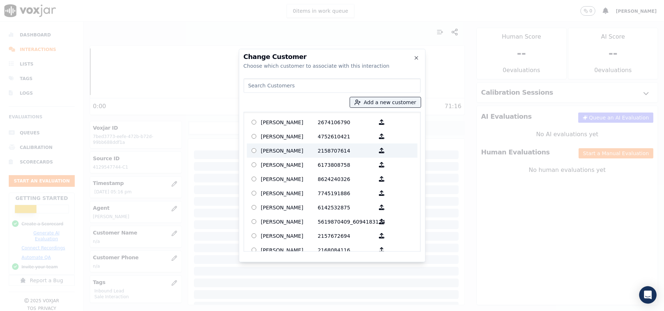
paste input "[PERSON_NAME]"
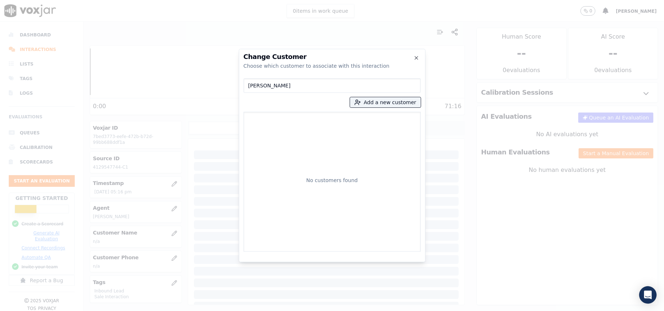
click at [248, 85] on input "[PERSON_NAME]" at bounding box center [332, 85] width 177 height 15
type input "[PERSON_NAME]"
click at [375, 101] on button "Add a new customer" at bounding box center [385, 102] width 71 height 10
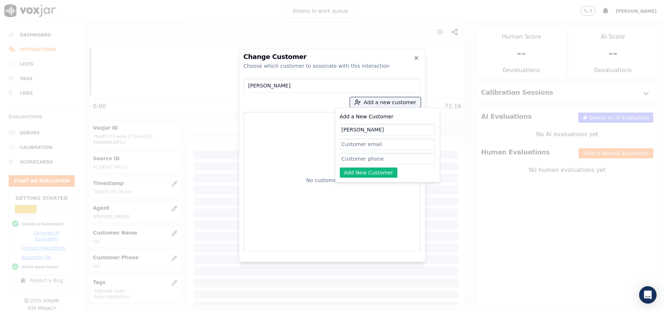
paste input "4129547744"
type input "[PERSON_NAME]"
click at [350, 158] on input "Add a New Customer" at bounding box center [388, 159] width 96 height 12
paste input "4129547744"
type input "4129547744"
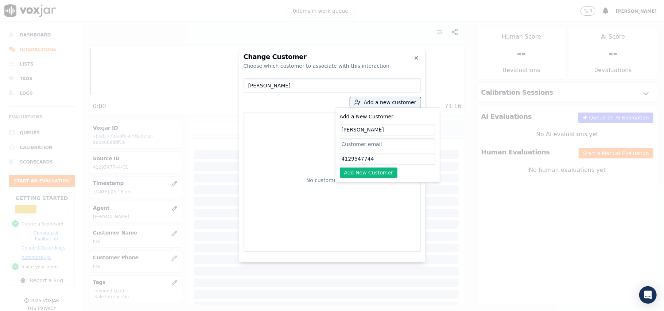
click at [356, 172] on button "Add New Customer" at bounding box center [369, 173] width 58 height 10
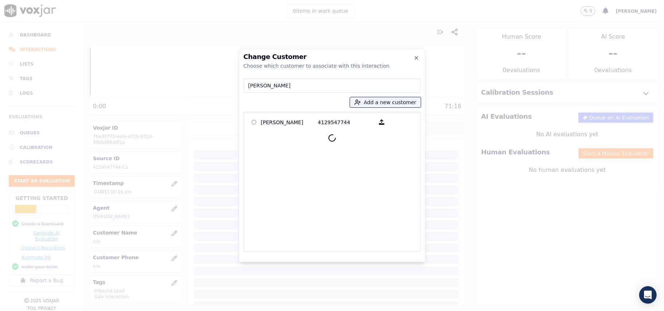
click at [295, 131] on div at bounding box center [332, 138] width 171 height 18
click at [292, 120] on p "[PERSON_NAME]" at bounding box center [289, 122] width 57 height 11
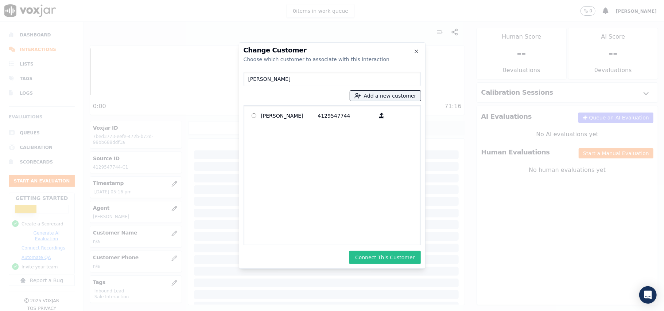
click at [387, 255] on button "Connect This Customer" at bounding box center [384, 257] width 71 height 13
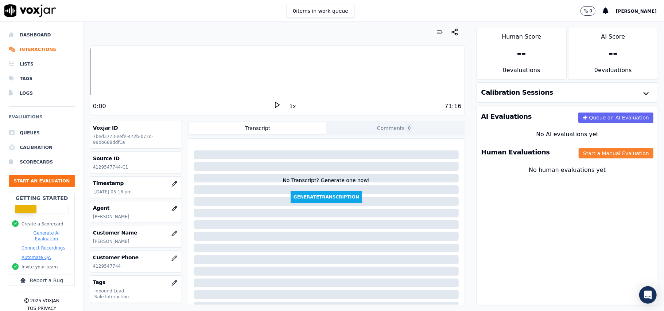
click at [579, 151] on button "Start a Manual Evaluation" at bounding box center [616, 153] width 75 height 10
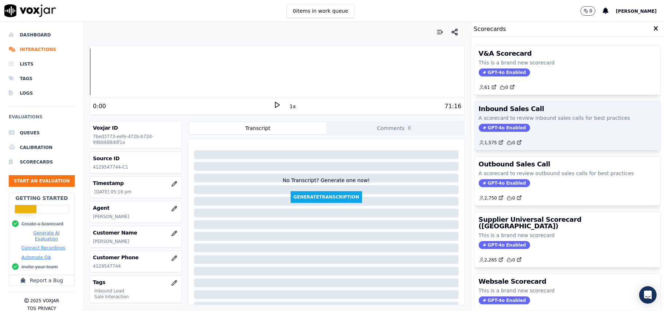
click at [484, 130] on span "GPT-4o Enabled" at bounding box center [504, 128] width 51 height 8
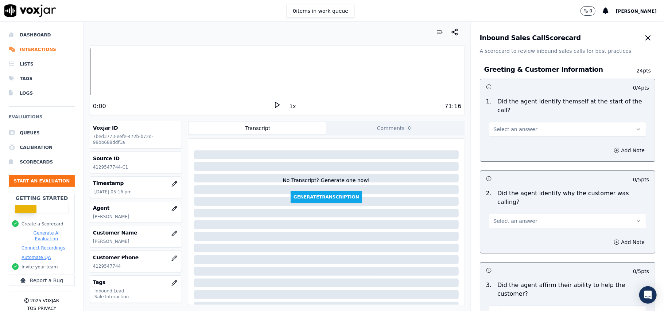
click at [494, 126] on span "Select an answer" at bounding box center [516, 129] width 44 height 7
click at [498, 133] on div "Yes" at bounding box center [551, 138] width 141 height 12
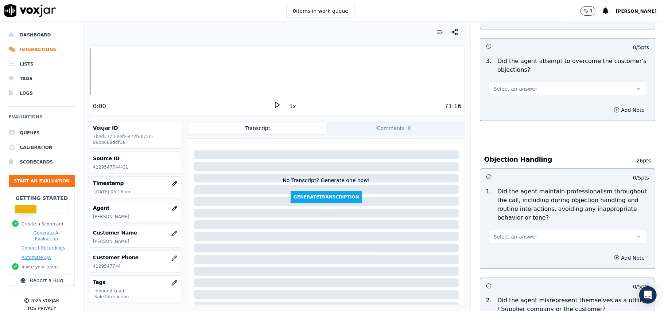
scroll to position [2041, 0]
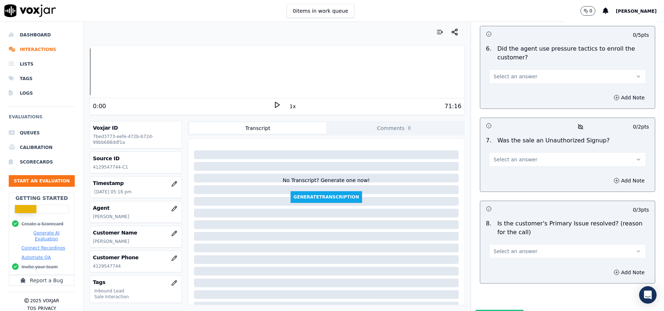
click at [531, 244] on button "Select an answer" at bounding box center [567, 251] width 157 height 15
click at [504, 228] on div "Yes" at bounding box center [551, 230] width 141 height 12
click at [505, 156] on span "Select an answer" at bounding box center [516, 159] width 44 height 7
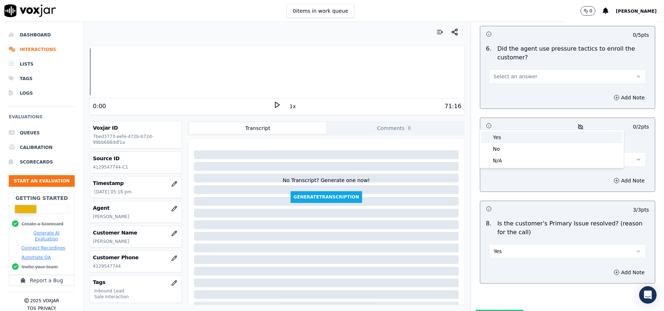
click at [505, 136] on div "Yes" at bounding box center [551, 138] width 141 height 12
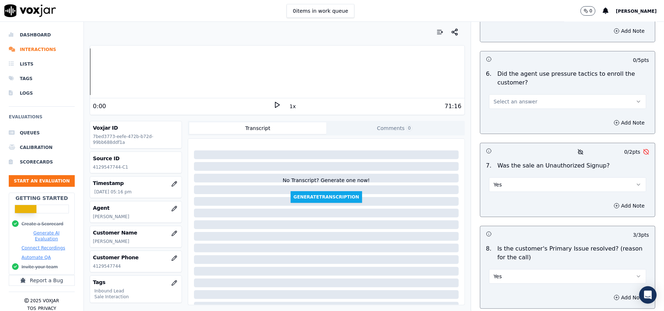
scroll to position [1993, 0]
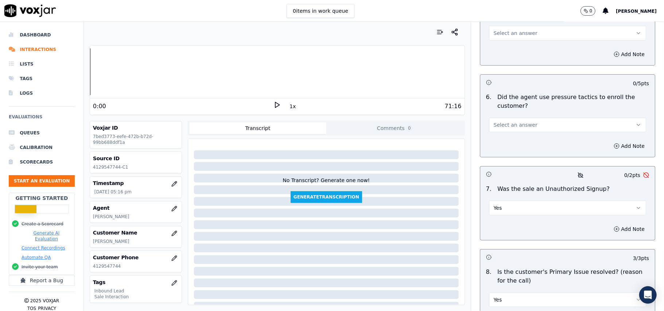
click at [501, 201] on button "Yes" at bounding box center [567, 208] width 157 height 15
click at [500, 192] on div "No" at bounding box center [551, 198] width 141 height 12
click at [516, 118] on button "Select an answer" at bounding box center [567, 125] width 157 height 15
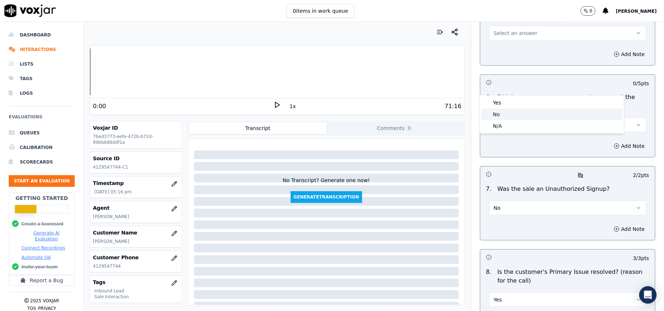
drag, startPoint x: 514, startPoint y: 112, endPoint x: 511, endPoint y: 114, distance: 4.5
click at [514, 111] on div "No" at bounding box center [551, 115] width 141 height 12
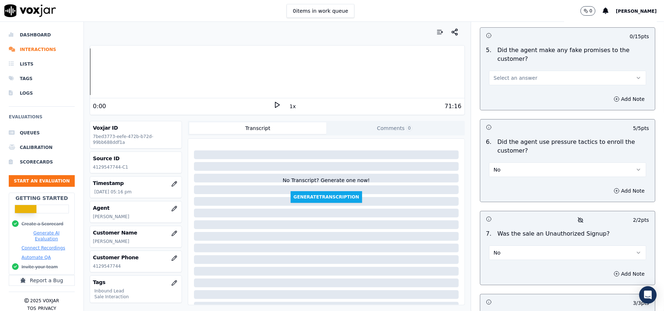
scroll to position [1895, 0]
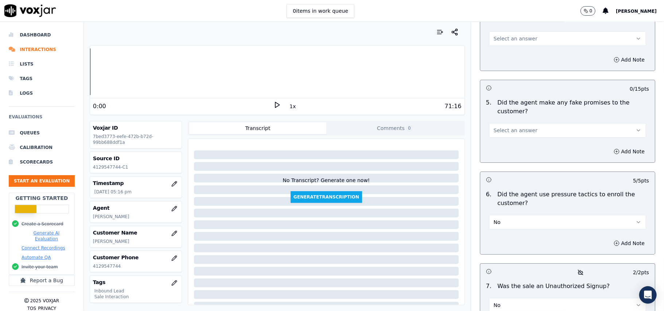
click at [506, 123] on button "Select an answer" at bounding box center [567, 130] width 157 height 15
click at [506, 117] on div "No" at bounding box center [551, 120] width 141 height 12
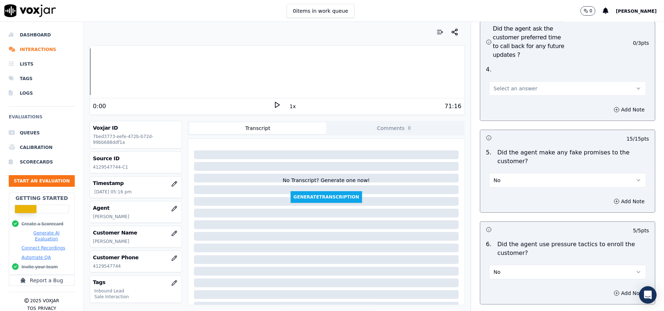
scroll to position [1798, 0]
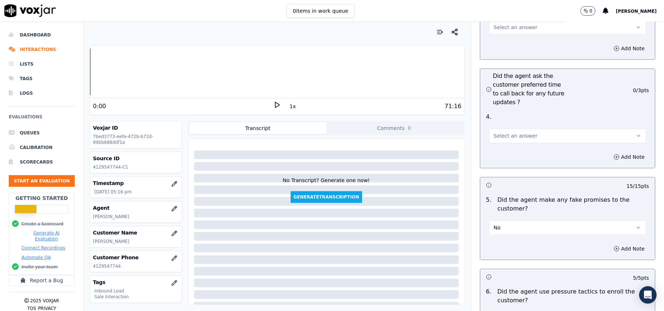
click at [496, 132] on span "Select an answer" at bounding box center [516, 135] width 44 height 7
click at [502, 114] on div "Yes" at bounding box center [551, 113] width 141 height 12
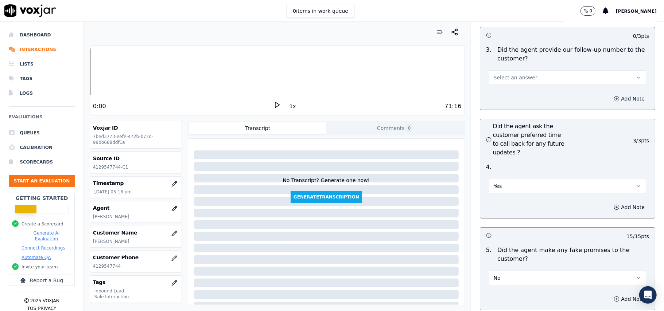
scroll to position [1701, 0]
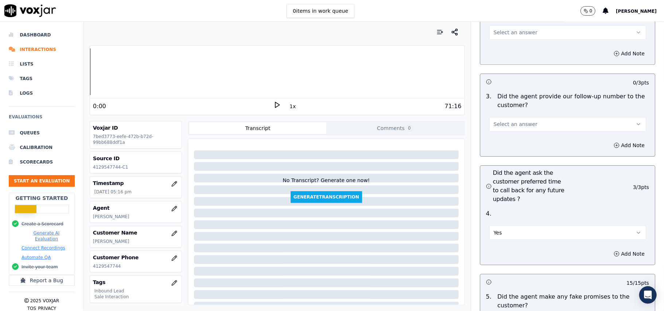
click at [508, 218] on div "Yes" at bounding box center [567, 229] width 169 height 22
click at [507, 226] on button "Yes" at bounding box center [567, 233] width 157 height 15
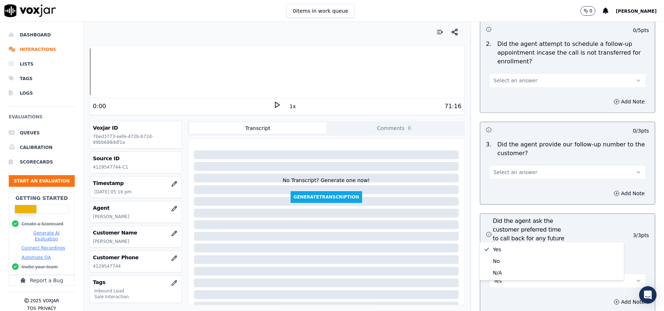
scroll to position [1603, 0]
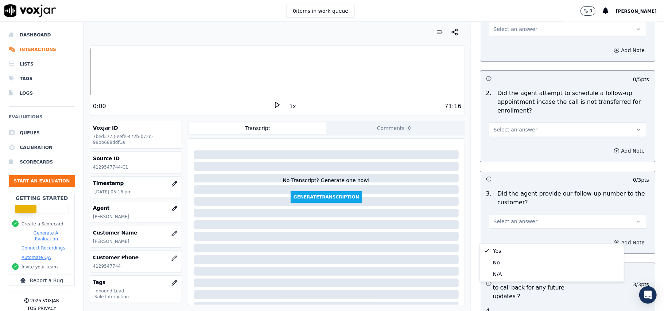
click at [504, 214] on button "Select an answer" at bounding box center [567, 221] width 157 height 15
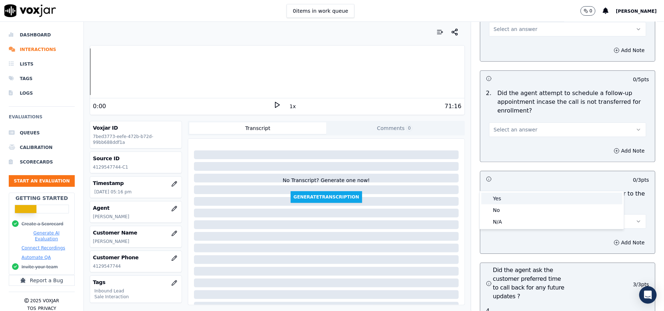
click at [505, 203] on div "Yes" at bounding box center [551, 199] width 141 height 12
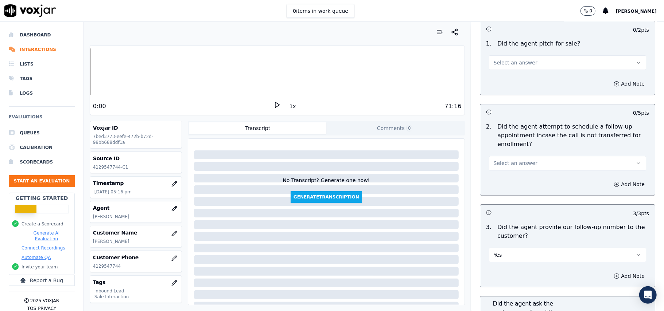
scroll to position [1506, 0]
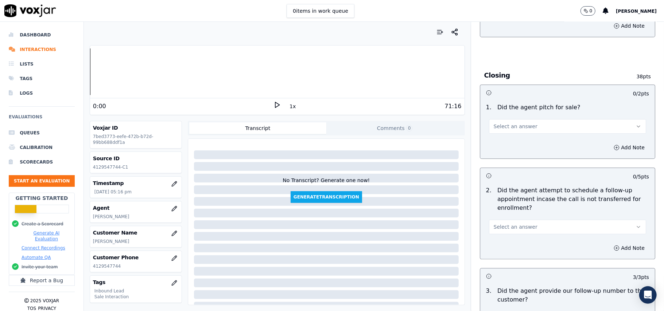
click at [507, 224] on span "Select an answer" at bounding box center [516, 227] width 44 height 7
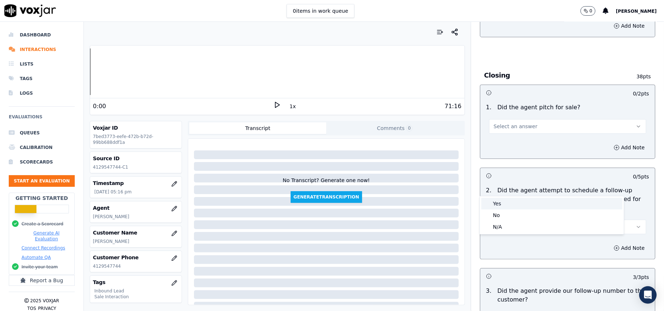
click at [511, 208] on div "Yes" at bounding box center [551, 204] width 141 height 12
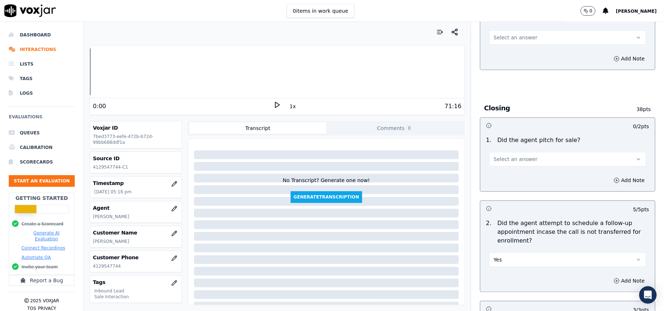
scroll to position [1409, 0]
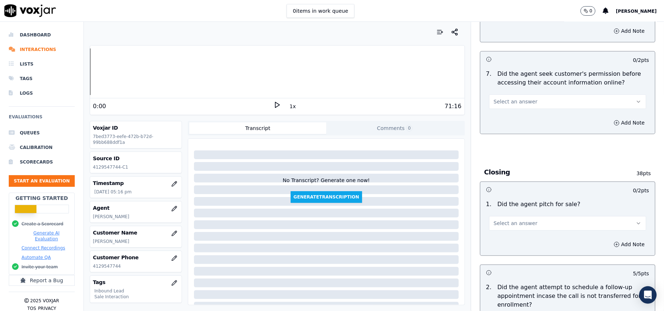
click at [508, 220] on span "Select an answer" at bounding box center [516, 223] width 44 height 7
click at [508, 196] on div "Yes" at bounding box center [551, 200] width 141 height 12
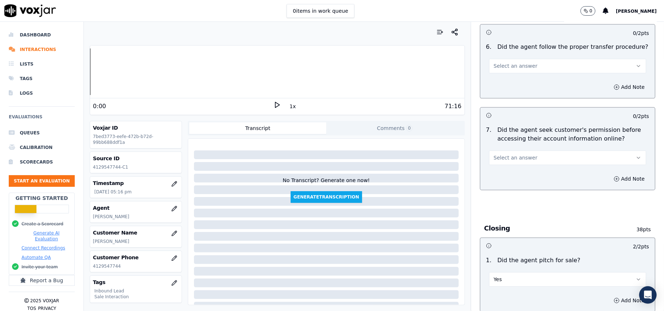
scroll to position [1312, 0]
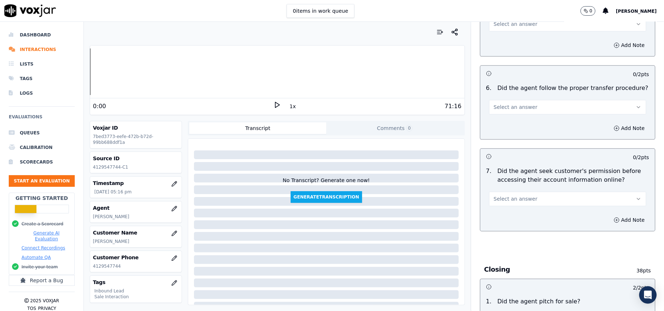
click at [516, 192] on button "Select an answer" at bounding box center [567, 199] width 157 height 15
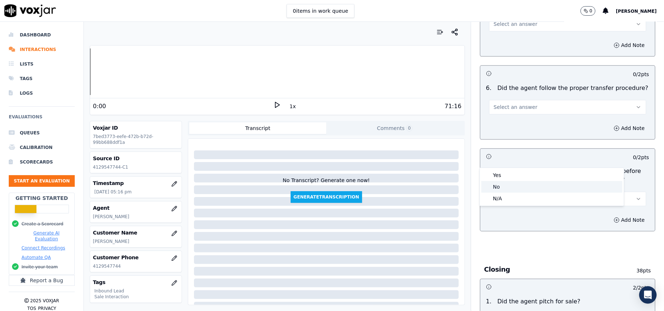
click at [510, 189] on div "No" at bounding box center [551, 187] width 141 height 12
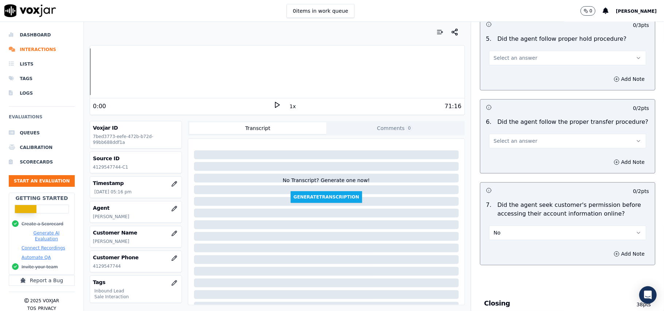
scroll to position [1263, 0]
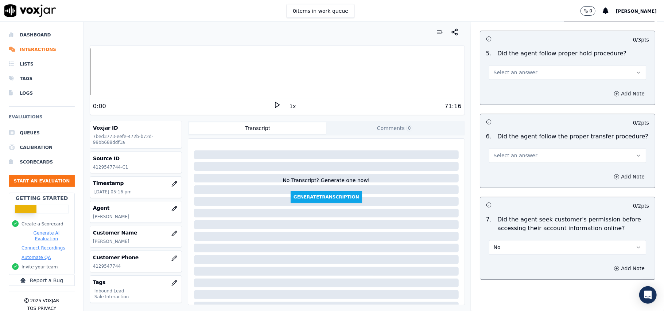
click at [505, 240] on button "No" at bounding box center [567, 247] width 157 height 15
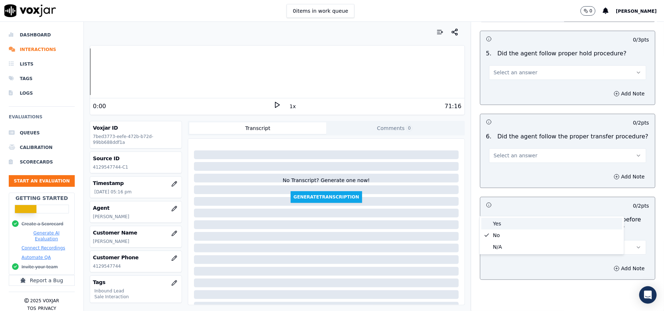
click at [505, 221] on div "Yes" at bounding box center [551, 224] width 141 height 12
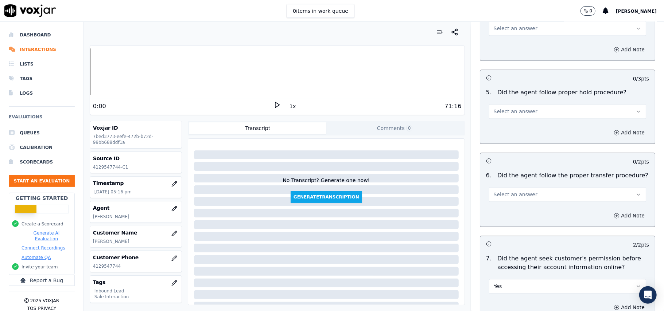
scroll to position [1166, 0]
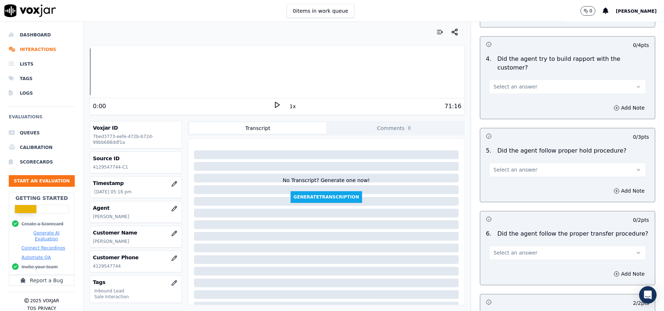
click at [507, 249] on span "Select an answer" at bounding box center [516, 252] width 44 height 7
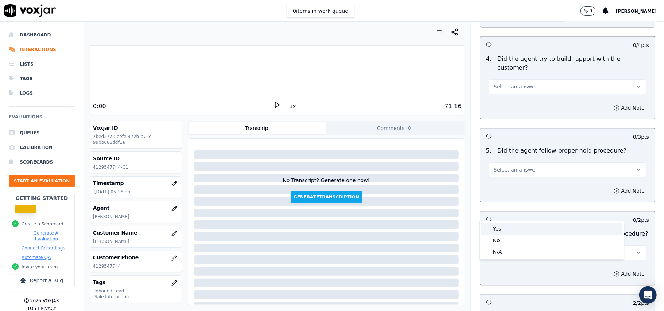
click at [508, 225] on div "Yes" at bounding box center [551, 229] width 141 height 12
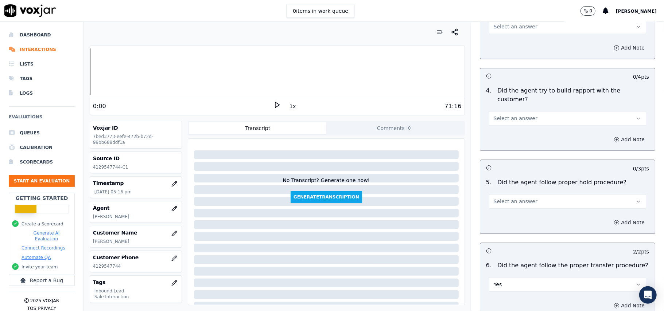
scroll to position [1117, 0]
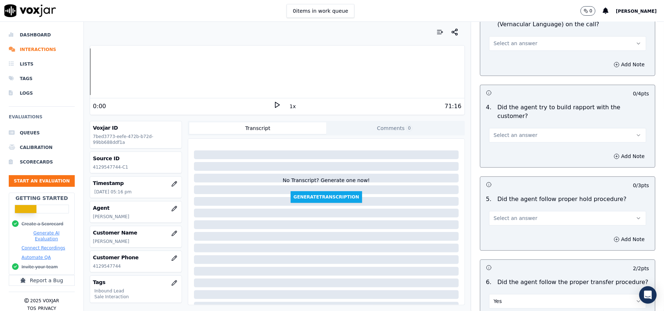
click at [518, 211] on button "Select an answer" at bounding box center [567, 218] width 157 height 15
click at [513, 193] on div "Yes" at bounding box center [551, 195] width 141 height 12
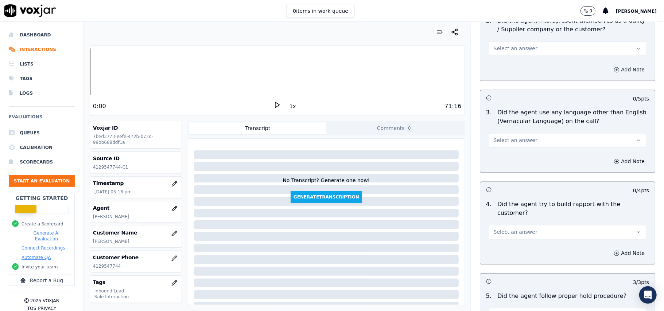
scroll to position [1020, 0]
click at [510, 229] on span "Select an answer" at bounding box center [516, 232] width 44 height 7
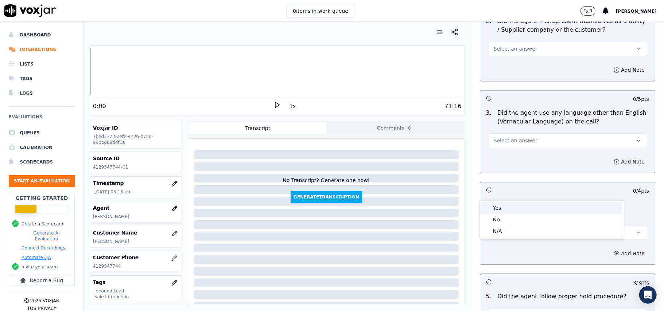
click at [508, 210] on div "Yes" at bounding box center [551, 208] width 141 height 12
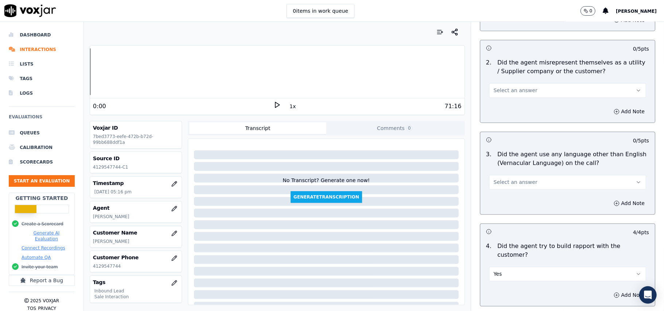
scroll to position [923, 0]
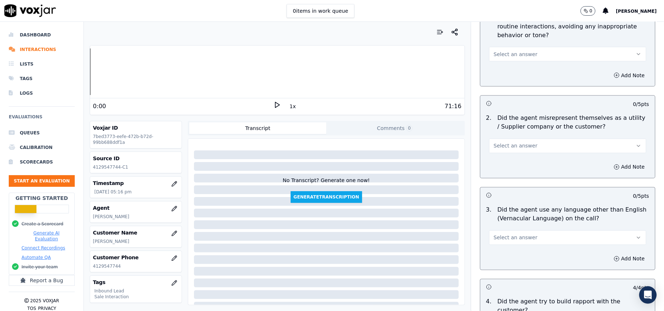
click at [508, 231] on button "Select an answer" at bounding box center [567, 238] width 157 height 15
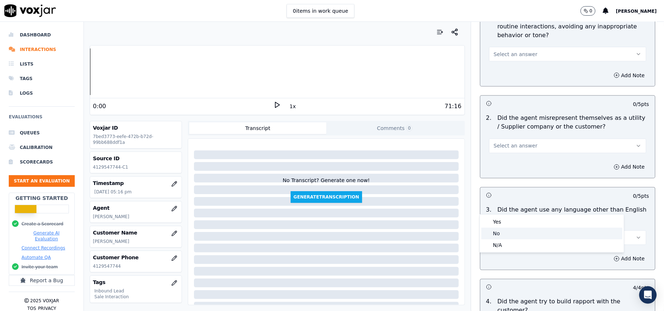
click at [499, 237] on div "No" at bounding box center [551, 234] width 141 height 12
click at [520, 123] on div "2 . Did the agent misrepresent themselves as a utility / Supplier company or th…" at bounding box center [567, 133] width 175 height 45
click at [514, 139] on button "Select an answer" at bounding box center [567, 146] width 157 height 15
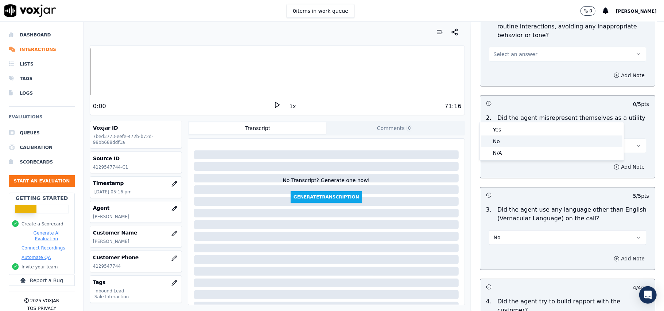
click at [511, 141] on div "No" at bounding box center [551, 142] width 141 height 12
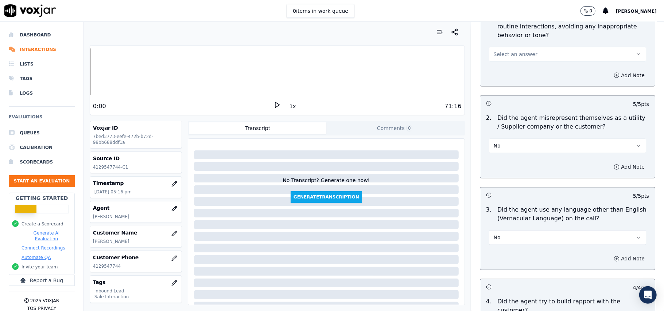
scroll to position [826, 0]
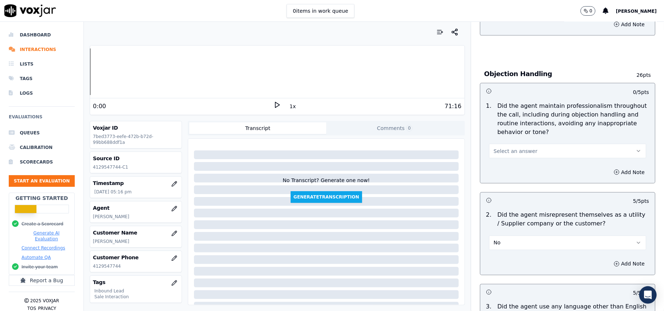
click at [522, 144] on button "Select an answer" at bounding box center [567, 151] width 157 height 15
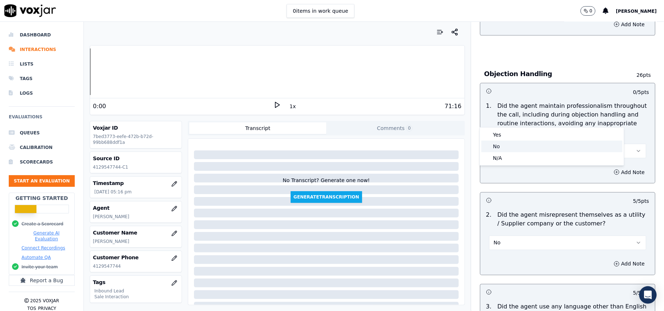
click at [520, 143] on div "No" at bounding box center [551, 147] width 141 height 12
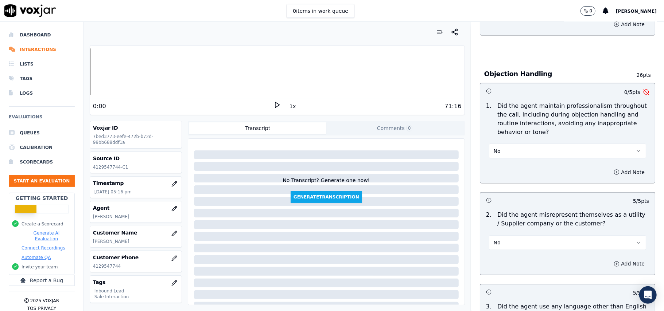
click at [524, 144] on button "No" at bounding box center [567, 151] width 157 height 15
click at [515, 131] on div "Yes" at bounding box center [551, 135] width 141 height 12
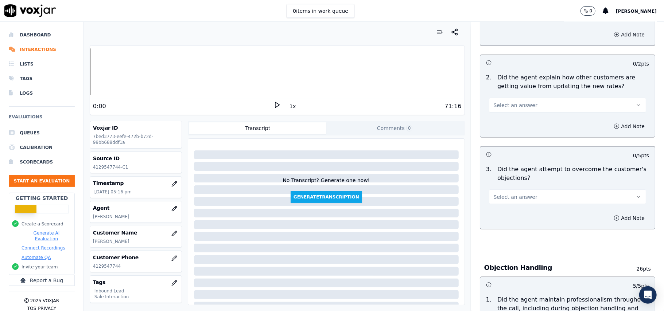
scroll to position [631, 0]
click at [514, 183] on div "Select an answer" at bounding box center [567, 194] width 169 height 22
click at [514, 194] on span "Select an answer" at bounding box center [516, 197] width 44 height 7
click at [521, 184] on div "Yes" at bounding box center [551, 181] width 141 height 12
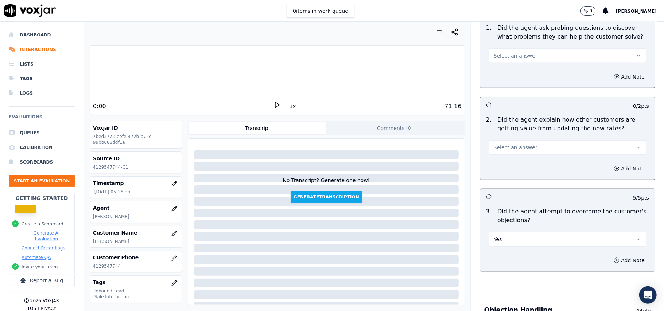
scroll to position [534, 0]
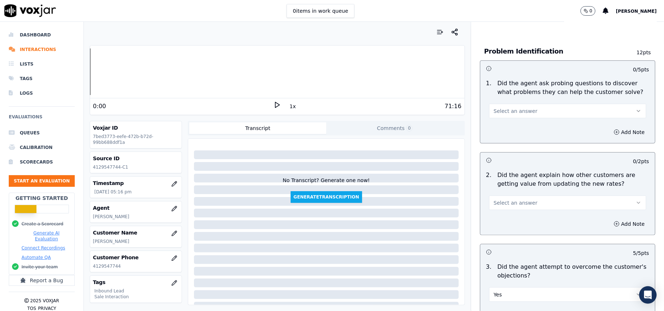
click at [519, 199] on span "Select an answer" at bounding box center [516, 202] width 44 height 7
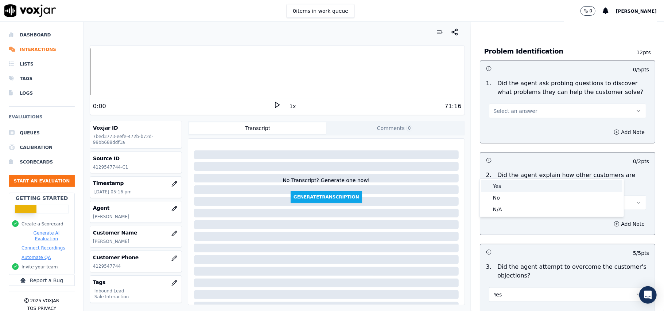
click at [518, 187] on div "Yes" at bounding box center [551, 187] width 141 height 12
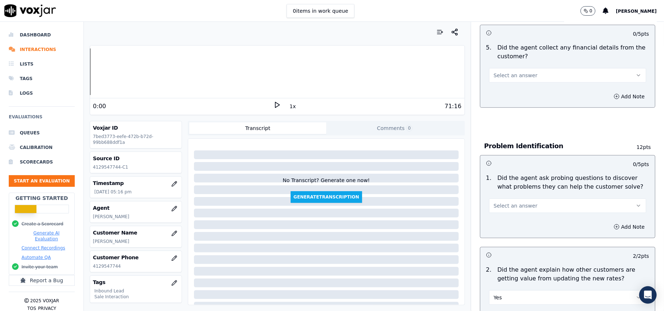
scroll to position [437, 0]
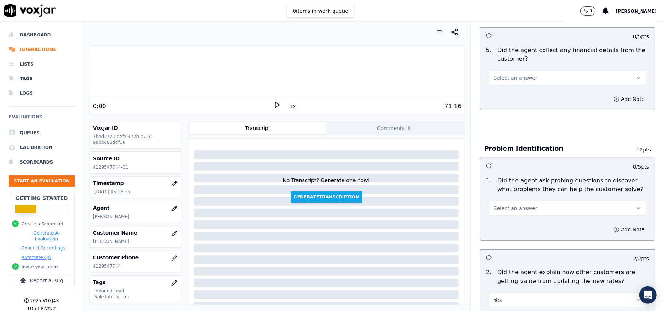
click at [532, 201] on button "Select an answer" at bounding box center [567, 208] width 157 height 15
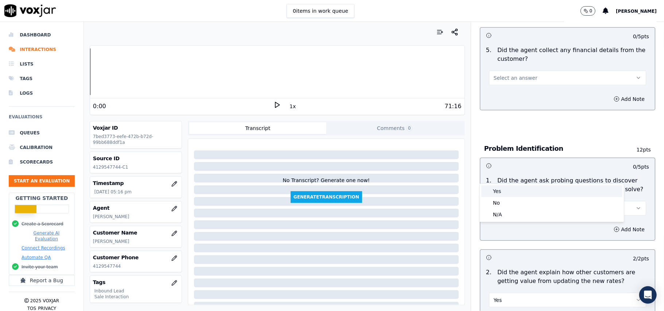
drag, startPoint x: 530, startPoint y: 190, endPoint x: 532, endPoint y: 183, distance: 7.6
click at [530, 191] on div "Yes" at bounding box center [551, 192] width 141 height 12
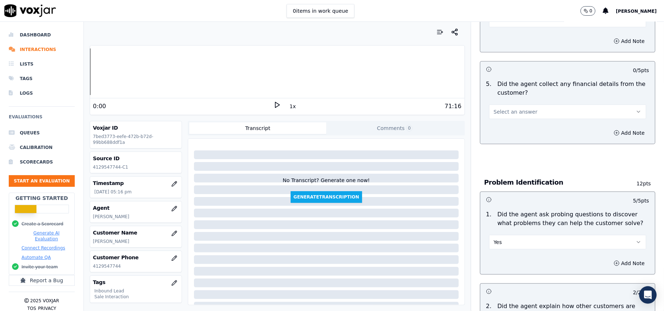
scroll to position [291, 0]
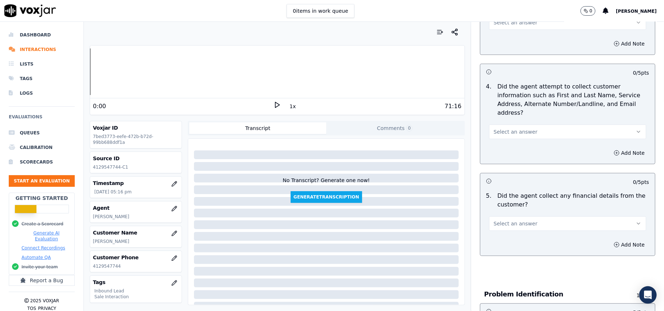
drag, startPoint x: 521, startPoint y: 183, endPoint x: 521, endPoint y: 193, distance: 10.2
click at [521, 217] on button "Select an answer" at bounding box center [567, 224] width 157 height 15
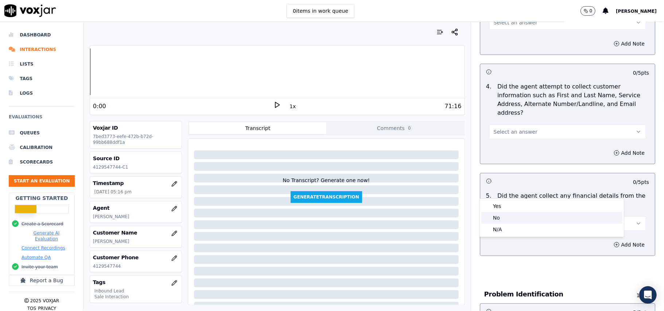
click at [509, 218] on div "No" at bounding box center [551, 218] width 141 height 12
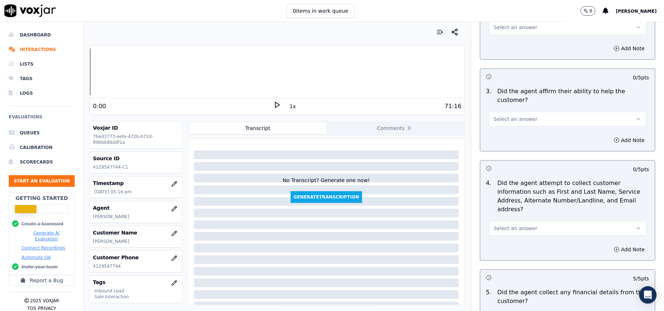
scroll to position [193, 0]
drag, startPoint x: 519, startPoint y: 193, endPoint x: 519, endPoint y: 198, distance: 4.4
click at [519, 226] on span "Select an answer" at bounding box center [516, 229] width 44 height 7
click at [520, 214] on div "Yes" at bounding box center [551, 212] width 141 height 12
click at [528, 113] on button "Select an answer" at bounding box center [567, 120] width 157 height 15
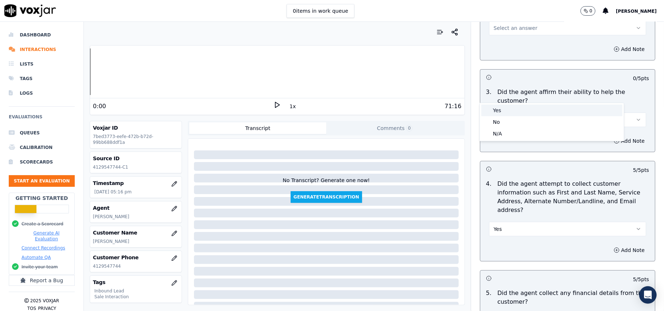
click at [524, 111] on div "Yes" at bounding box center [551, 111] width 141 height 12
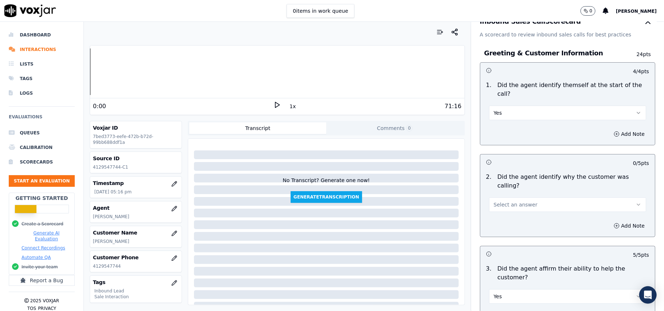
scroll to position [0, 0]
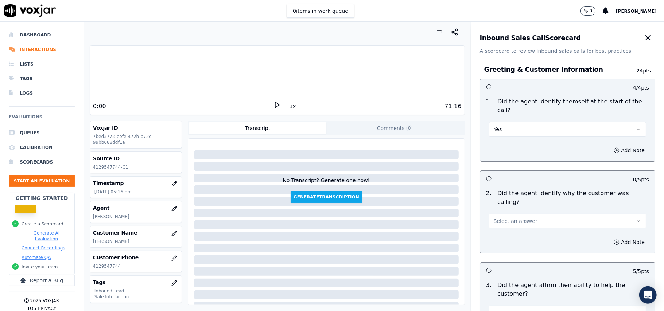
click at [498, 218] on span "Select an answer" at bounding box center [516, 221] width 44 height 7
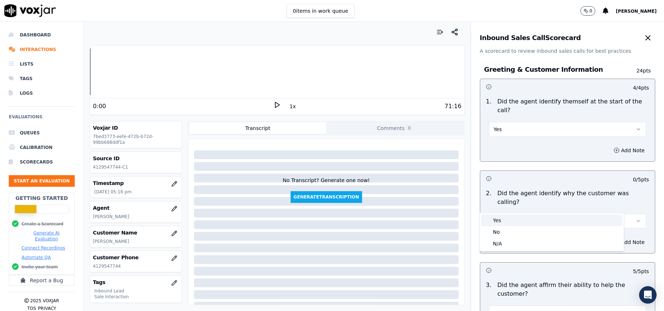
click at [499, 221] on div "Yes" at bounding box center [551, 221] width 141 height 12
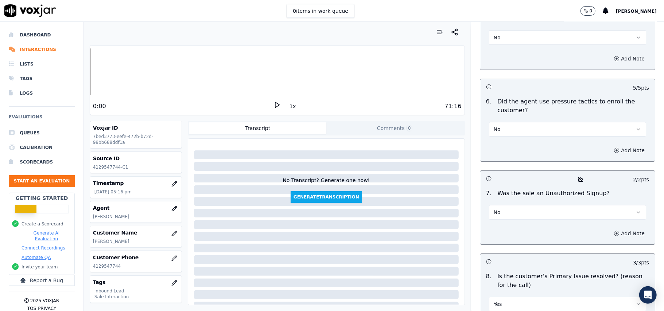
scroll to position [2041, 0]
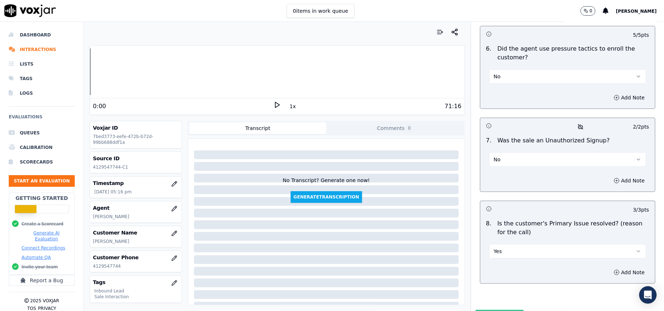
click at [486, 310] on button "Submit Scores" at bounding box center [500, 316] width 49 height 13
